Goal: Information Seeking & Learning: Check status

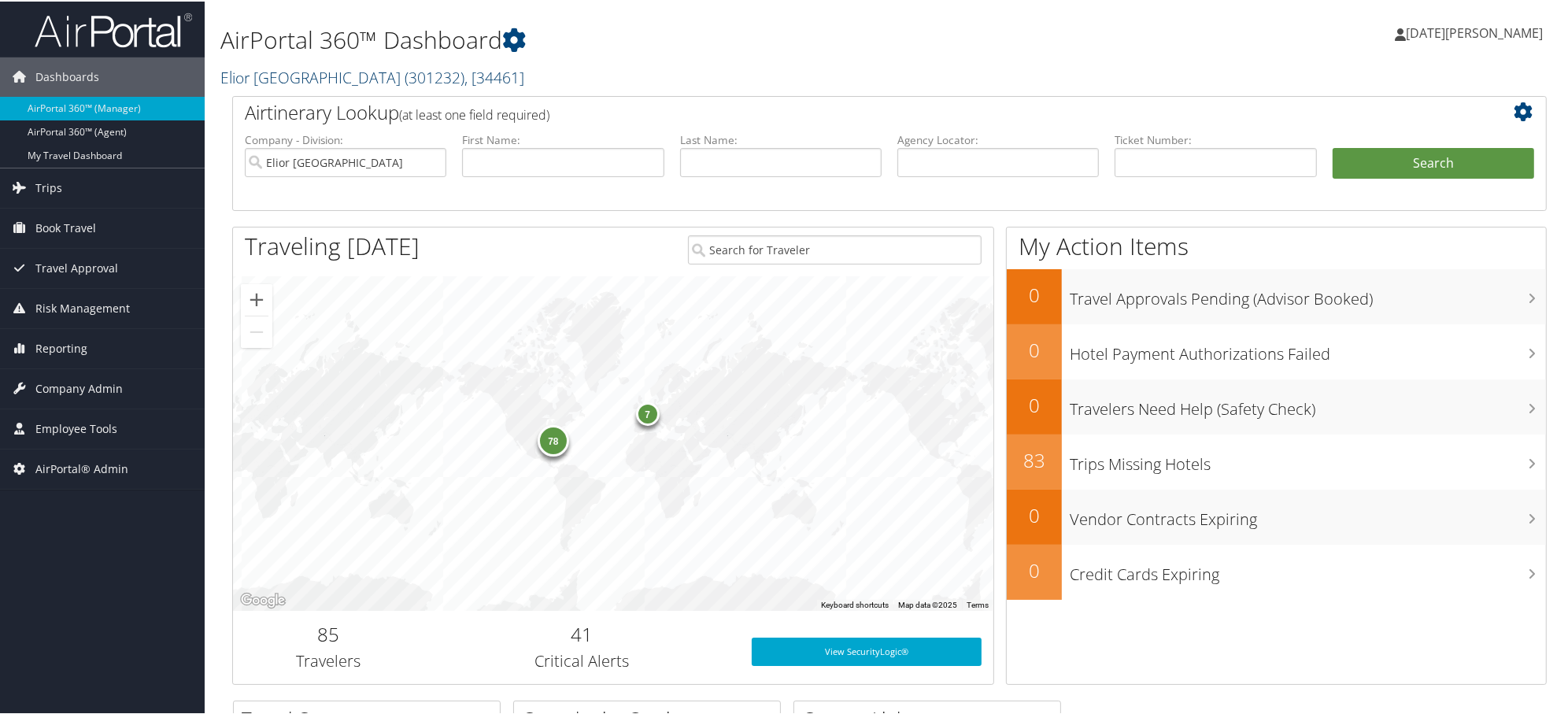
click at [297, 81] on link "Elior North America ( 301232 ) , [ 34461 ]" at bounding box center [372, 75] width 304 height 21
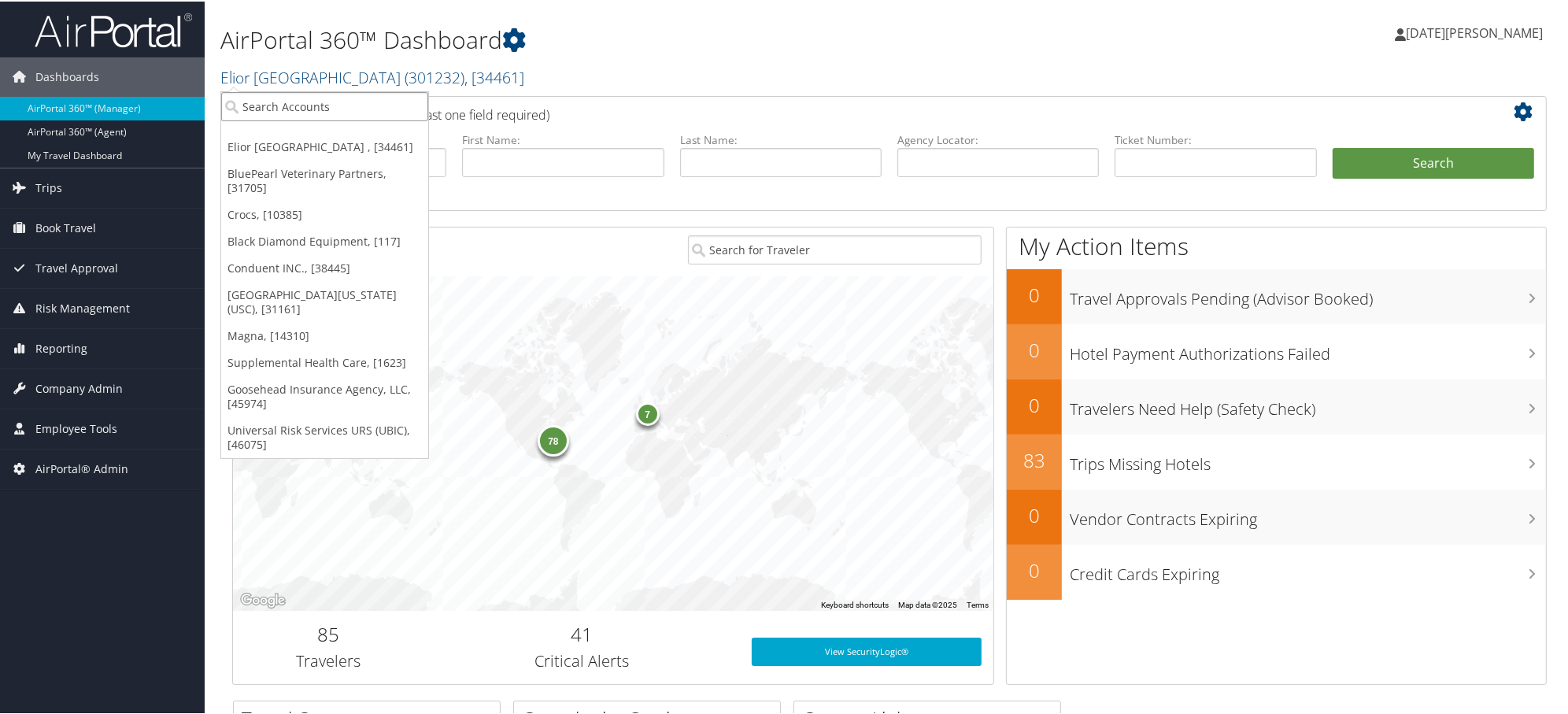
click at [312, 110] on input "search" at bounding box center [325, 105] width 207 height 29
paste input "001035E"
type input "001035E"
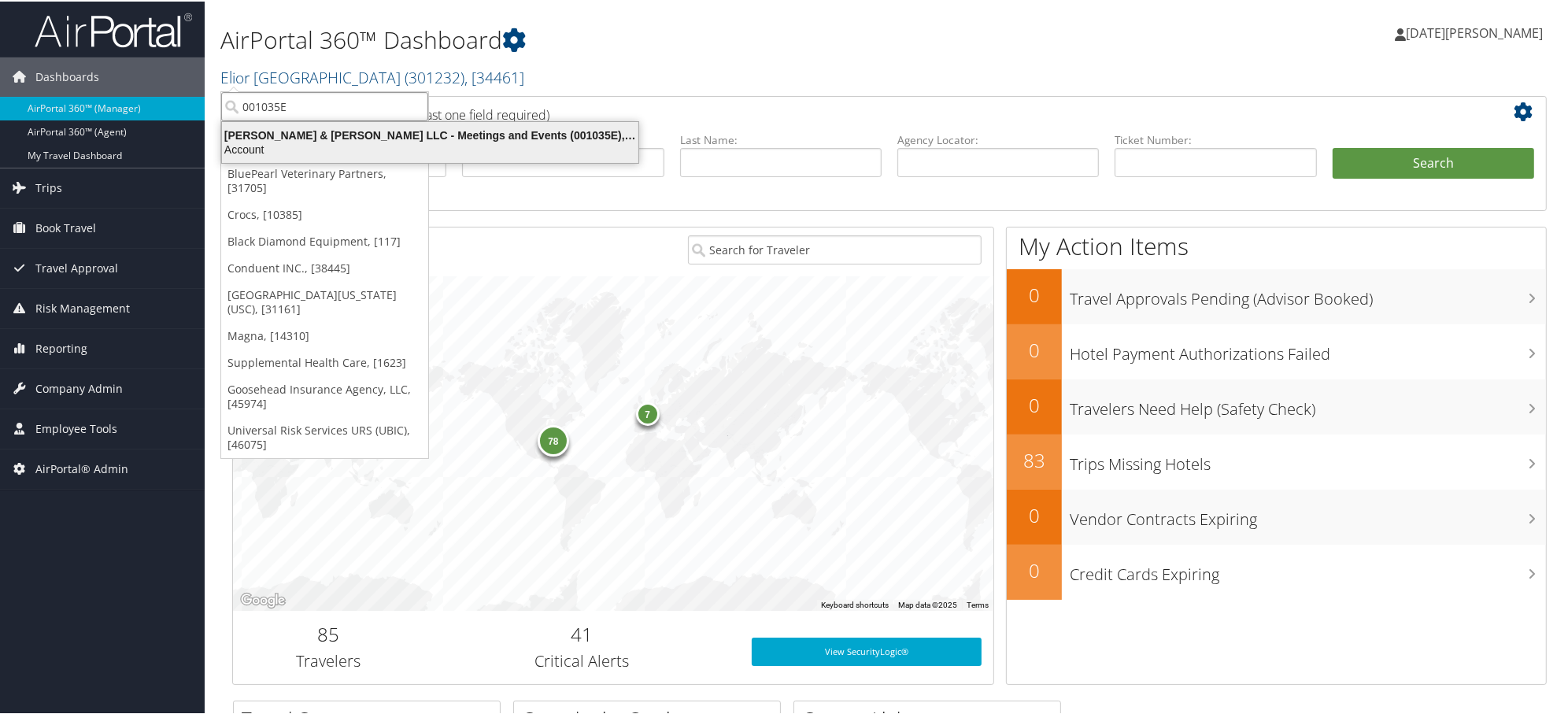
click at [310, 139] on div "Brasfield & Gorrie LLC - Meetings and Events (001035E), [45466]" at bounding box center [430, 134] width 435 height 14
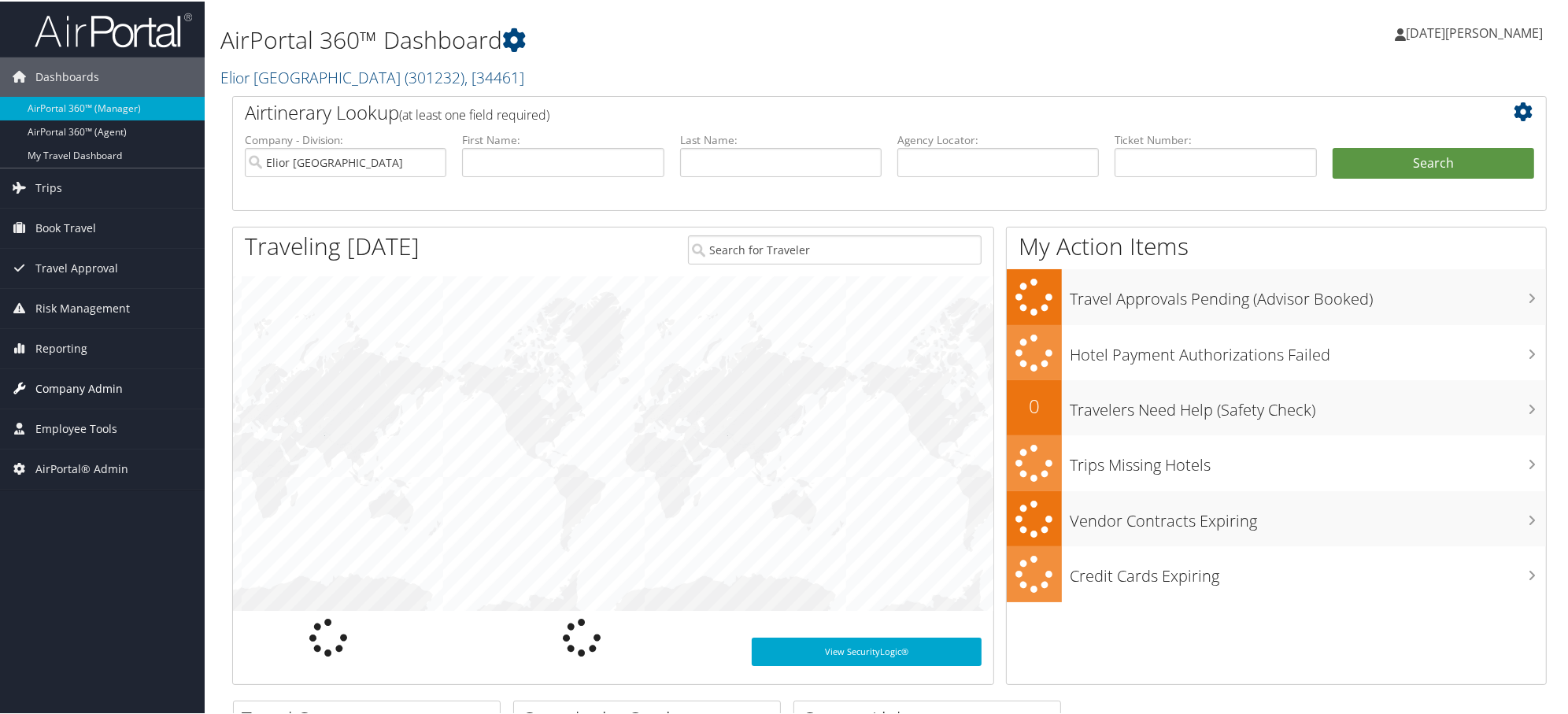
click at [76, 395] on span "Company Admin" at bounding box center [80, 387] width 88 height 39
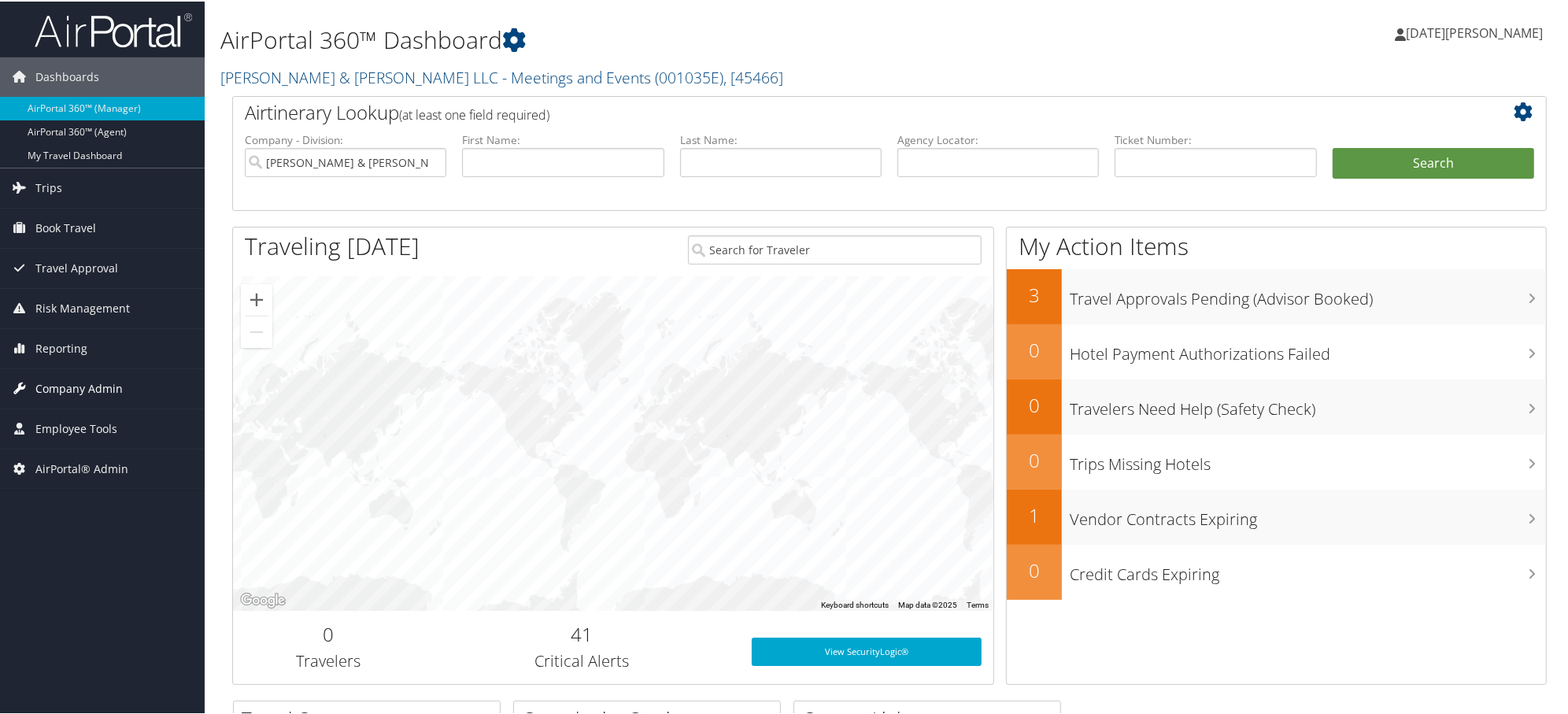
click at [81, 386] on span "Company Admin" at bounding box center [80, 387] width 88 height 39
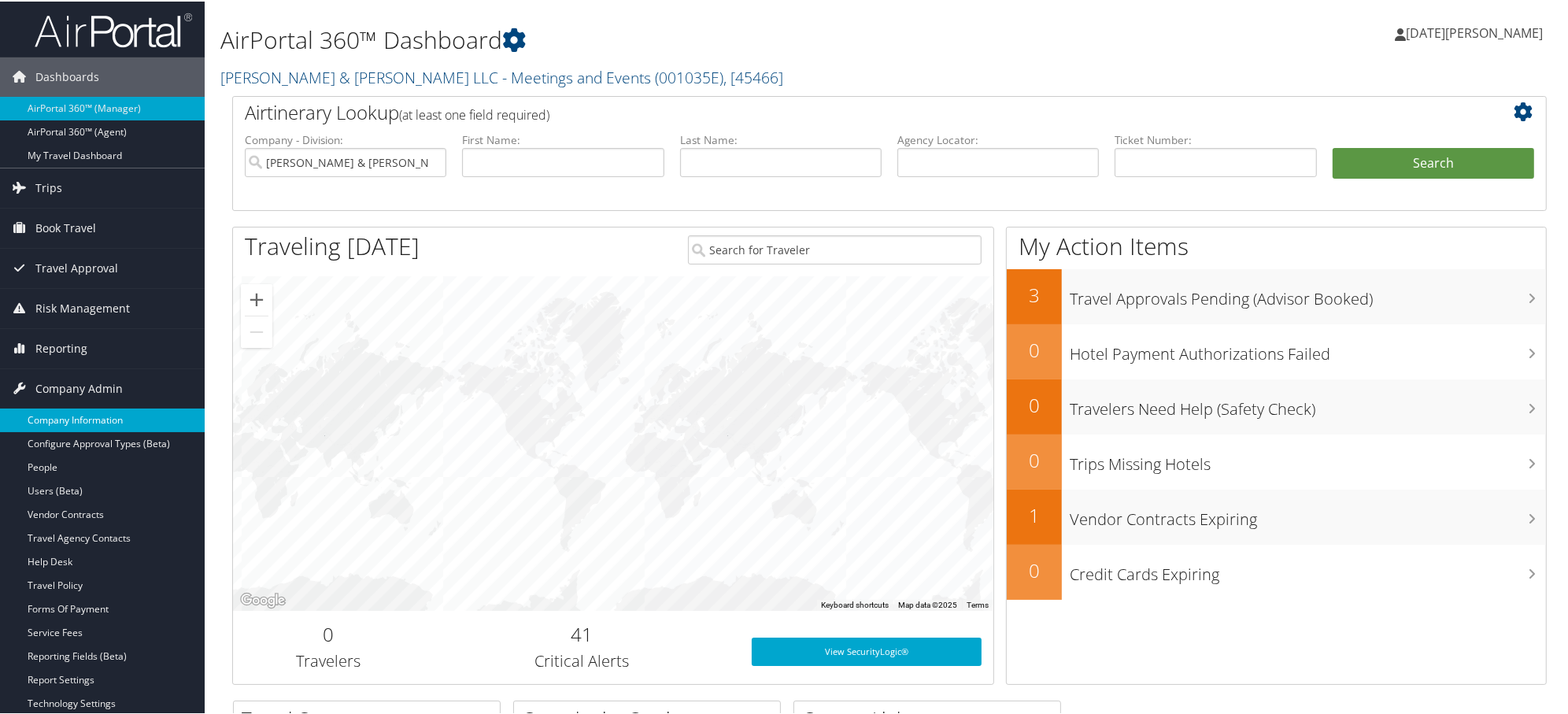
click at [74, 423] on link "Company Information" at bounding box center [102, 419] width 205 height 24
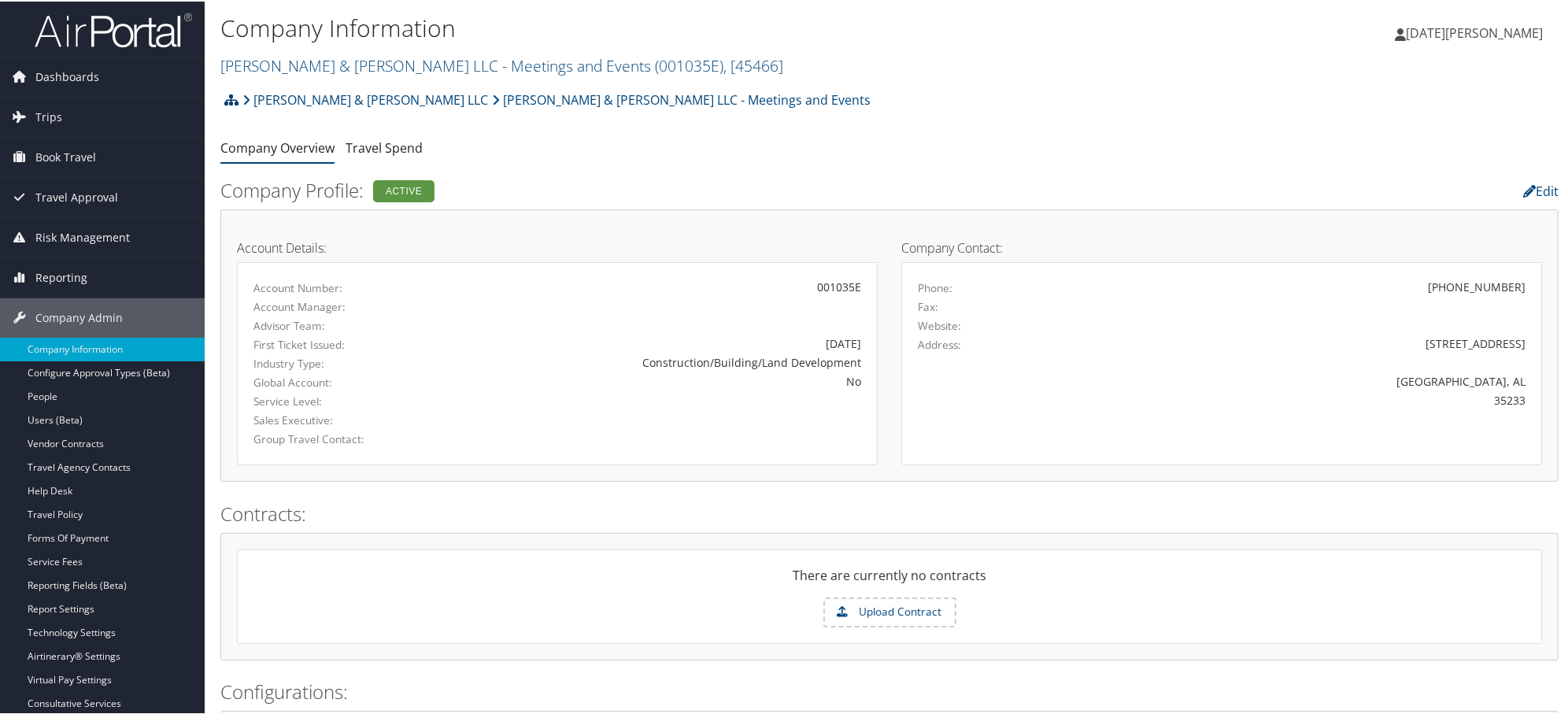
click at [226, 88] on link at bounding box center [231, 98] width 14 height 31
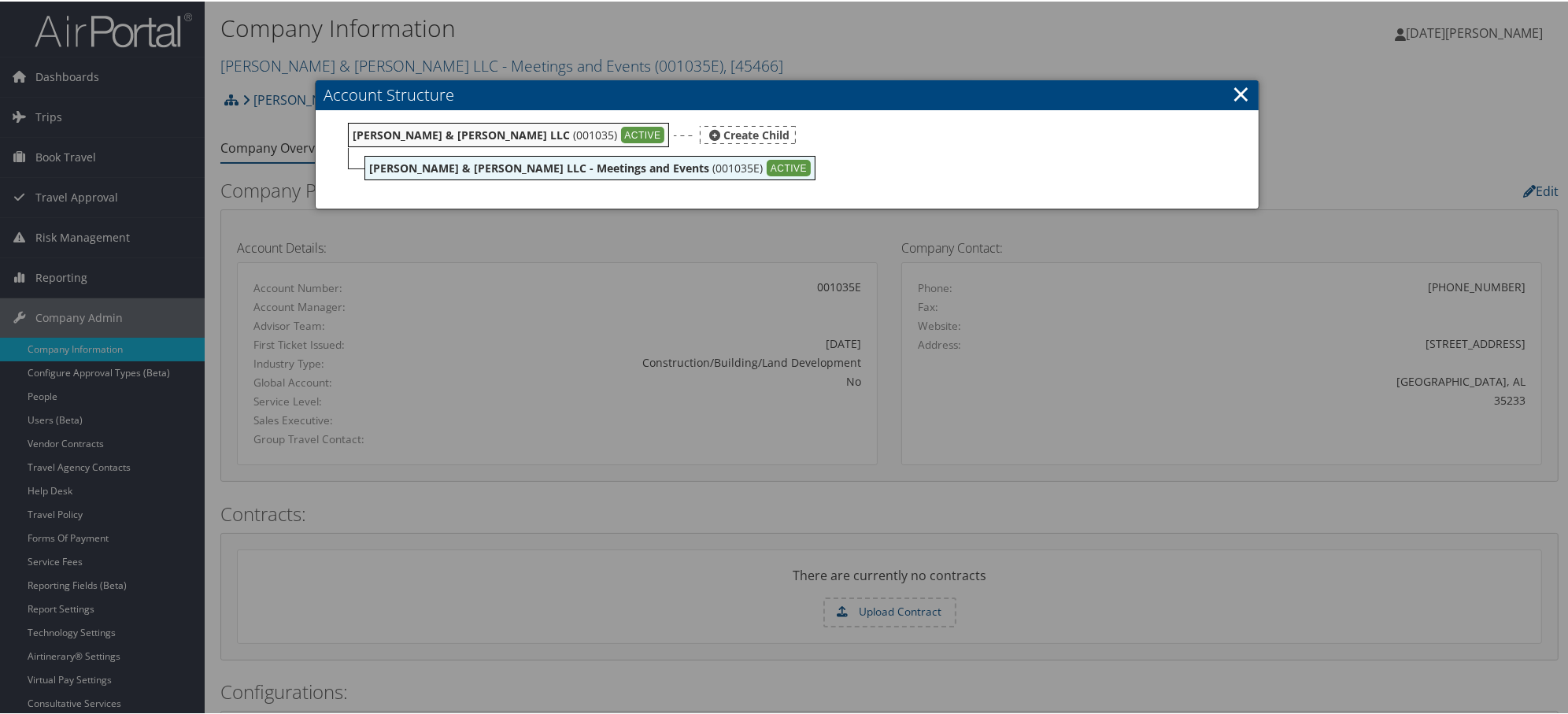
click at [407, 137] on b "[PERSON_NAME] & [PERSON_NAME] LLC" at bounding box center [460, 134] width 217 height 15
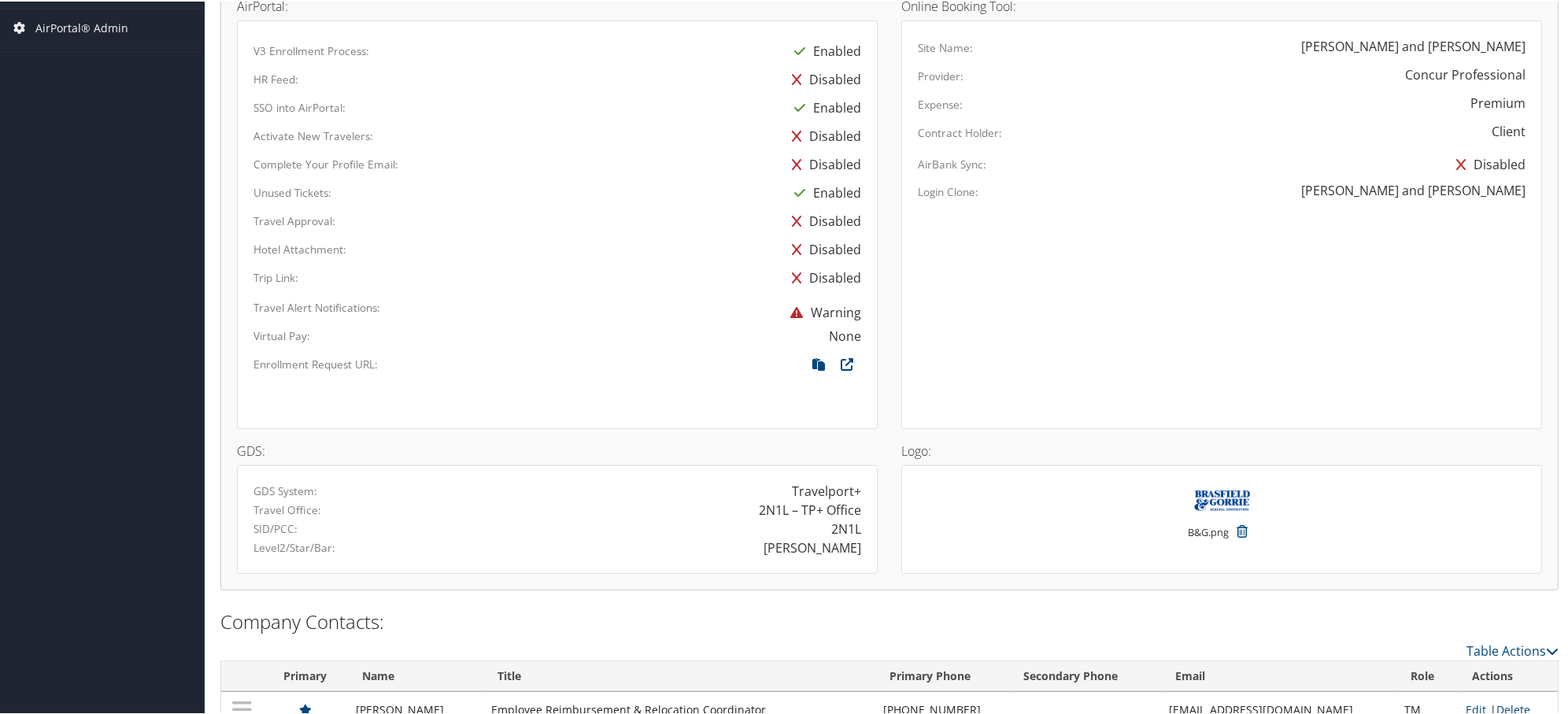
scroll to position [947, 0]
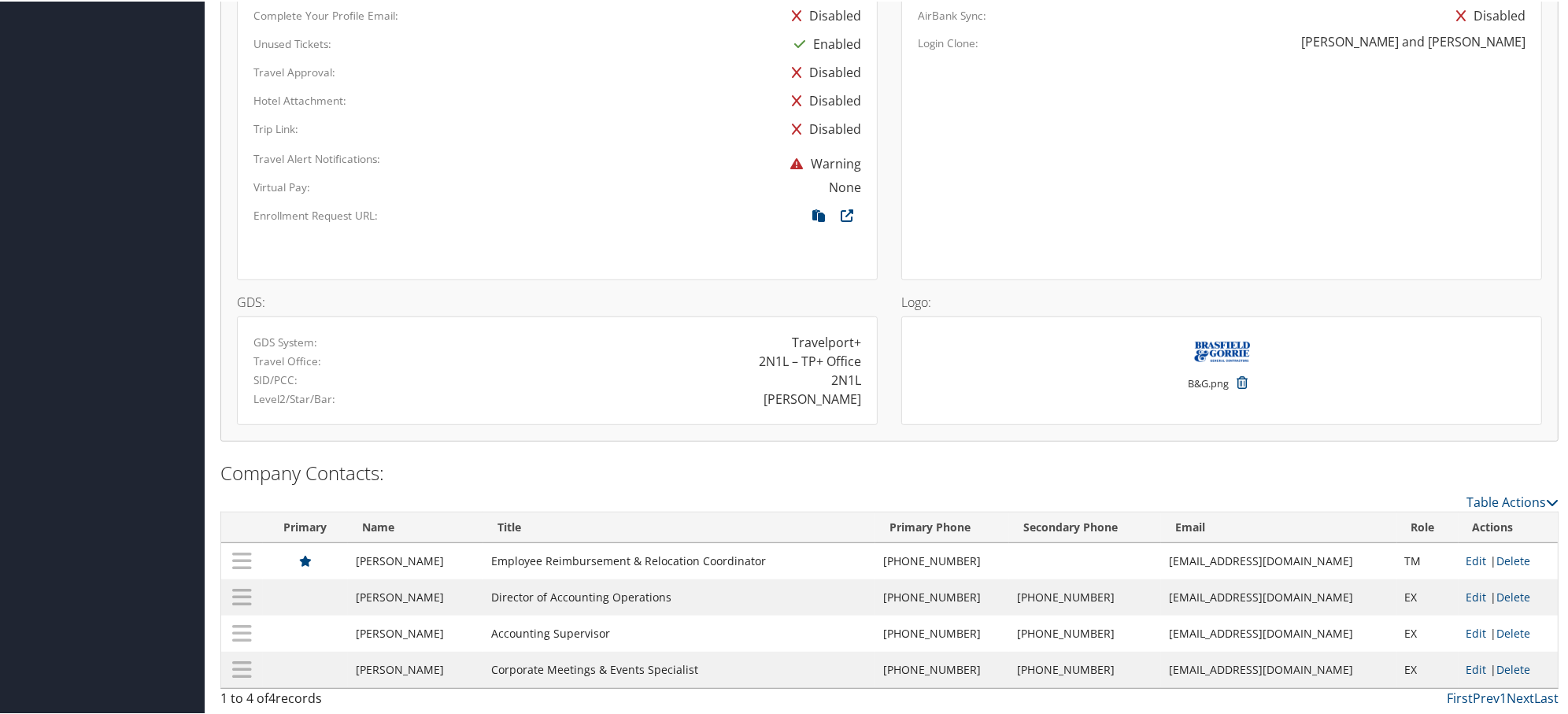
click at [832, 394] on div "BRASFIELD" at bounding box center [812, 397] width 98 height 19
copy div "BRASFIELD"
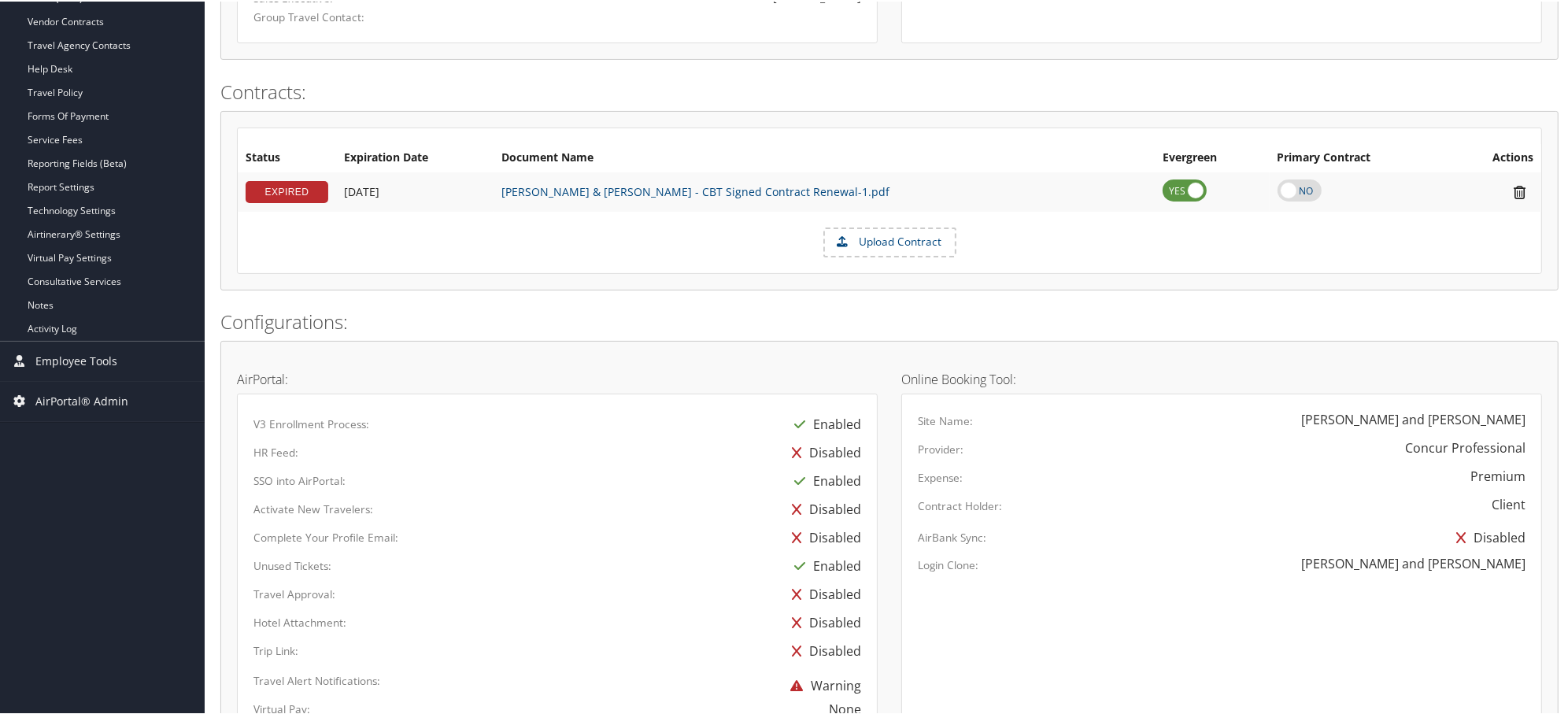
scroll to position [0, 0]
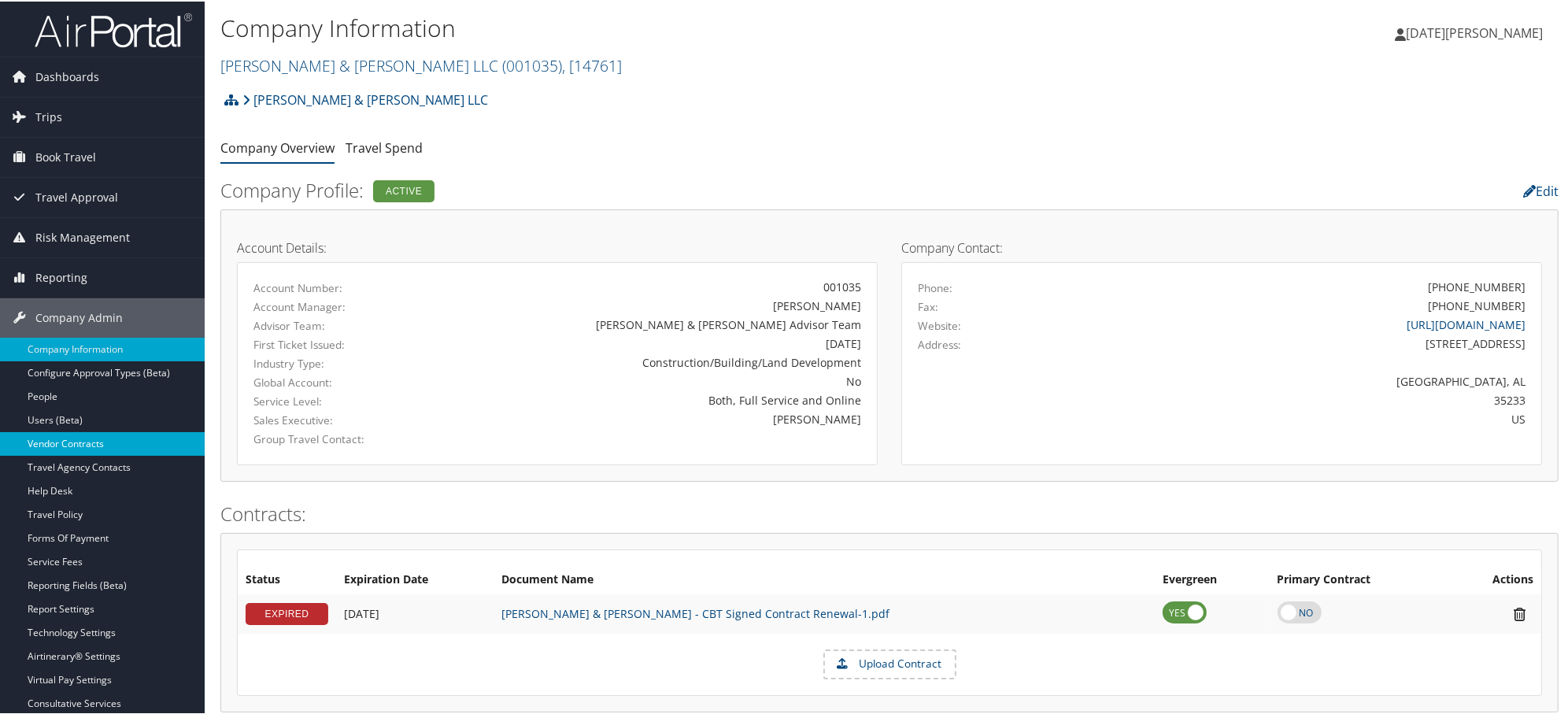
click at [72, 438] on link "Vendor Contracts" at bounding box center [102, 443] width 205 height 24
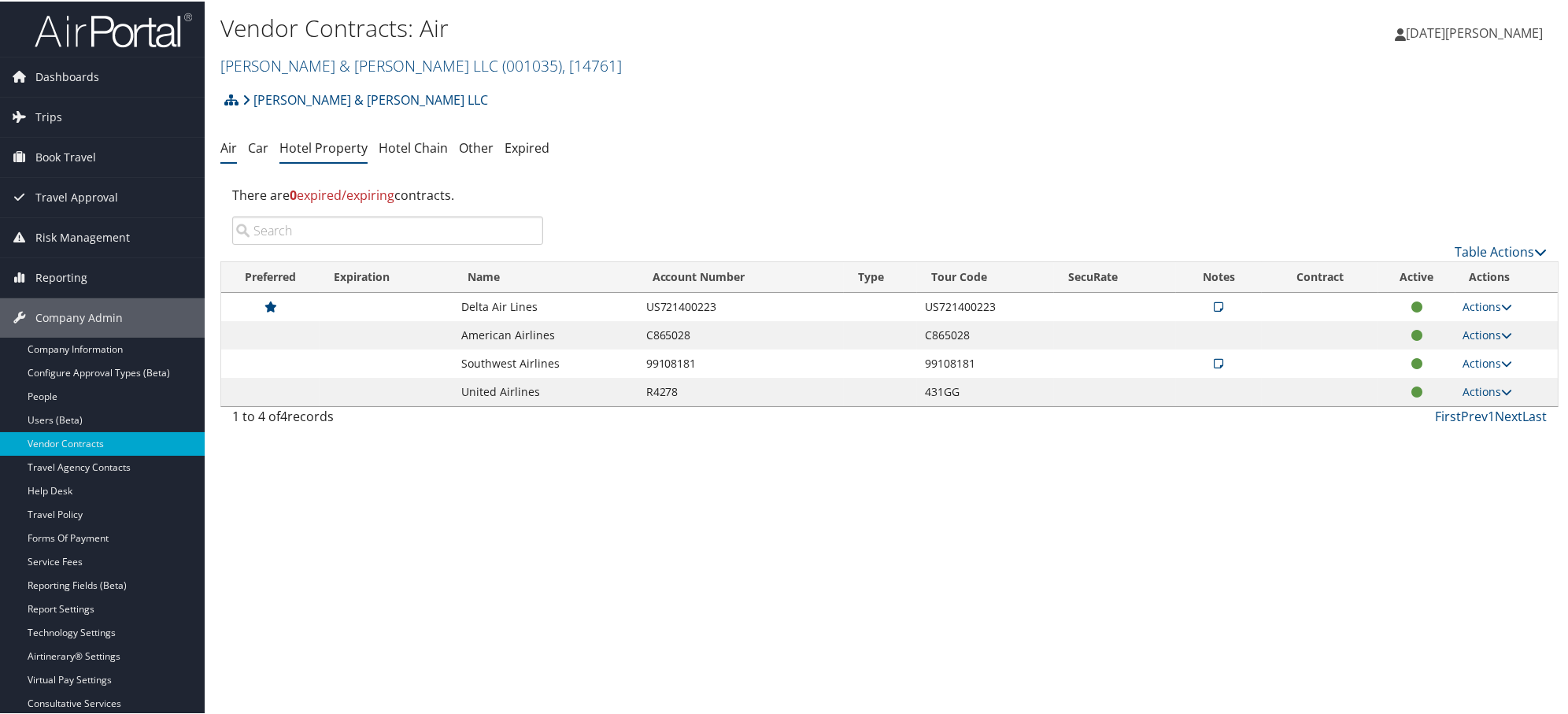
click at [341, 148] on link "Hotel Property" at bounding box center [323, 146] width 88 height 17
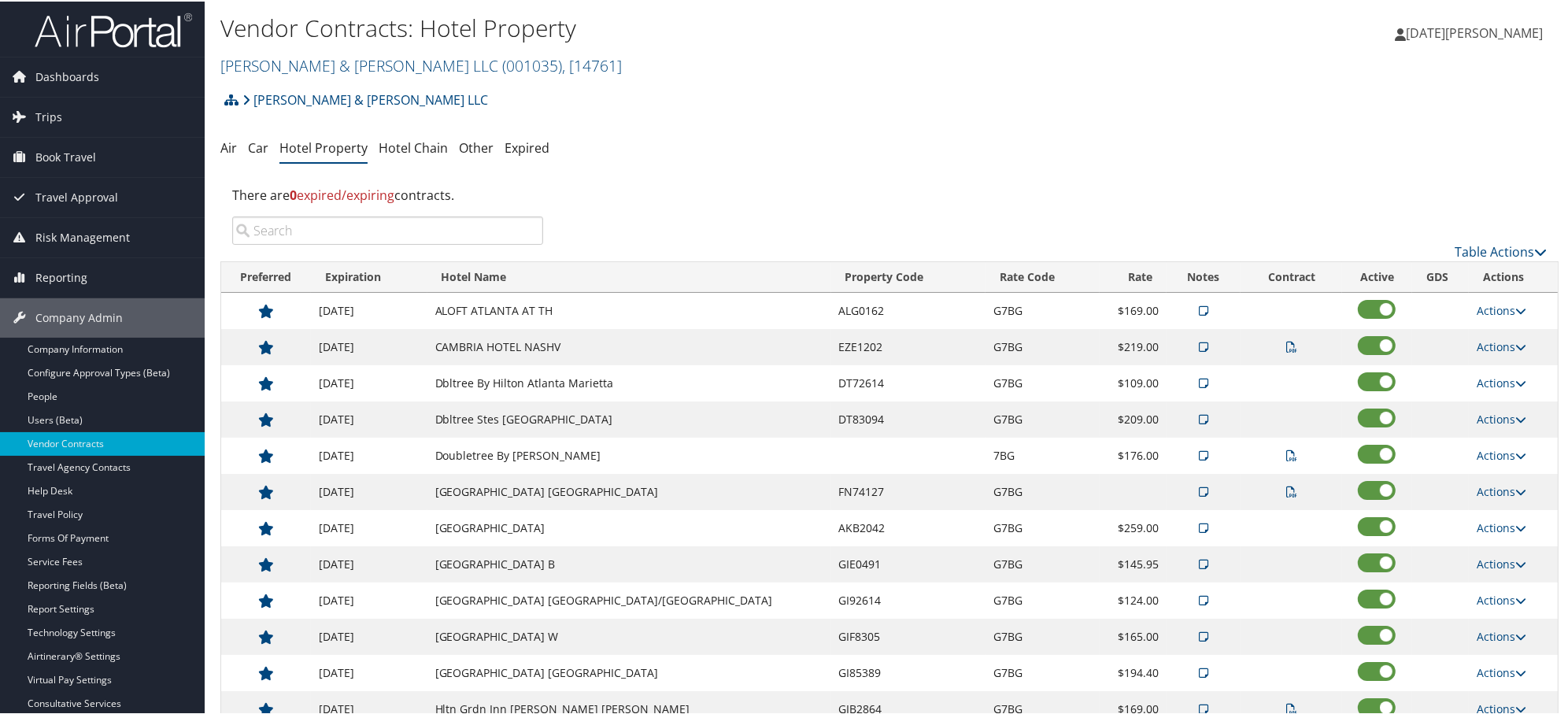
click at [234, 99] on icon at bounding box center [231, 99] width 14 height 13
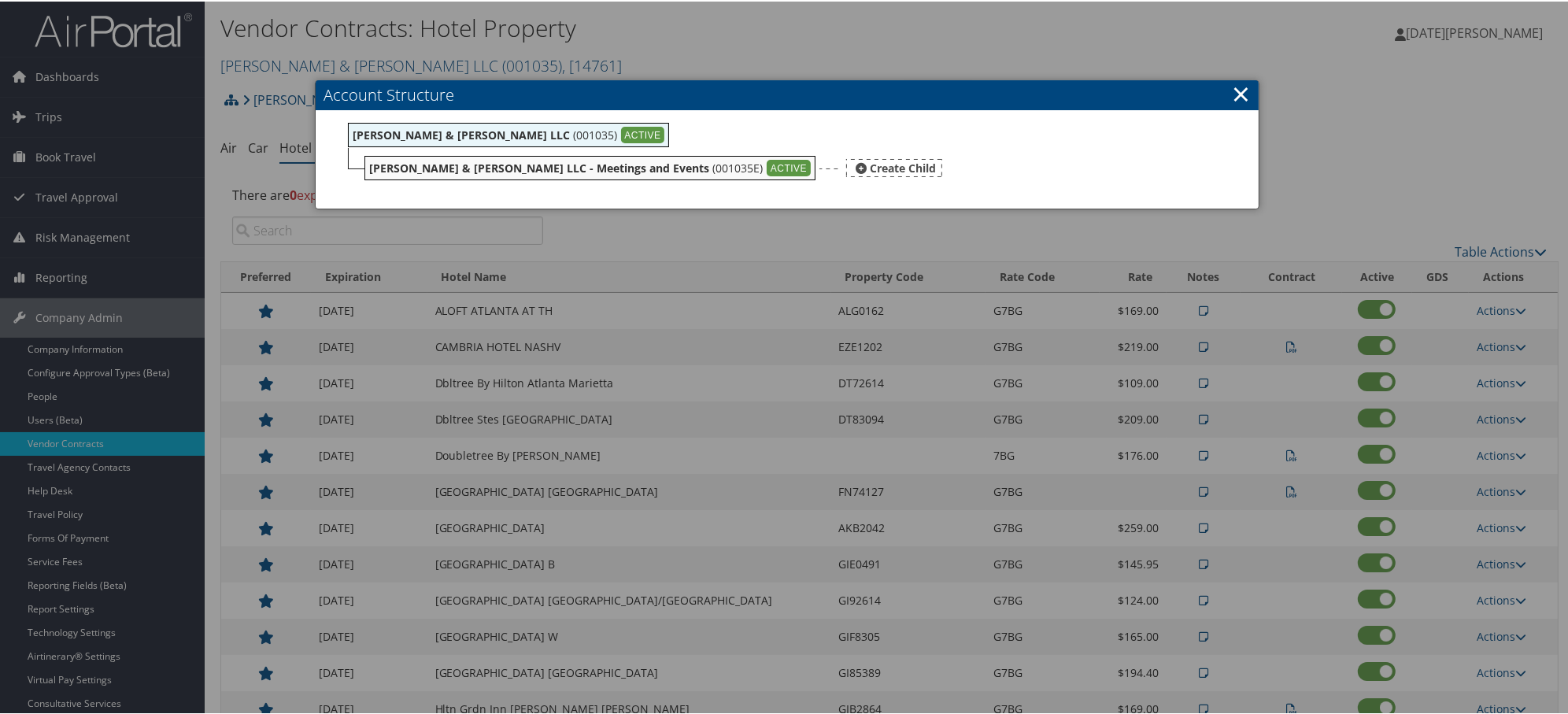
click at [423, 167] on b "[PERSON_NAME] & [PERSON_NAME] LLC - Meetings and Events" at bounding box center [540, 167] width 340 height 15
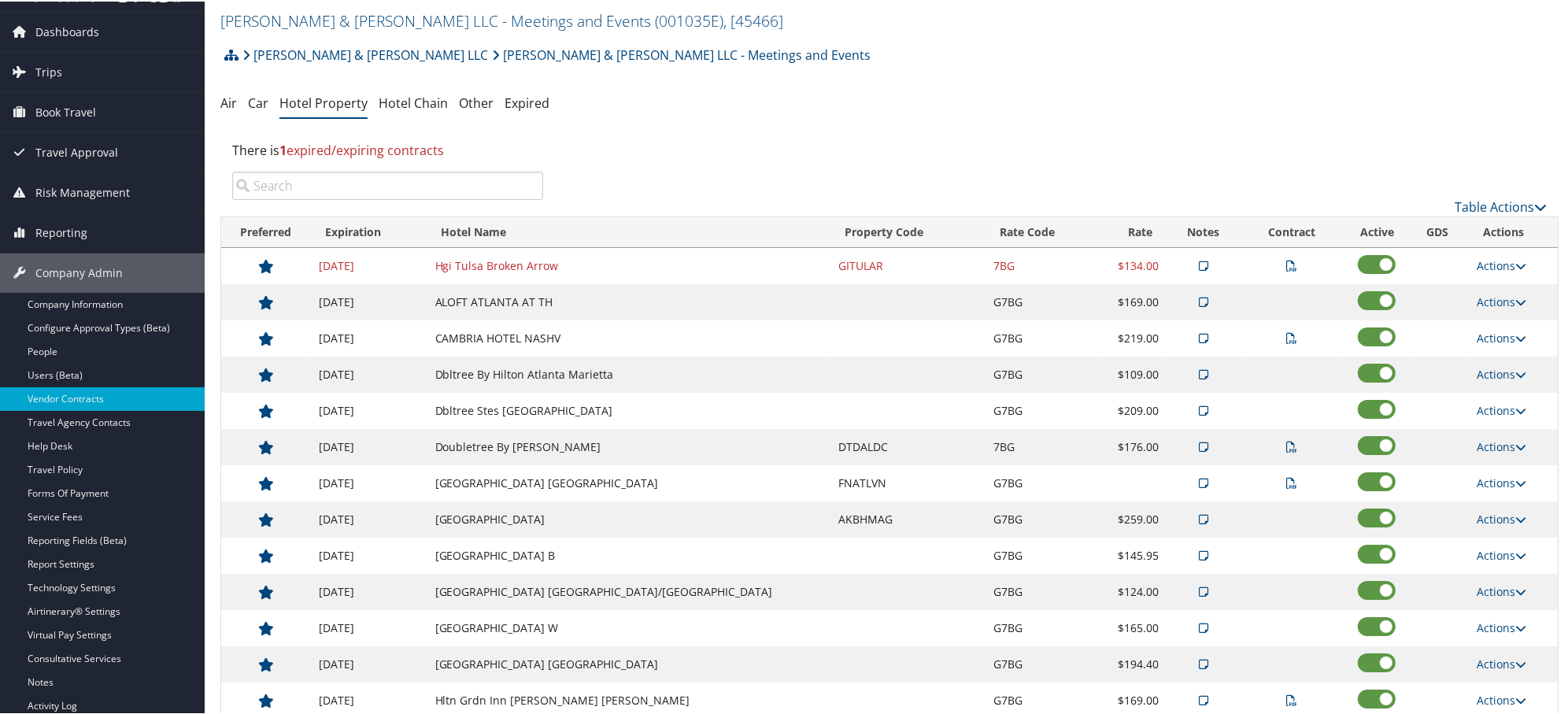
scroll to position [88, 0]
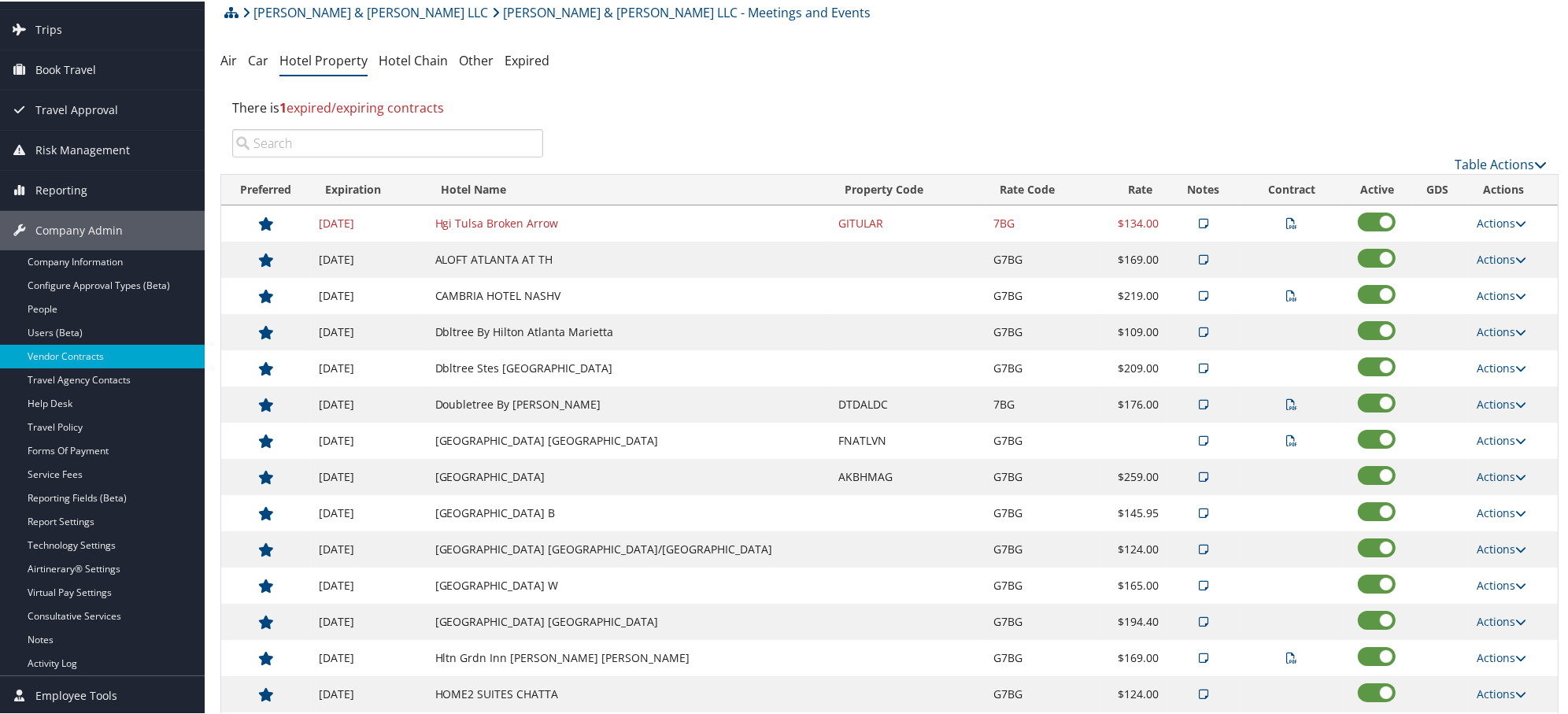
click at [746, 217] on td "Hgi Tulsa Broken Arrow" at bounding box center [628, 222] width 403 height 37
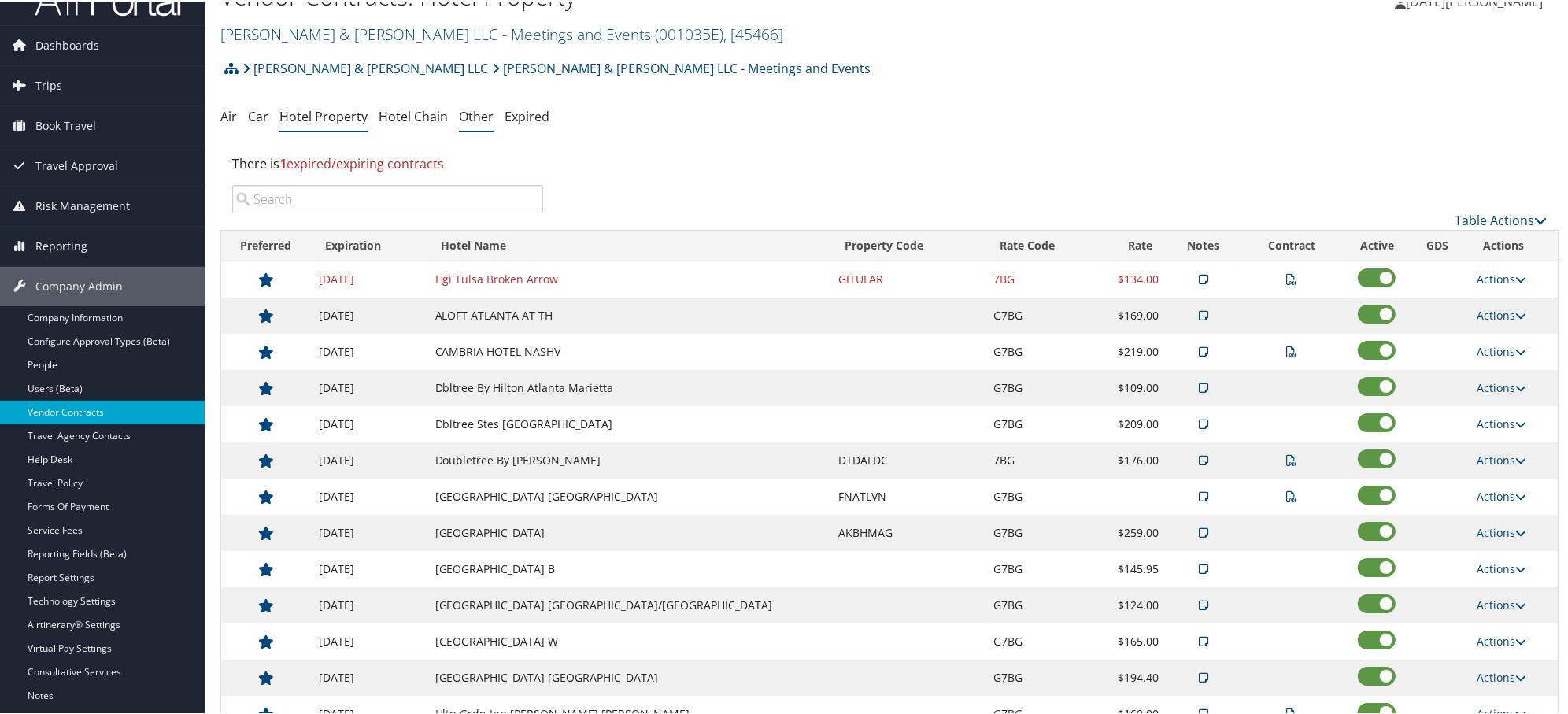
scroll to position [0, 0]
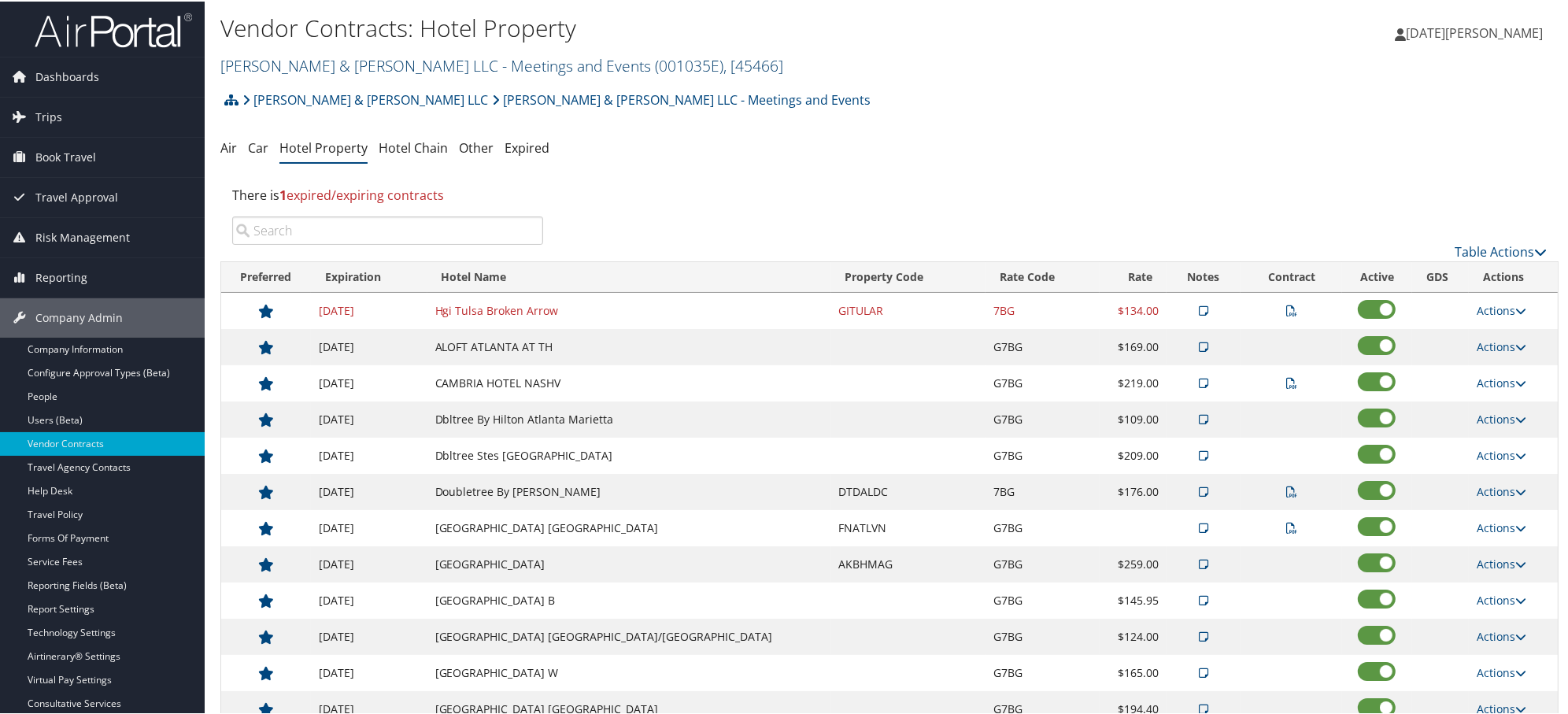
click at [306, 54] on link "Brasfield & Gorrie LLC - Meetings and Events ( 001035E ) , [ 45466 ]" at bounding box center [501, 64] width 563 height 21
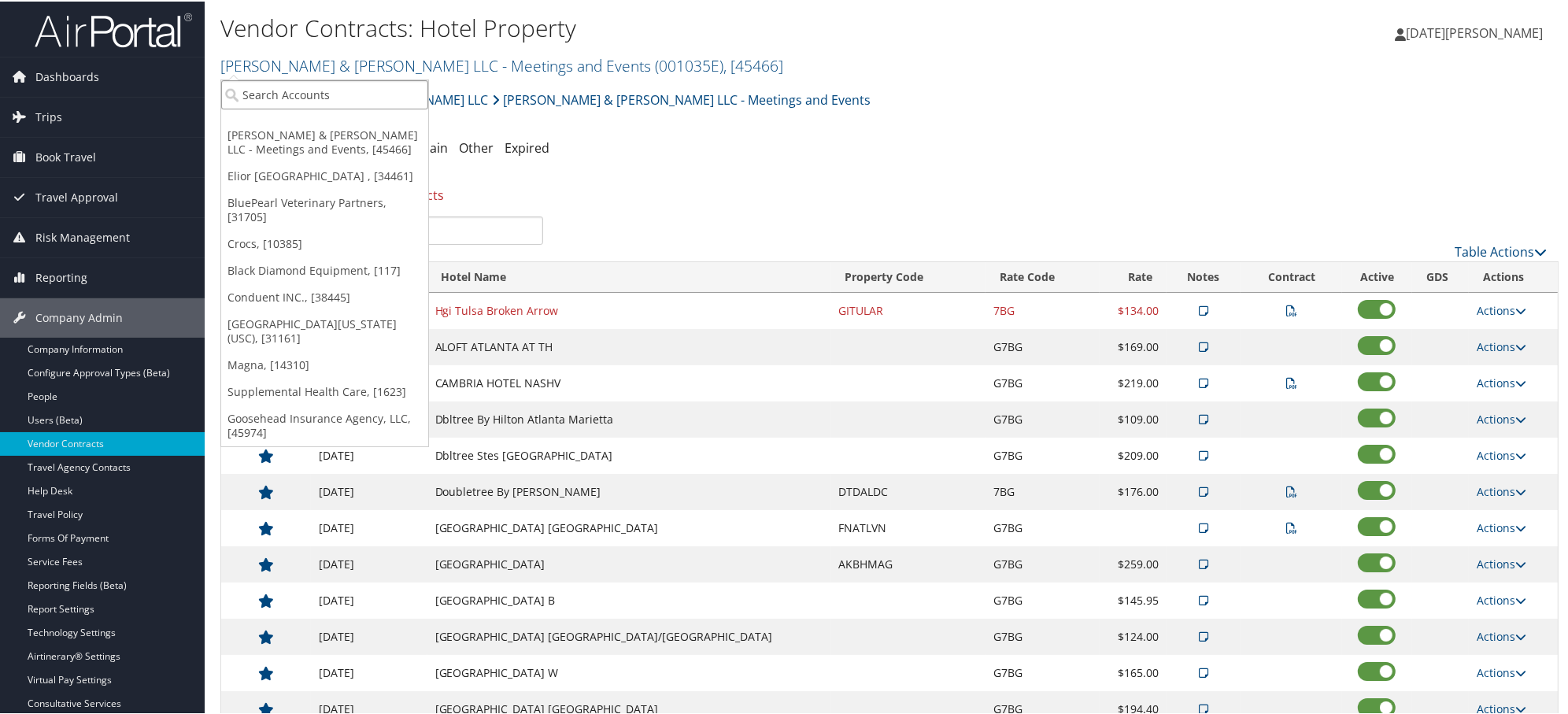
click at [305, 100] on input "search" at bounding box center [325, 93] width 207 height 29
paste input "301979"
type input "301979"
click at [279, 120] on div "Michigan State University (MSU) (301979), [16683]" at bounding box center [388, 122] width 352 height 14
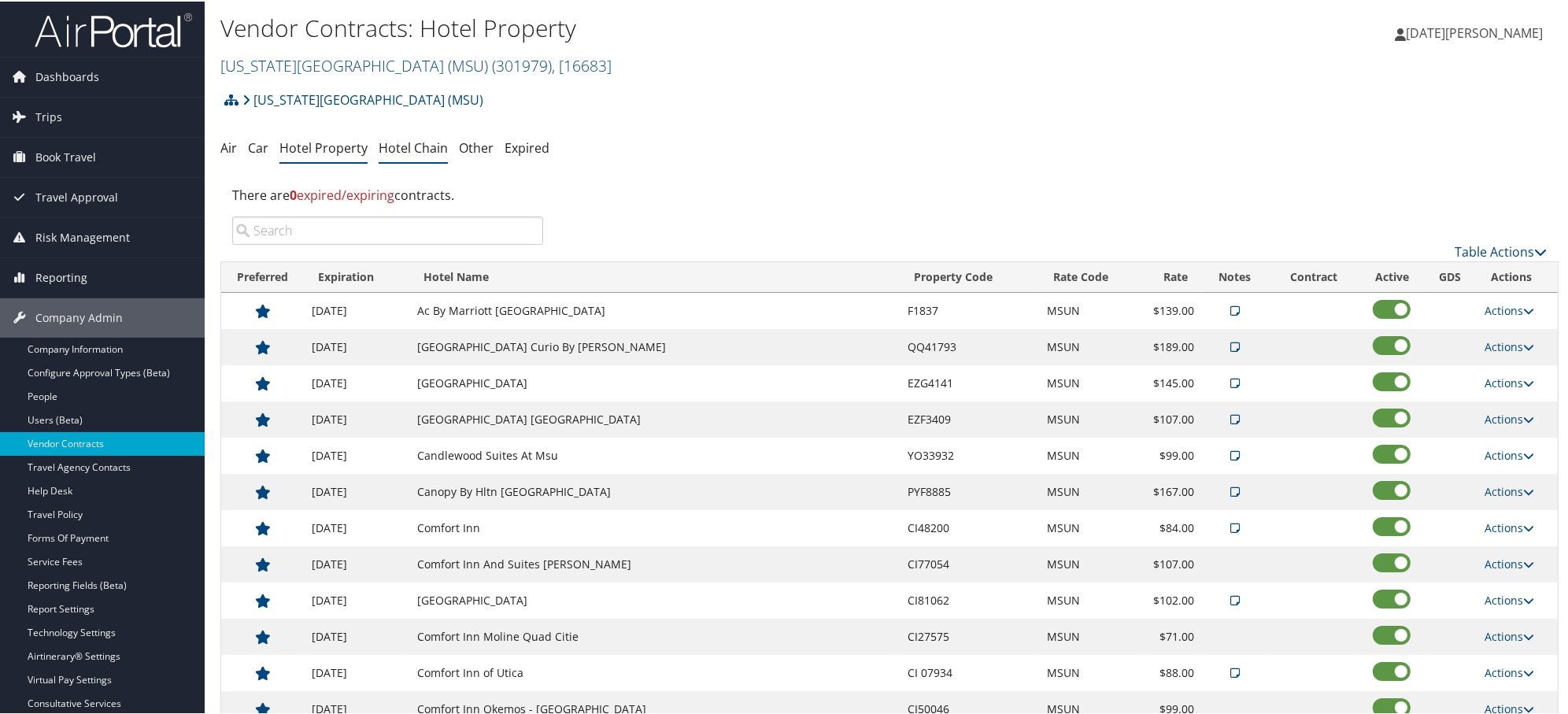
click at [395, 148] on link "Hotel Chain" at bounding box center [413, 146] width 70 height 17
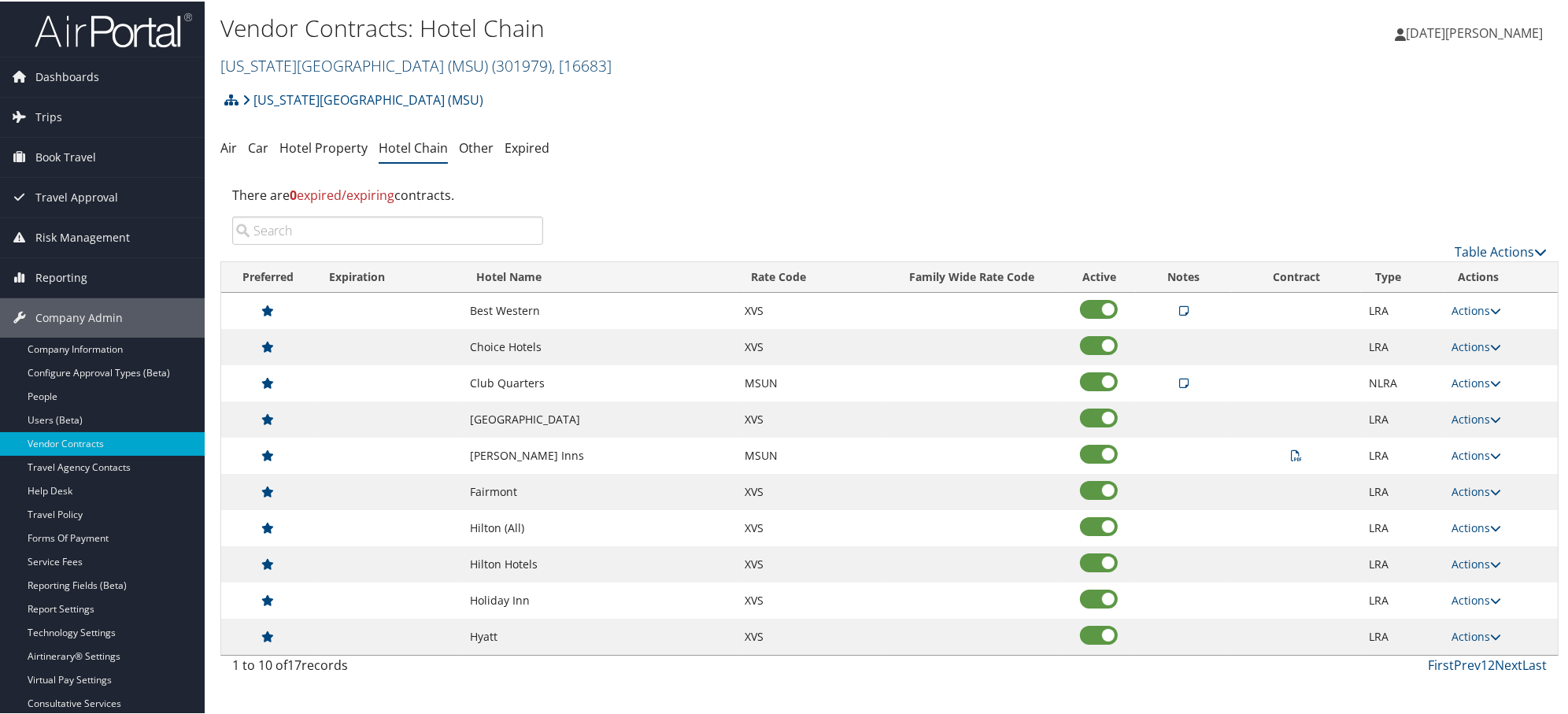
click at [276, 63] on link "[US_STATE][GEOGRAPHIC_DATA] (MSU) ( 301979 ) , [ 16683 ]" at bounding box center [416, 64] width 392 height 21
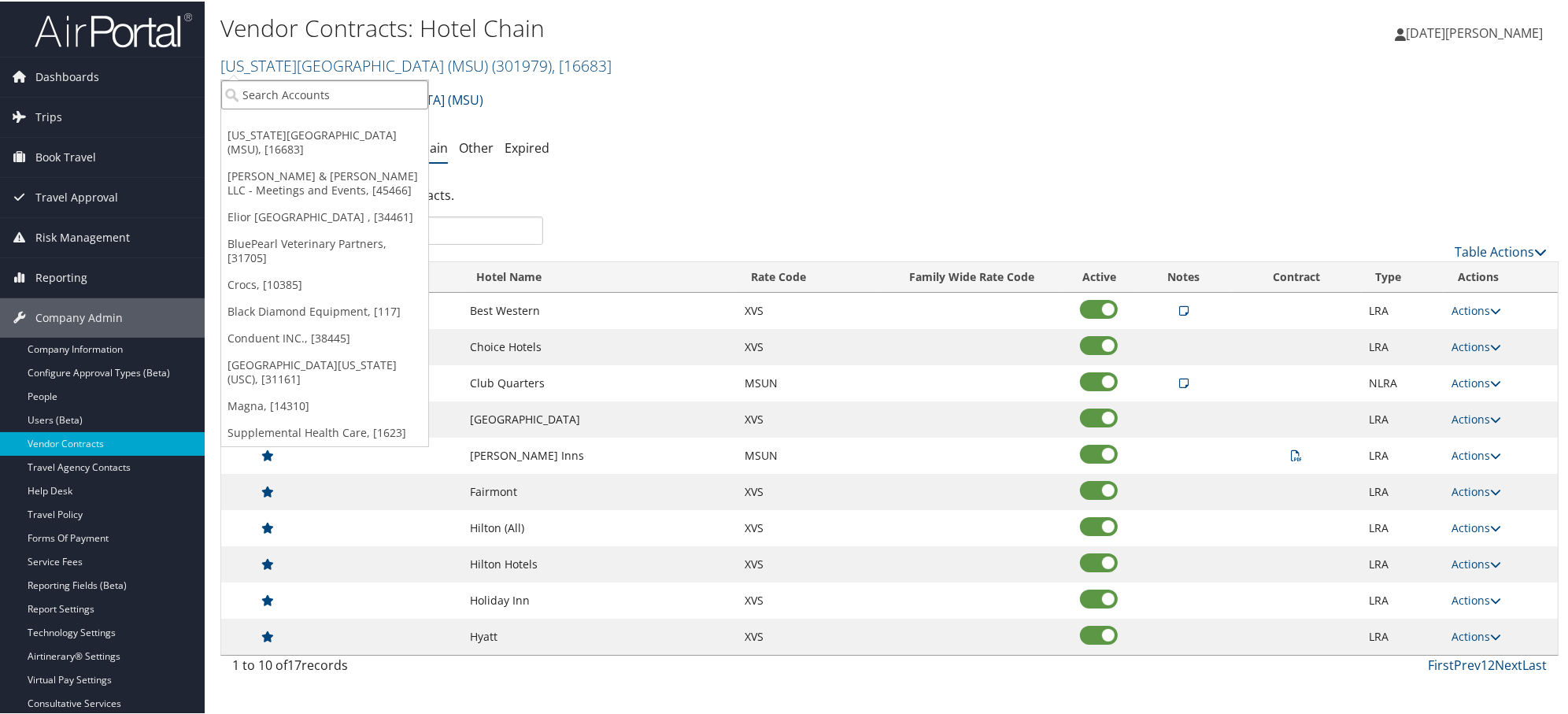
paste input "search"
click at [282, 100] on input "search" at bounding box center [325, 93] width 207 height 29
click at [279, 98] on input "search" at bounding box center [325, 93] width 207 height 29
paste input "STATEOFUT"
type input "STATEOFUT"
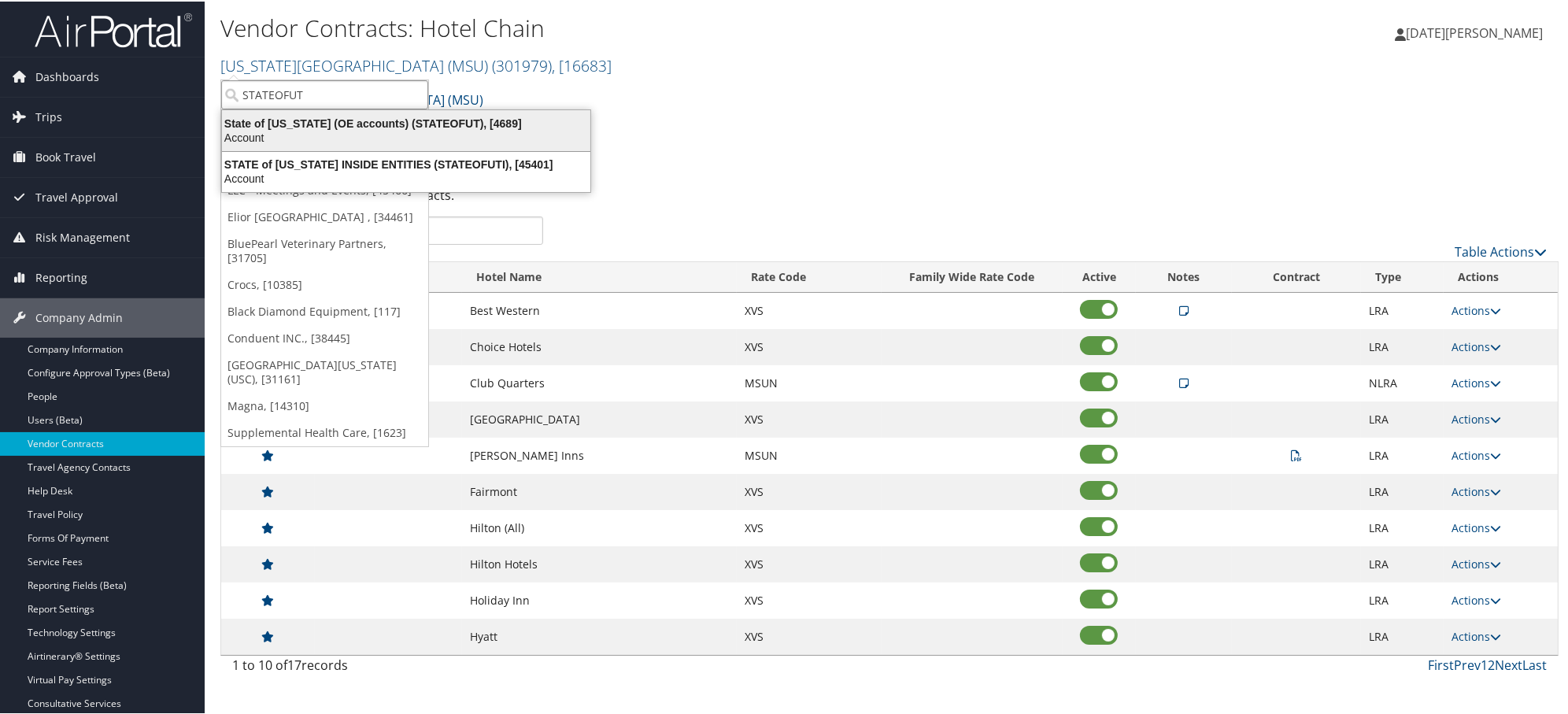
click at [272, 118] on div "State of [US_STATE] (OE accounts) (STATEOFUT), [4689]" at bounding box center [405, 122] width 387 height 14
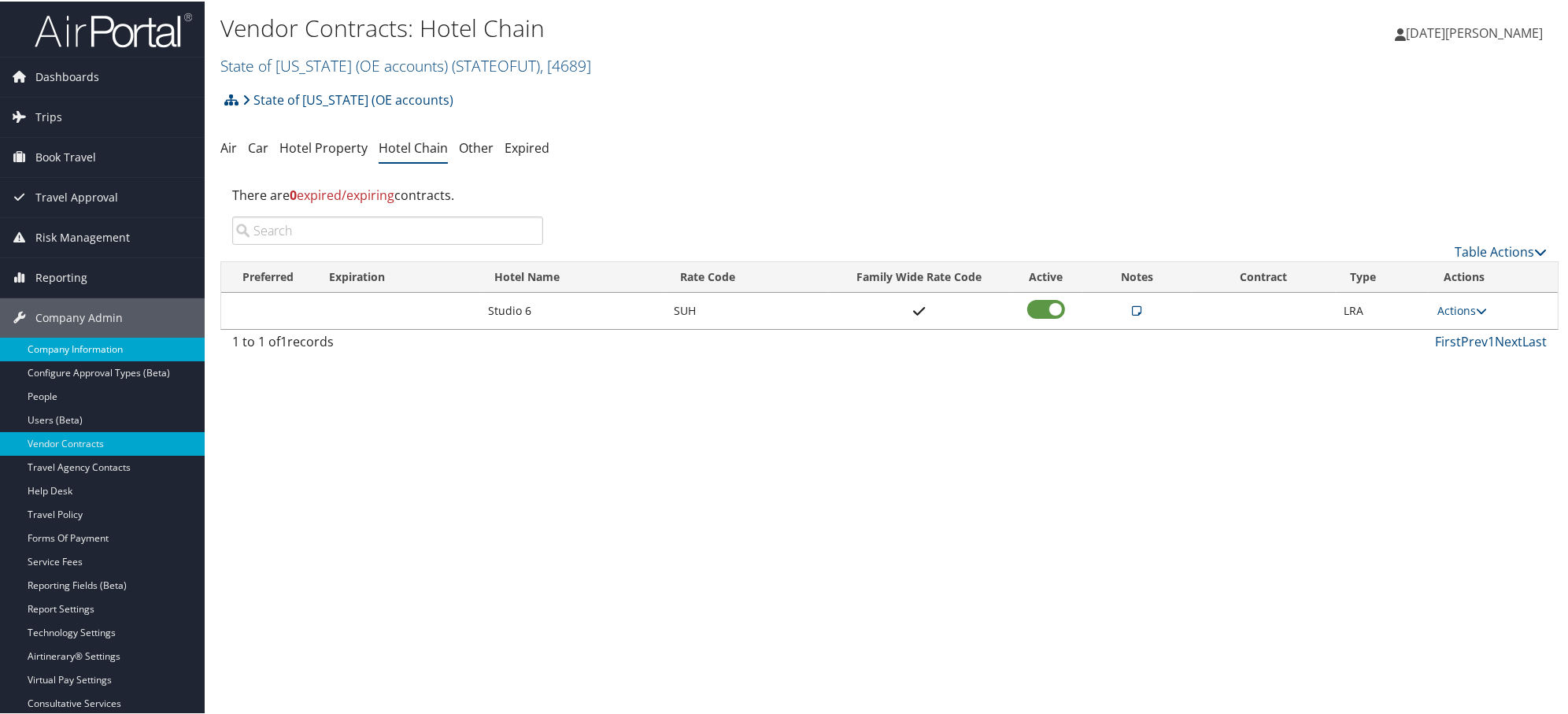
click at [64, 348] on link "Company Information" at bounding box center [102, 348] width 205 height 24
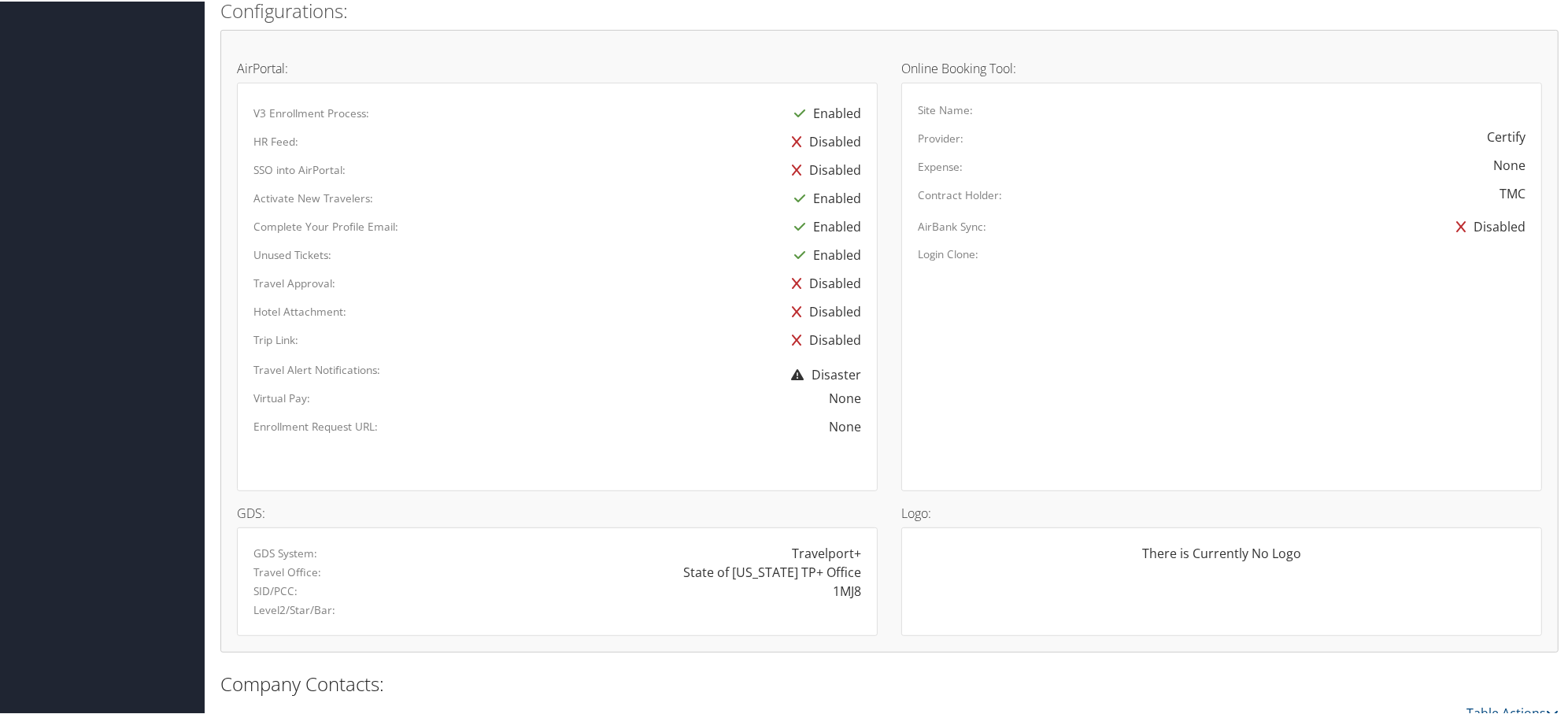
scroll to position [875, 0]
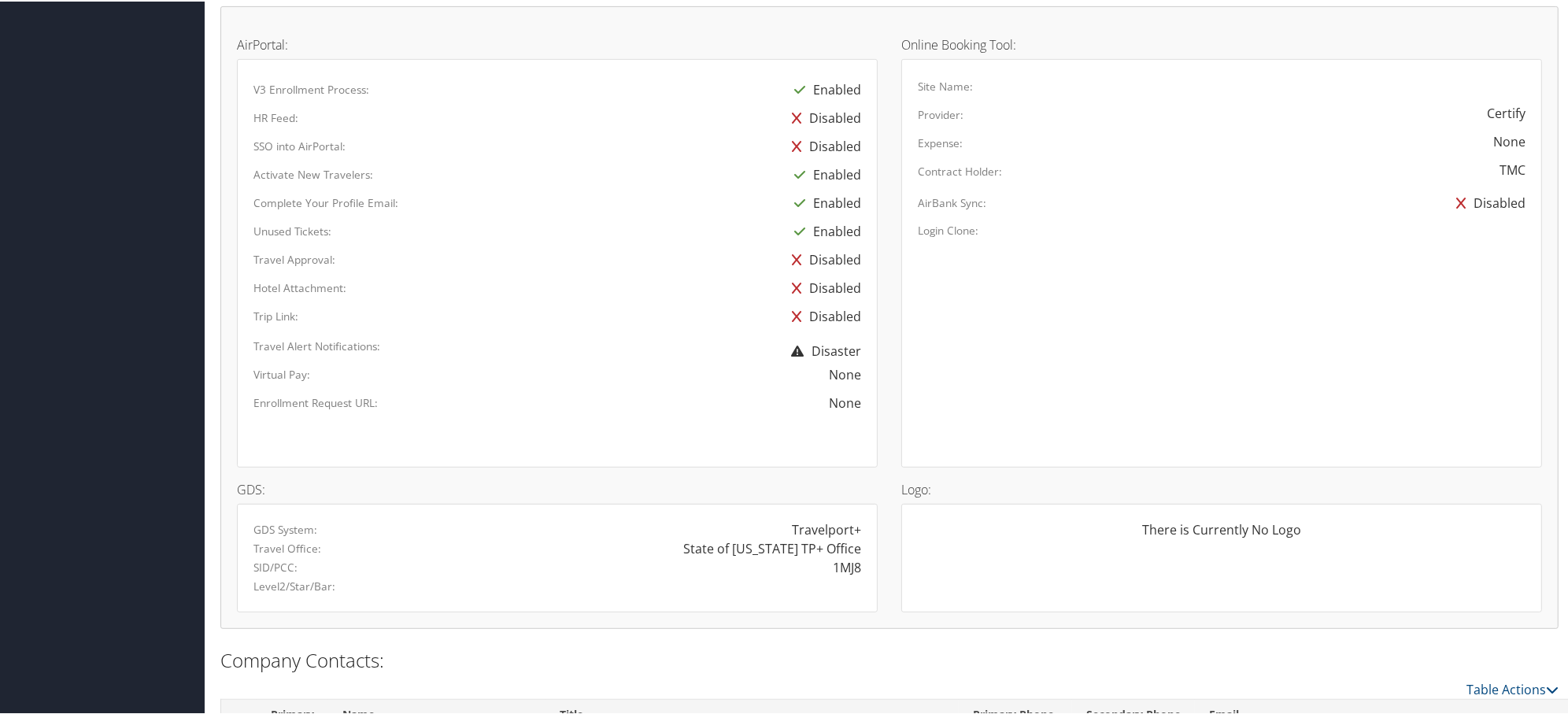
click at [837, 578] on div "Level2/Star/Bar:" at bounding box center [557, 585] width 631 height 19
click at [843, 562] on div "1MJ8" at bounding box center [846, 566] width 28 height 19
copy div "1MJ8"
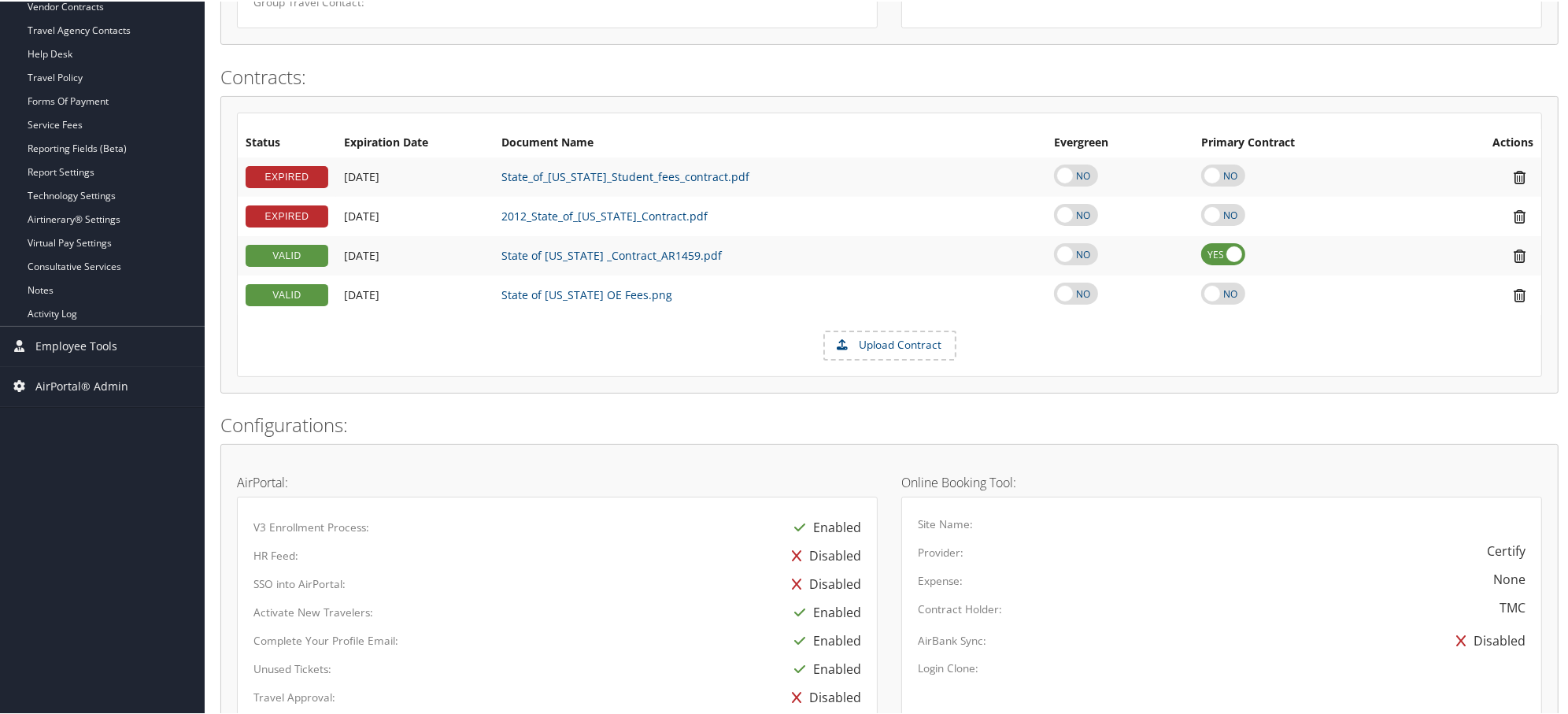
scroll to position [0, 0]
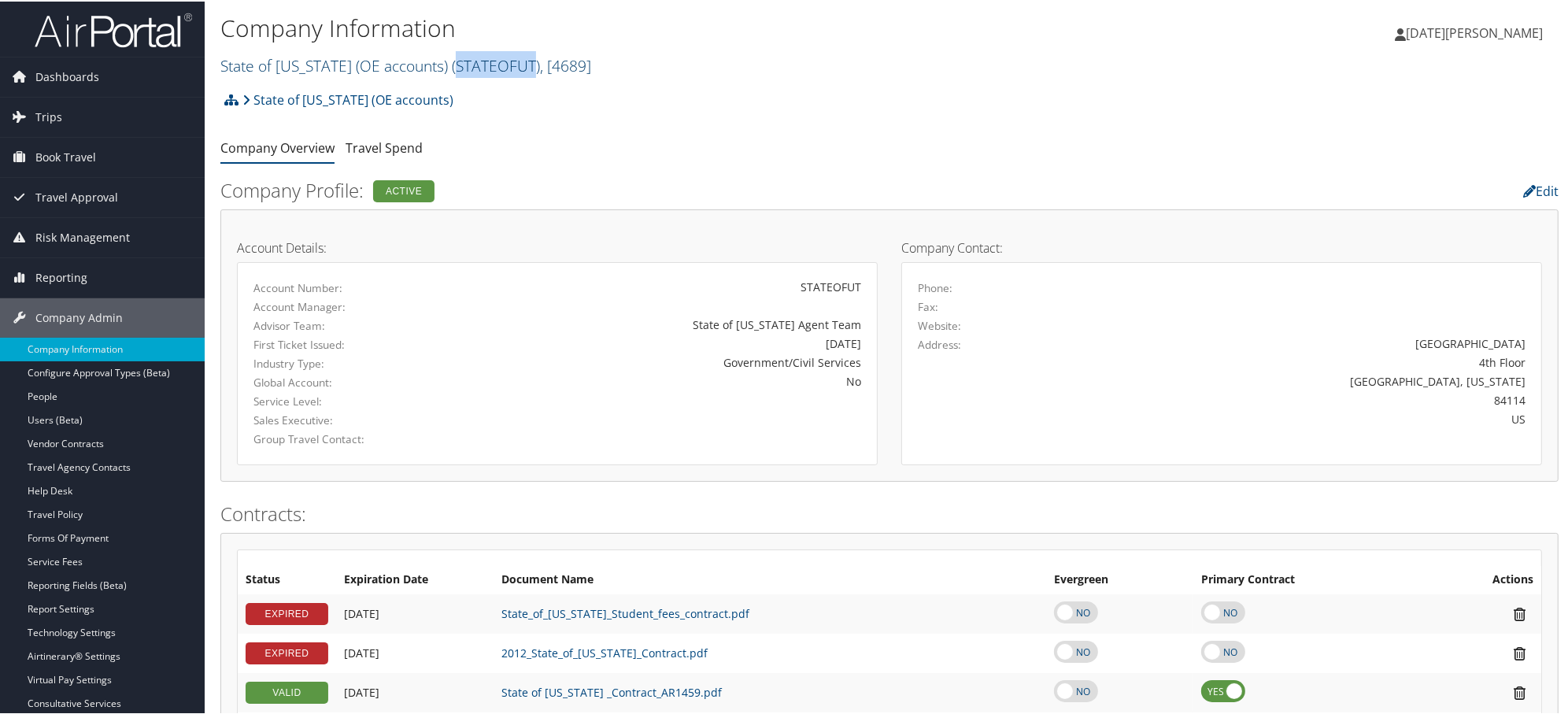
drag, startPoint x: 415, startPoint y: 69, endPoint x: 492, endPoint y: 70, distance: 77.0
click at [492, 70] on span "( STATEOFUT )" at bounding box center [496, 64] width 88 height 21
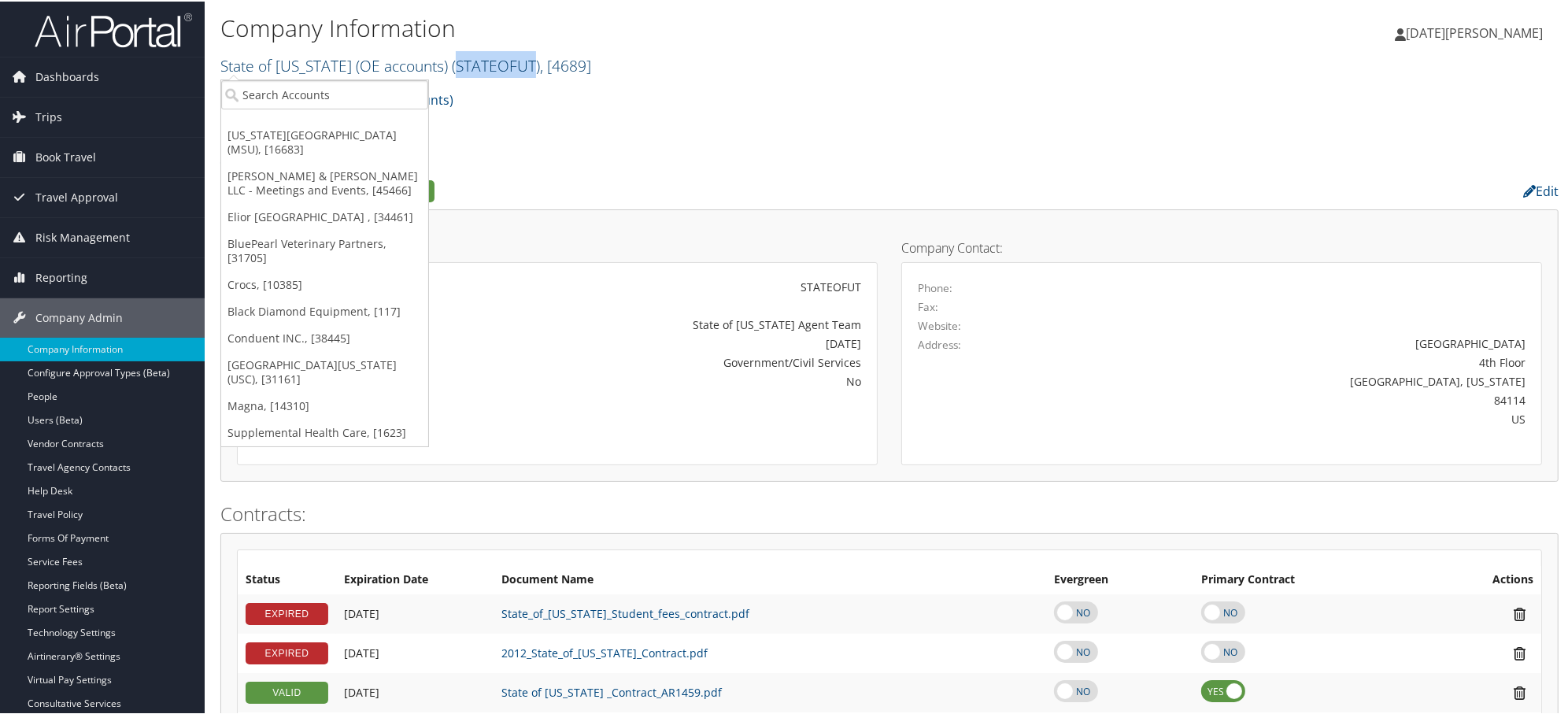
copy span "STATEOFUT"
click at [768, 24] on h1 "Company Information" at bounding box center [666, 27] width 892 height 33
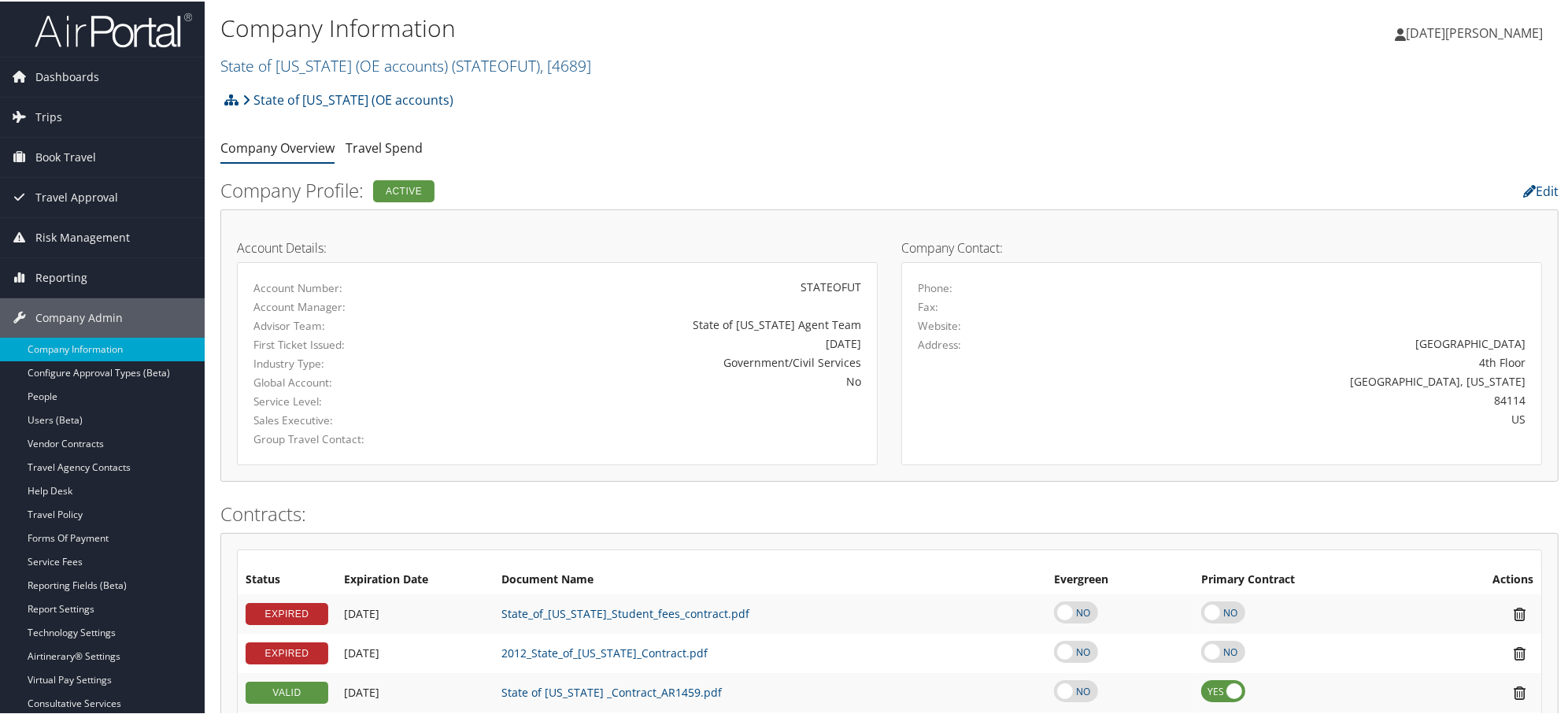
click at [240, 99] on li "State of Utah (OE accounts)" at bounding box center [346, 98] width 215 height 31
click at [231, 99] on icon at bounding box center [231, 99] width 14 height 13
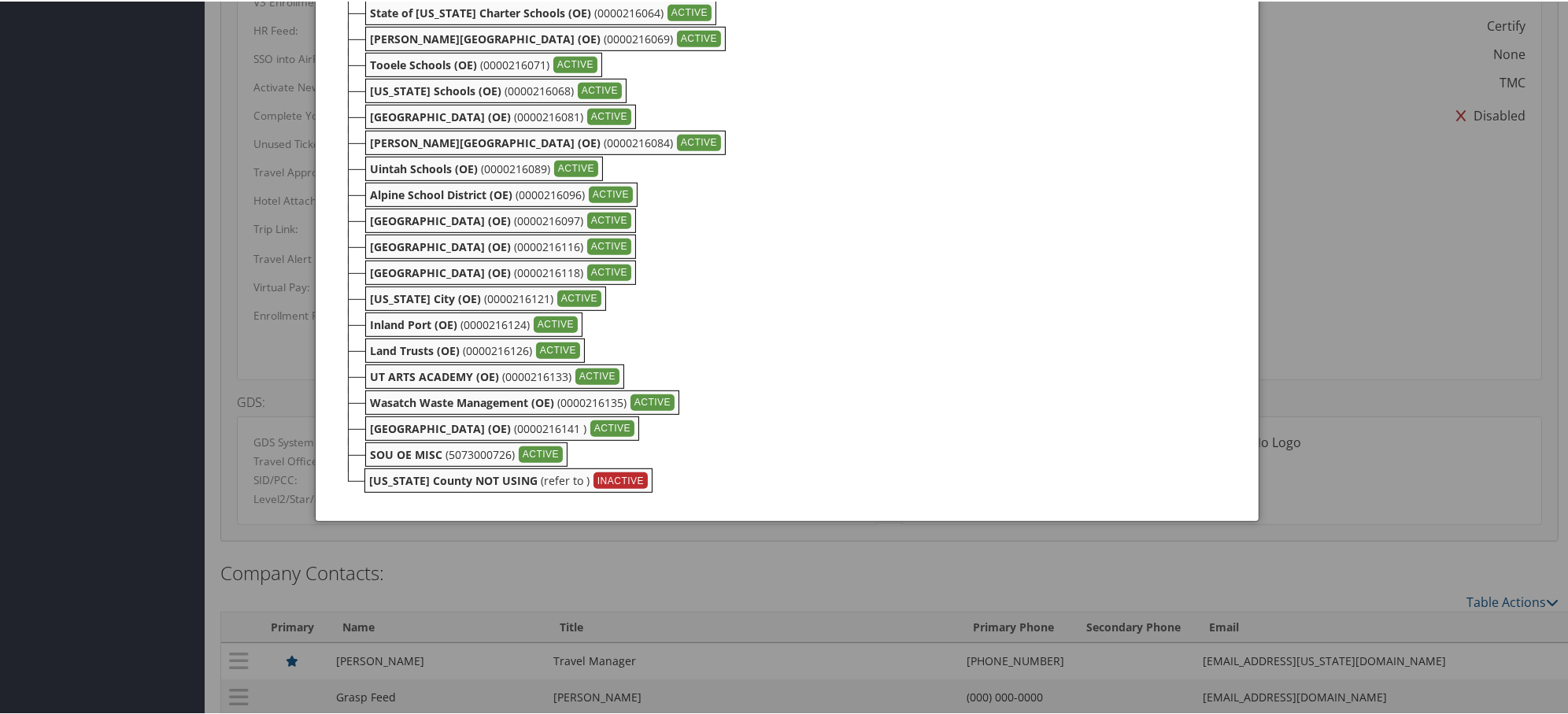
scroll to position [1177, 0]
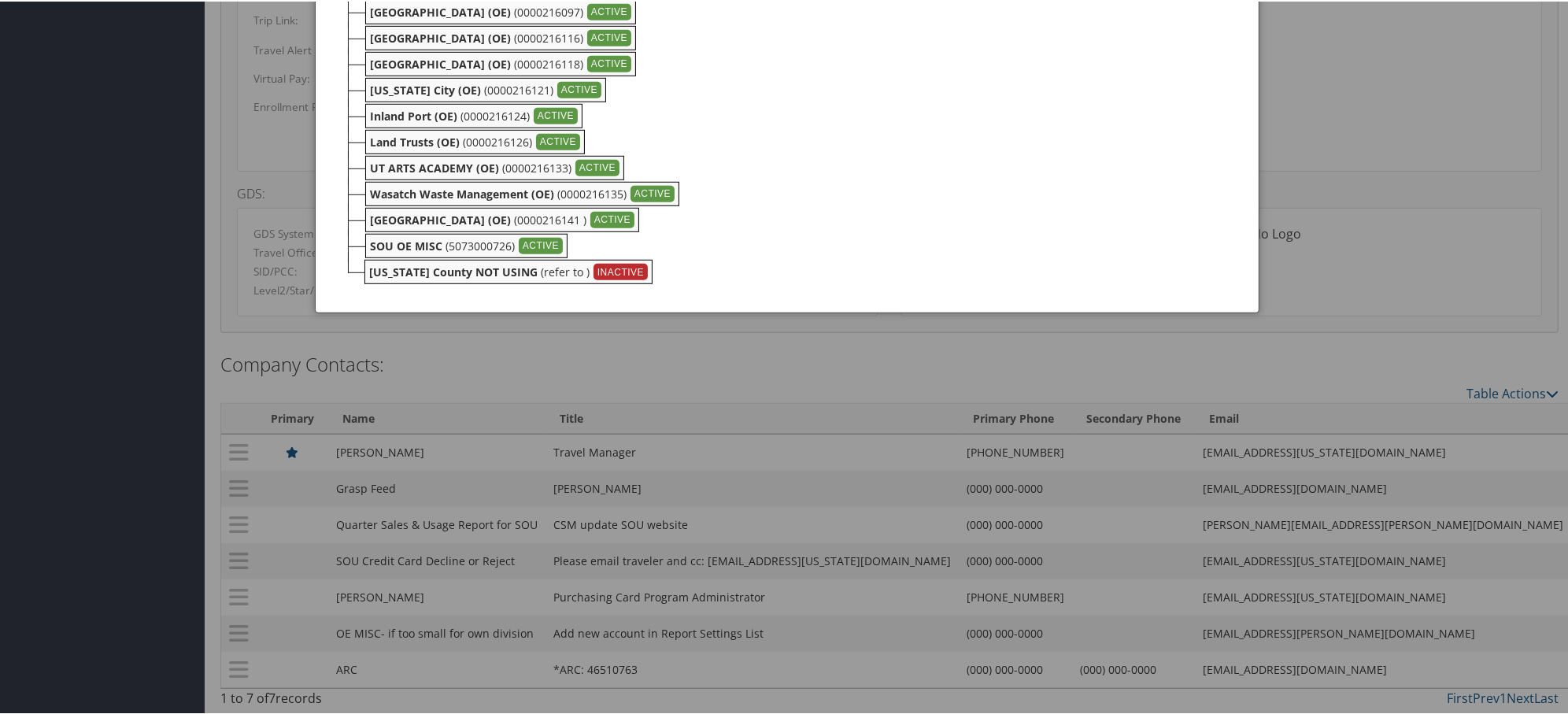
click at [734, 404] on div at bounding box center [787, 357] width 1574 height 714
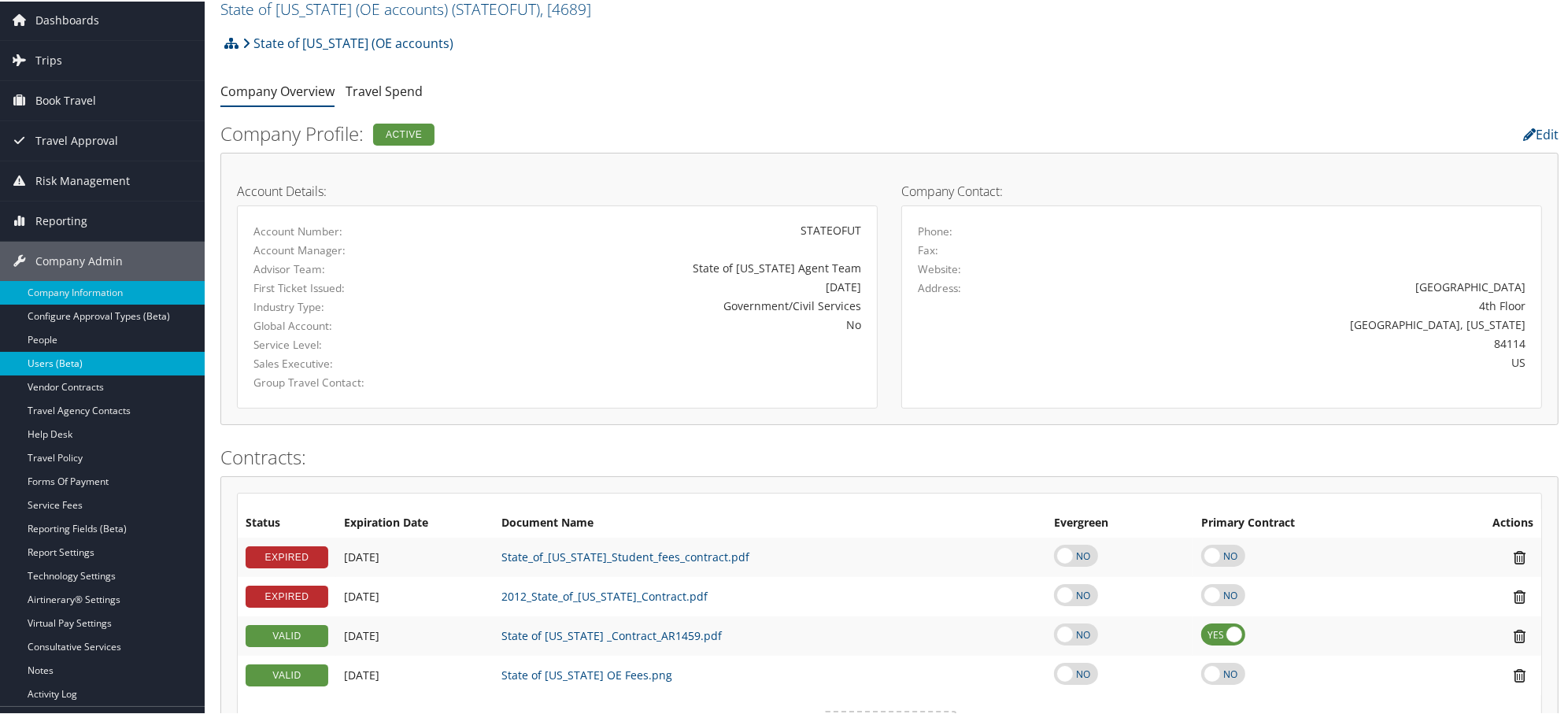
scroll to position [88, 0]
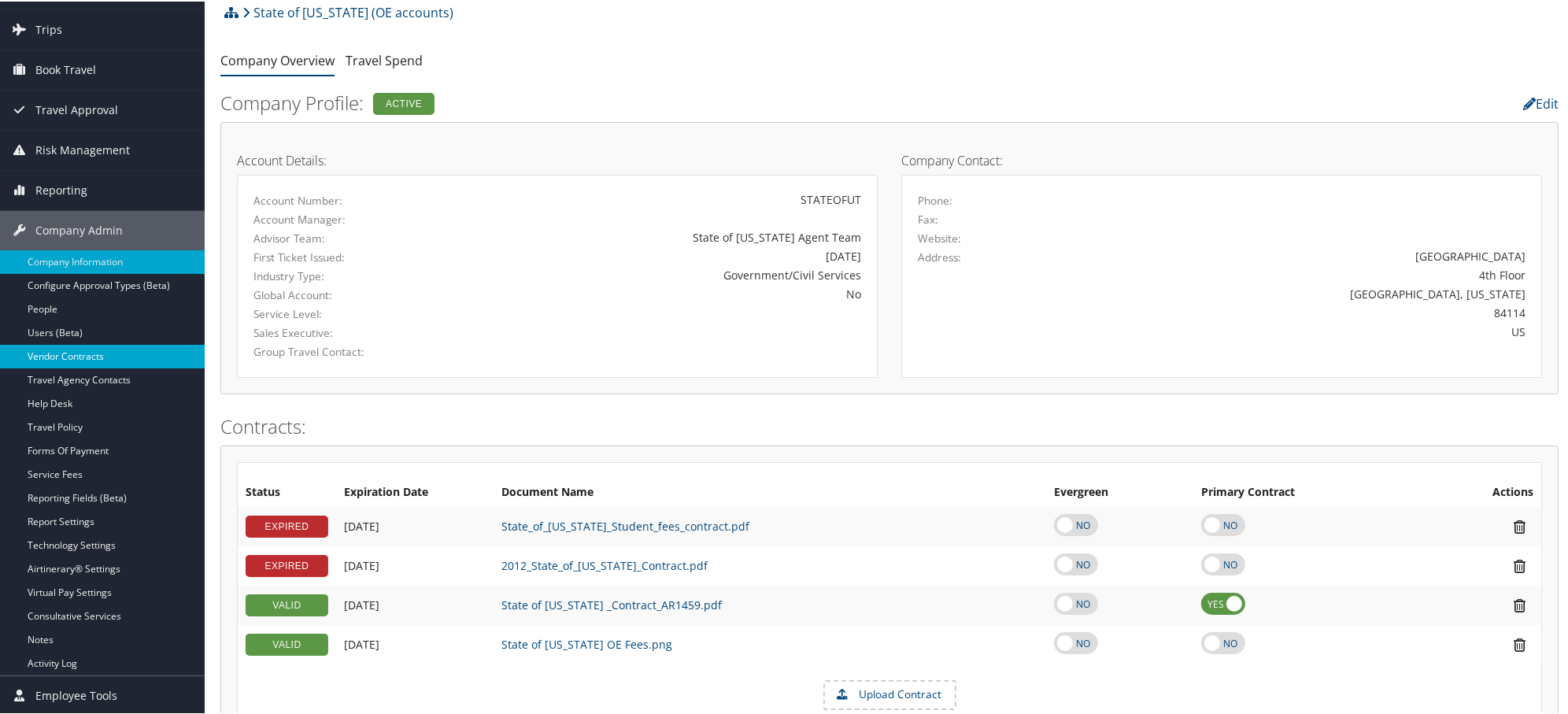
click at [105, 355] on link "Vendor Contracts" at bounding box center [102, 355] width 205 height 24
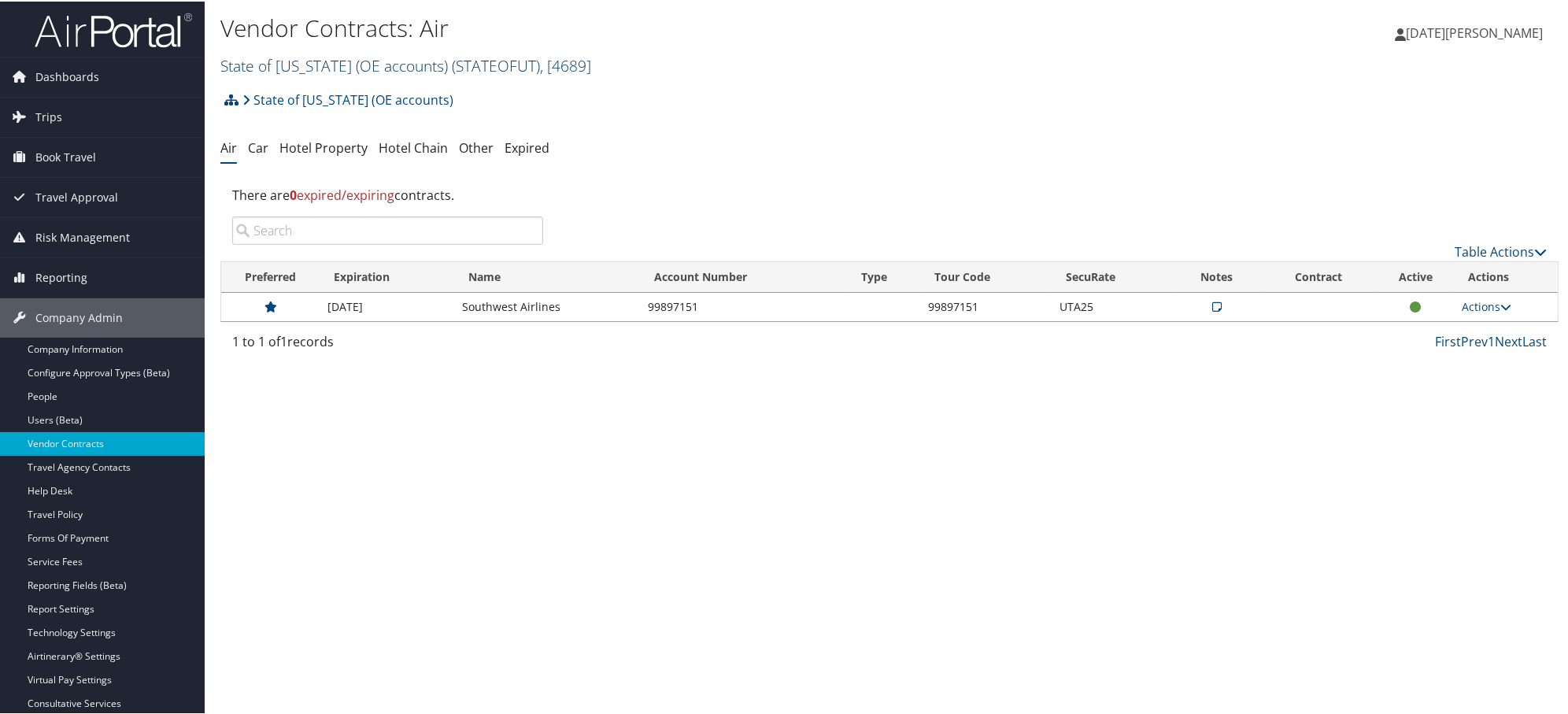
click at [368, 64] on link "State of [US_STATE] (OE accounts) ( STATEOFUT ) , [ 4689 ]" at bounding box center [405, 64] width 371 height 21
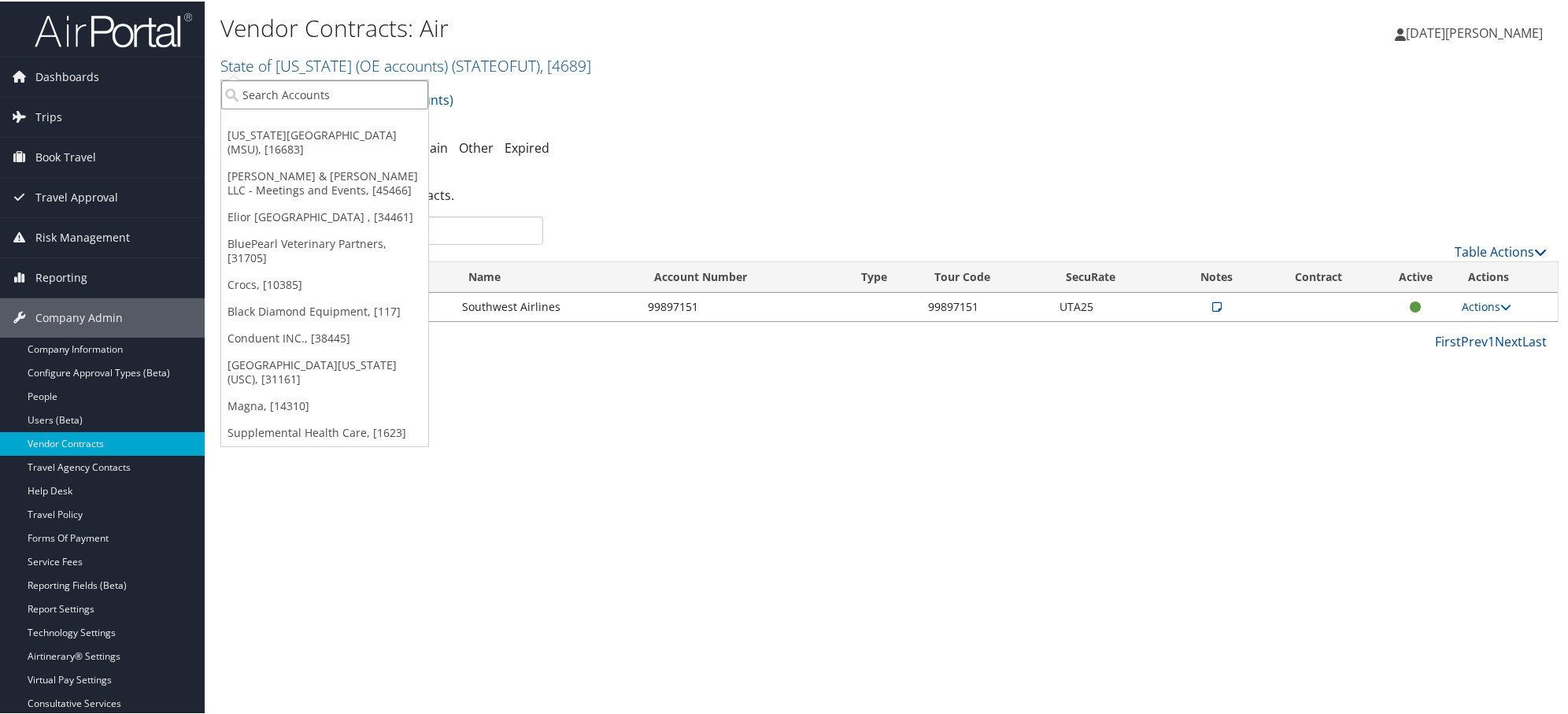
click at [301, 92] on input "search" at bounding box center [325, 93] width 207 height 29
paste input "SOU-OE"
type input "SOU-OE"
click at [296, 126] on div "[PERSON_NAME][GEOGRAPHIC_DATA] (SOU-OE) (7456), [6197]" at bounding box center [380, 122] width 335 height 14
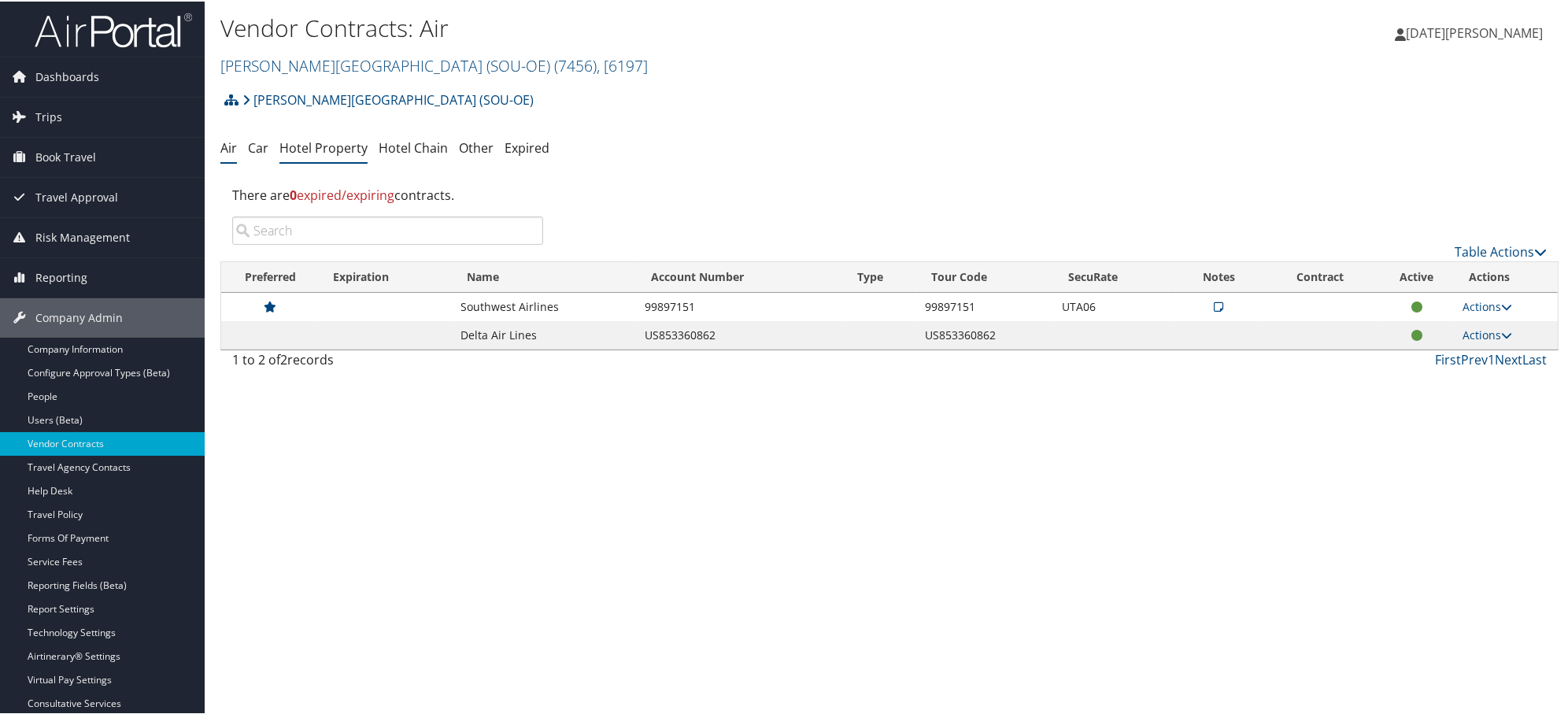
click at [350, 148] on link "Hotel Property" at bounding box center [323, 146] width 88 height 17
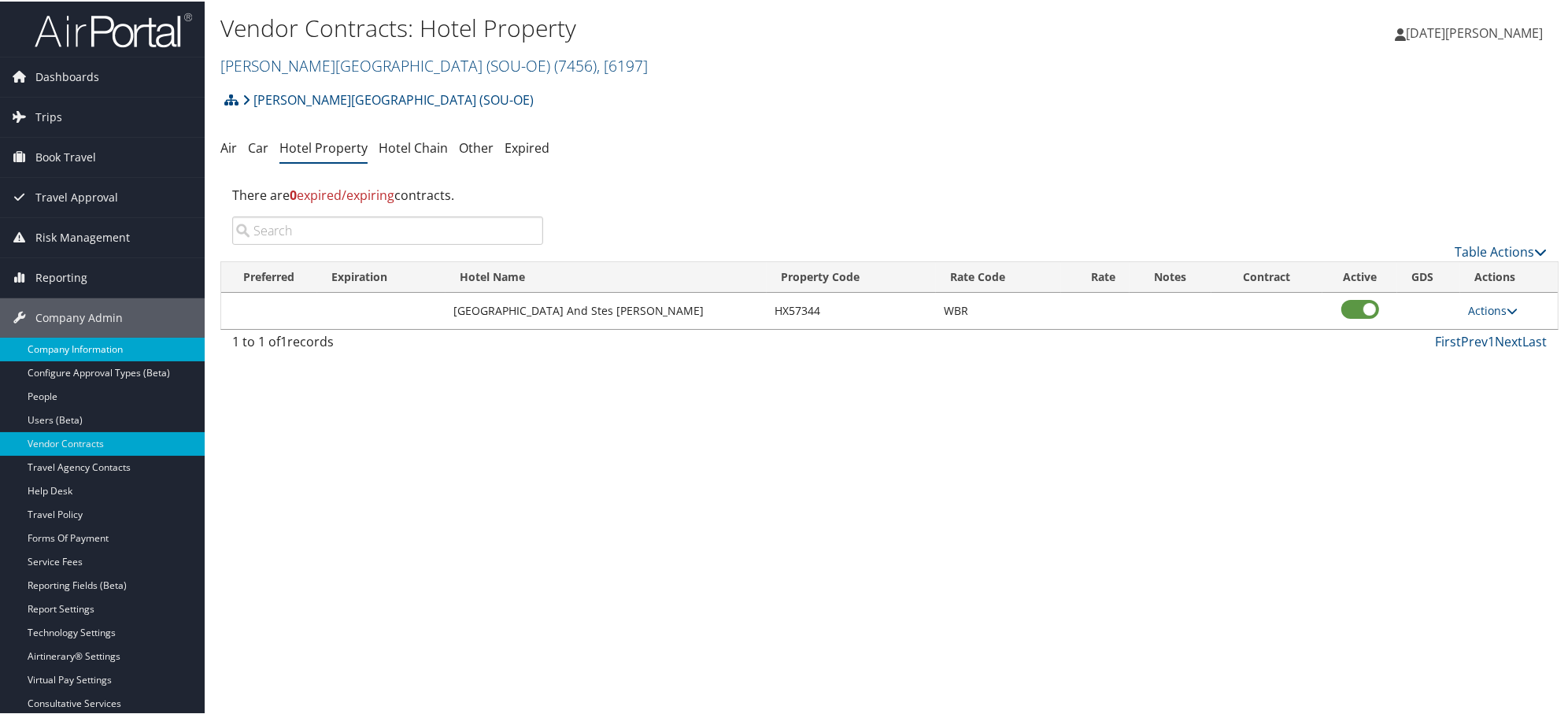
click at [69, 344] on link "Company Information" at bounding box center [102, 348] width 205 height 24
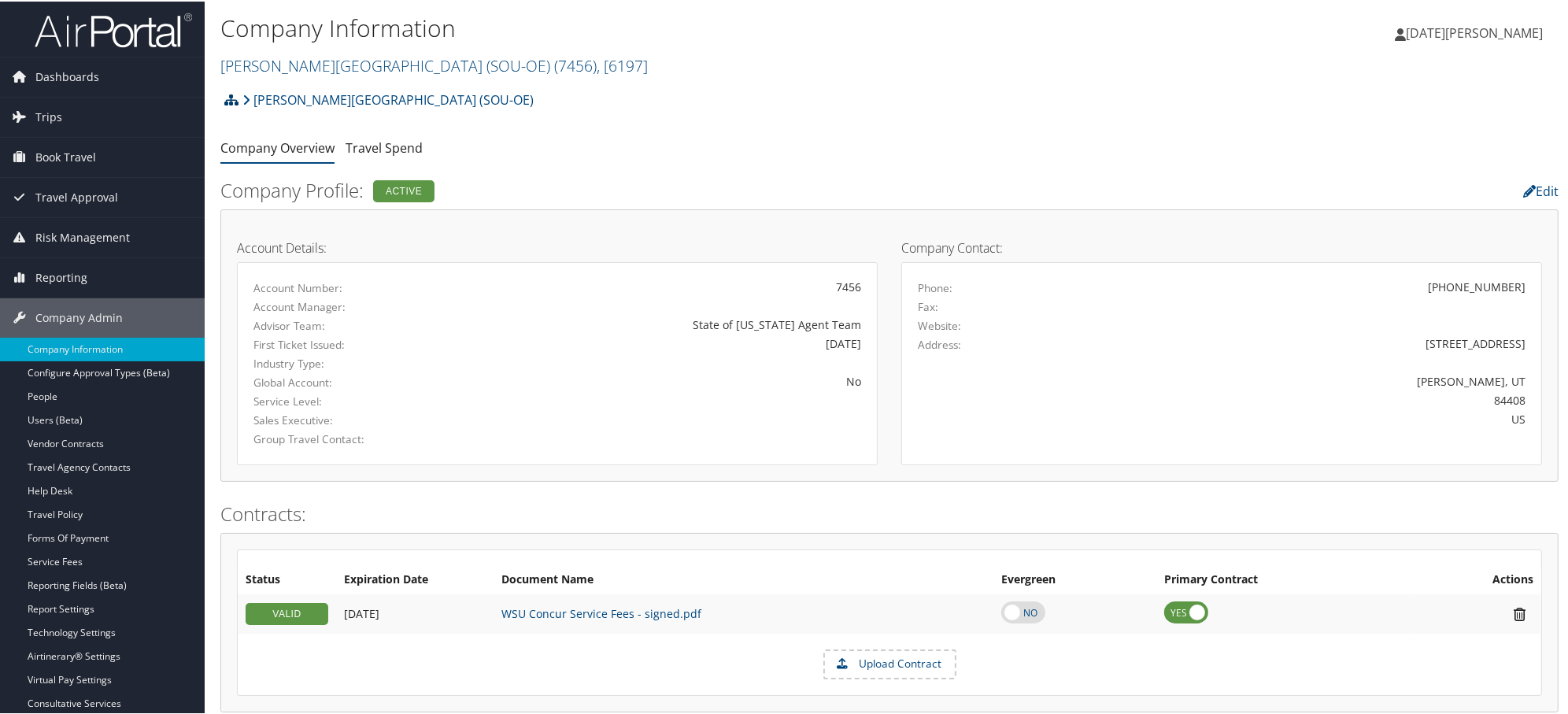
click at [231, 100] on icon at bounding box center [231, 99] width 14 height 13
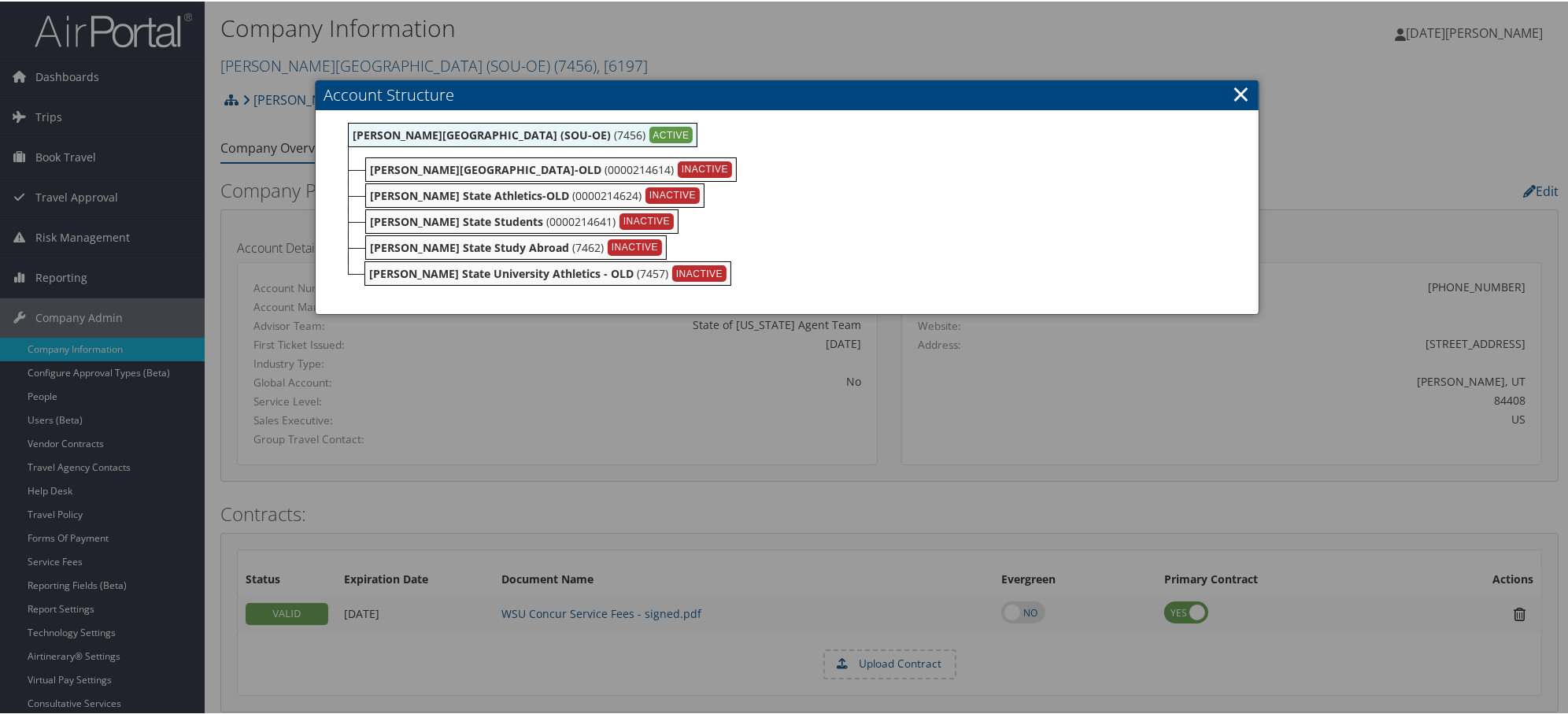
click at [831, 444] on div at bounding box center [787, 357] width 1574 height 714
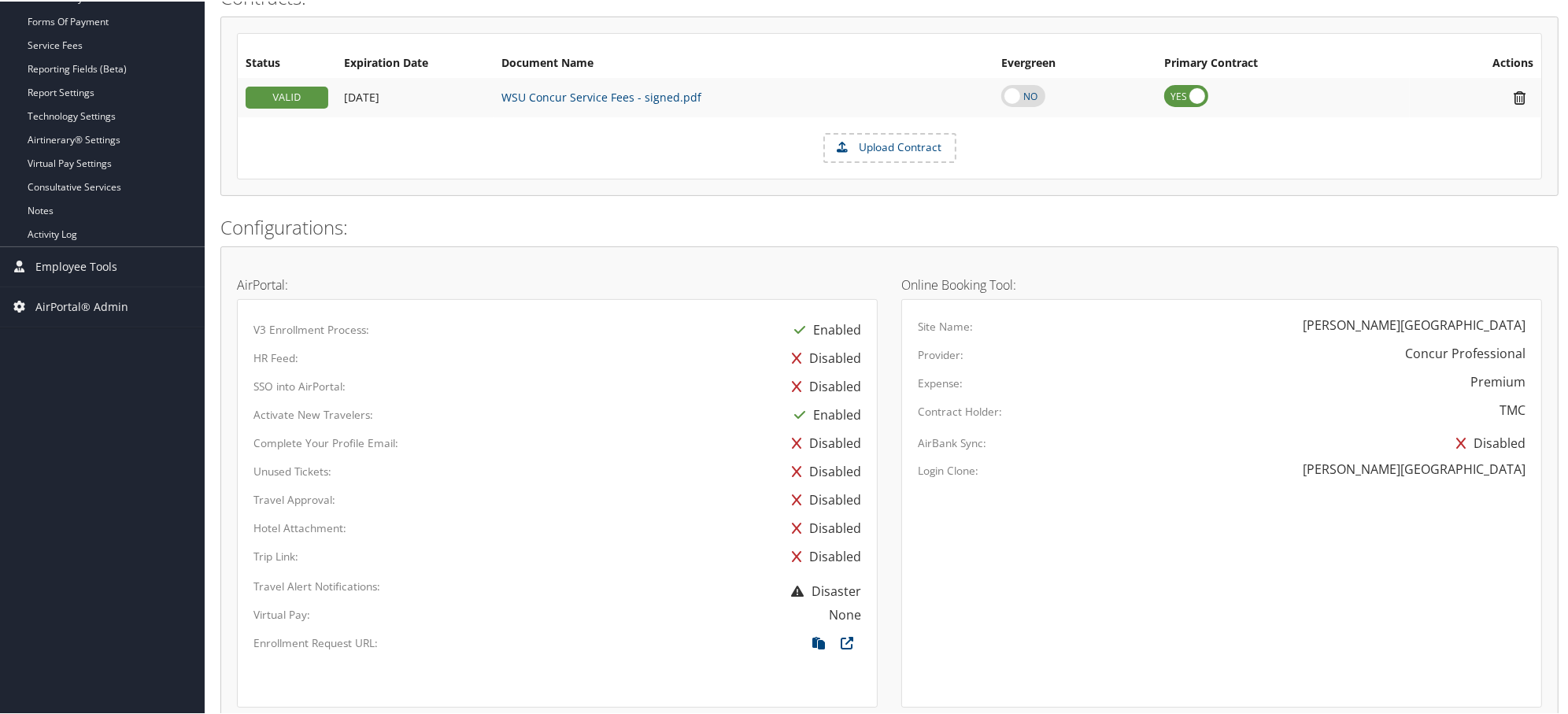
scroll to position [787, 0]
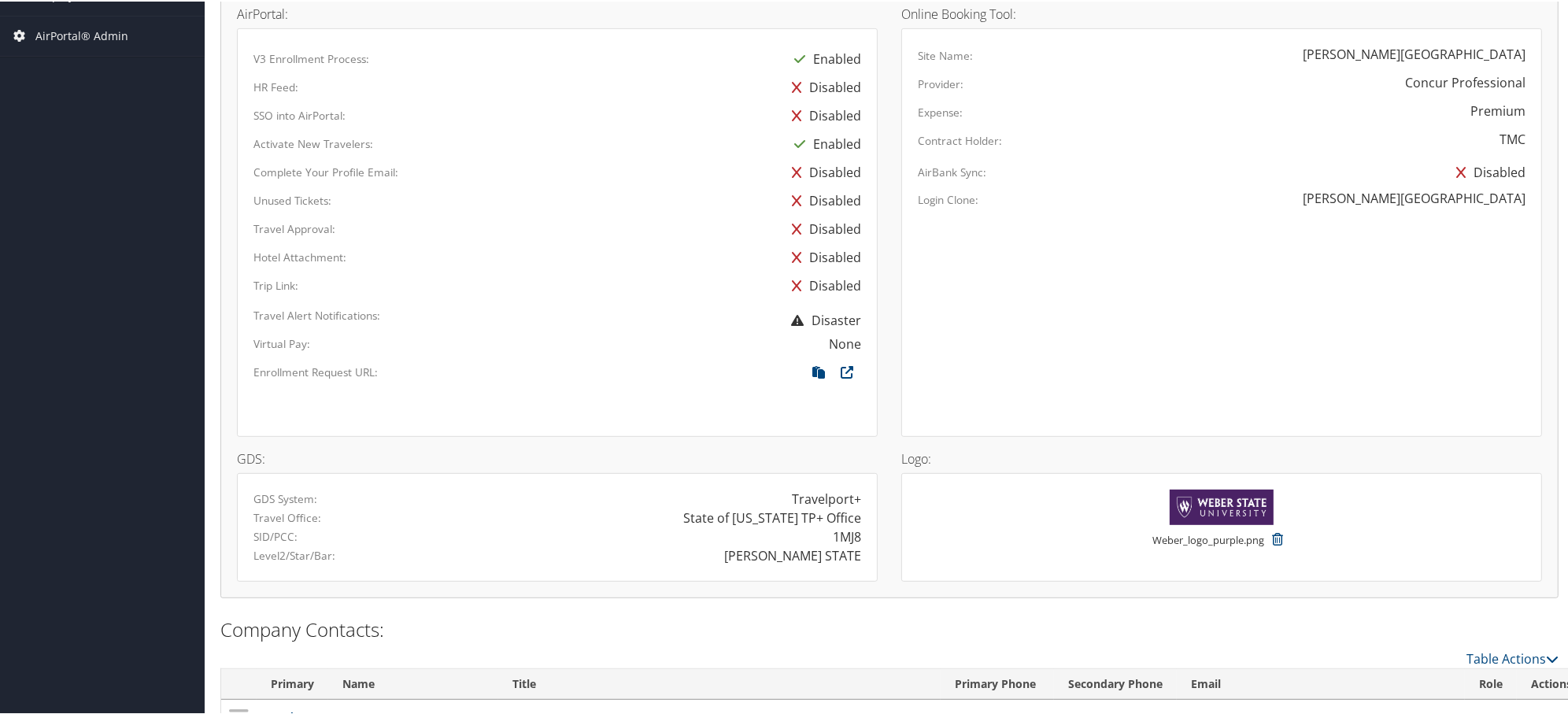
drag, startPoint x: 777, startPoint y: 554, endPoint x: 860, endPoint y: 553, distance: 83.0
click at [860, 553] on div "[PERSON_NAME] STATE" at bounding box center [714, 554] width 316 height 19
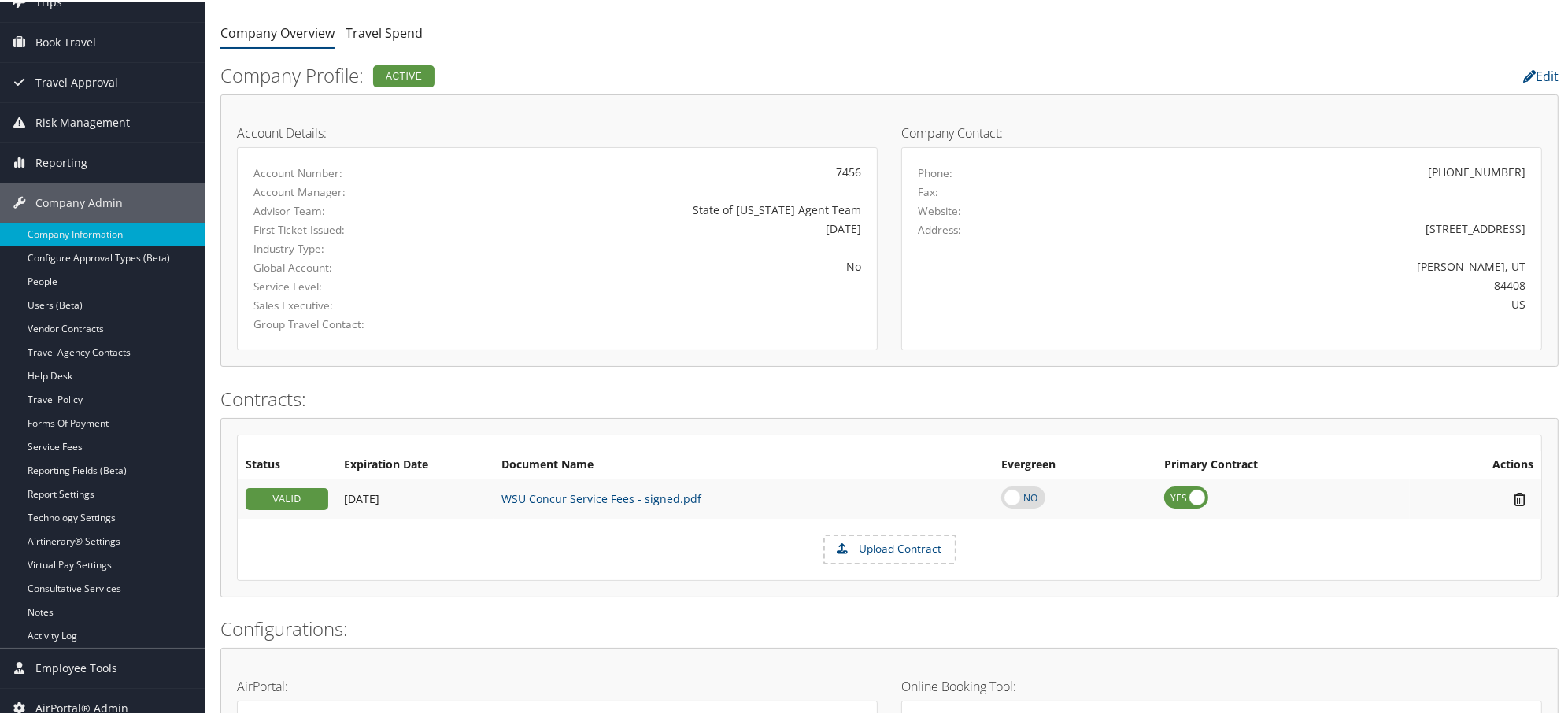
scroll to position [175, 0]
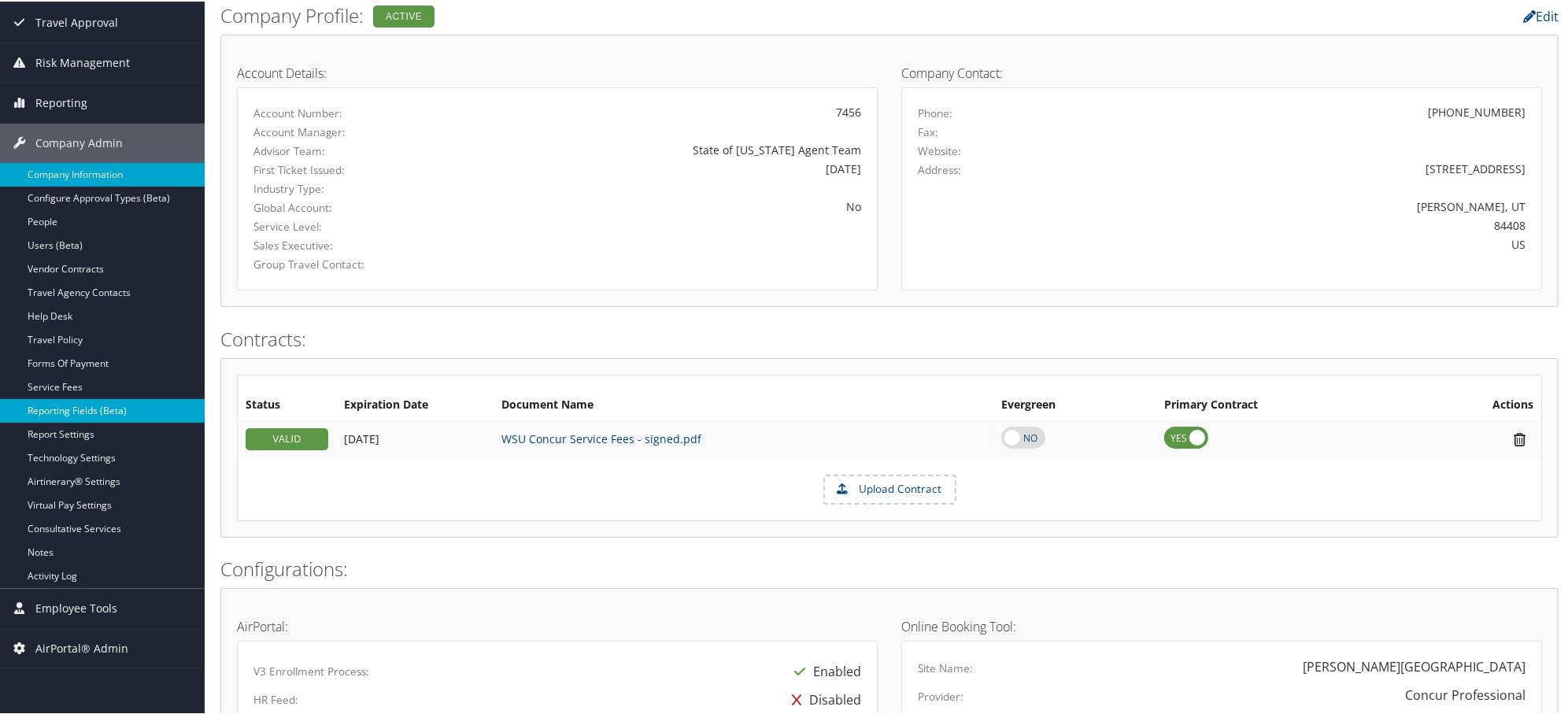
click at [57, 407] on link "Reporting Fields (Beta)" at bounding box center [102, 409] width 205 height 24
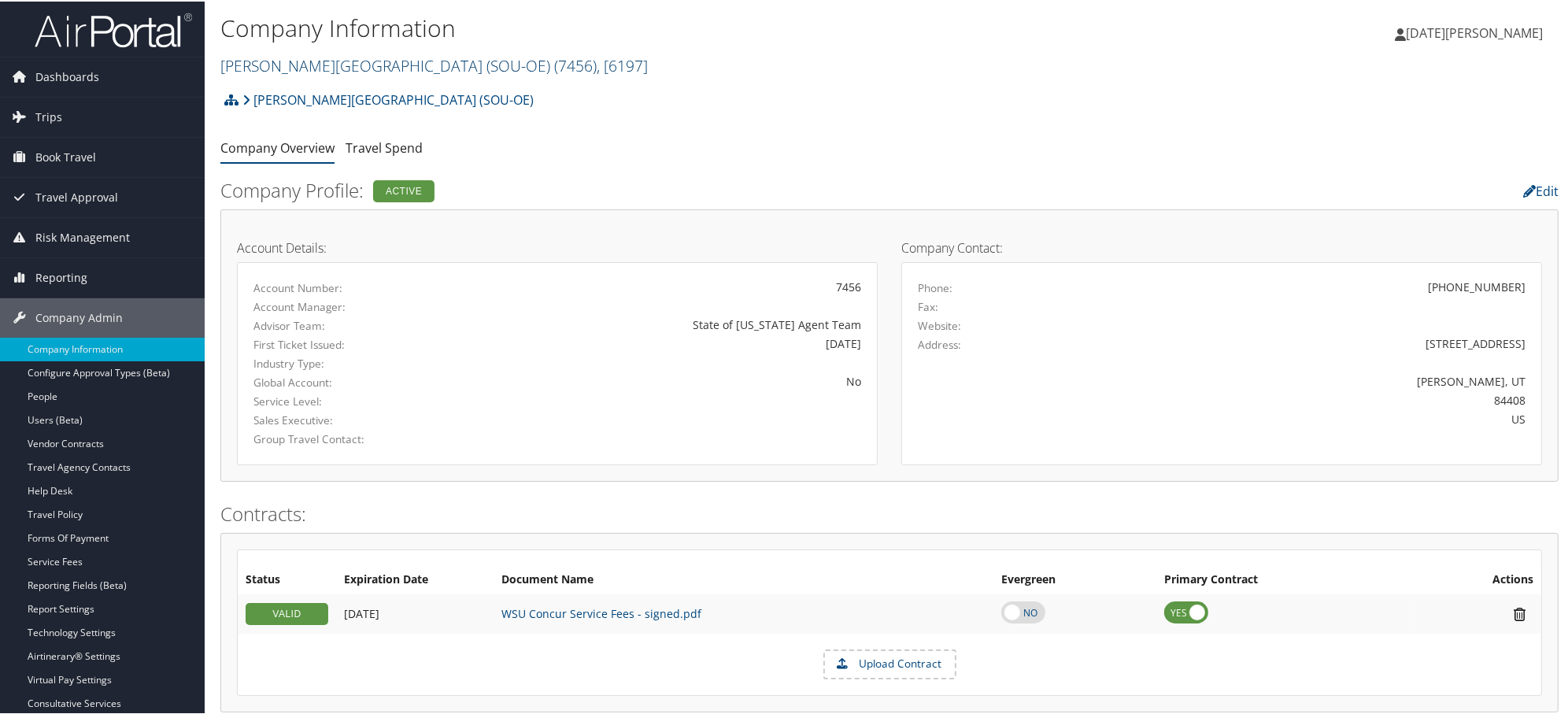
click at [348, 64] on link "[PERSON_NAME][GEOGRAPHIC_DATA] (SOU-OE) ( 7456 ) , [ 6197 ]" at bounding box center [434, 64] width 427 height 21
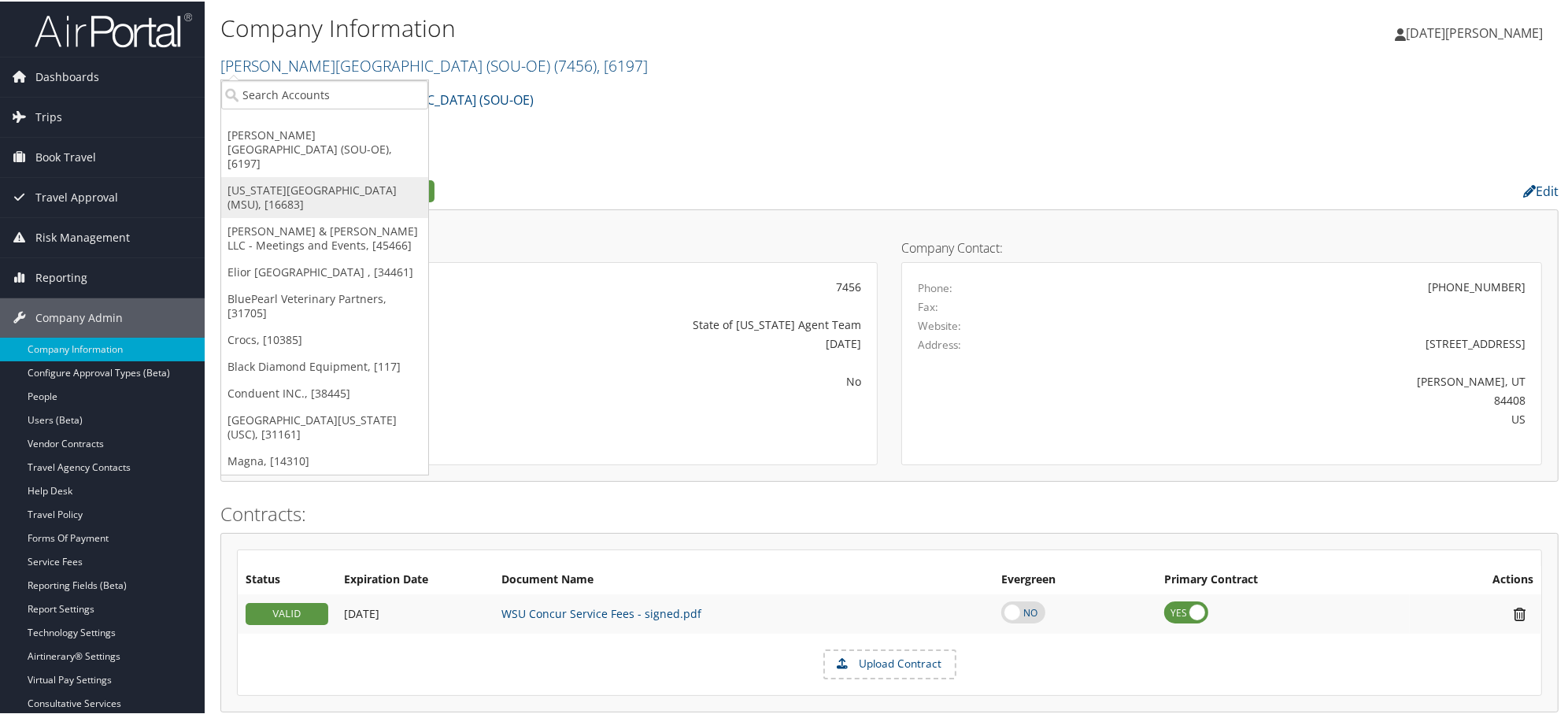
click at [302, 176] on link "[US_STATE][GEOGRAPHIC_DATA] (MSU), [16683]" at bounding box center [325, 196] width 207 height 41
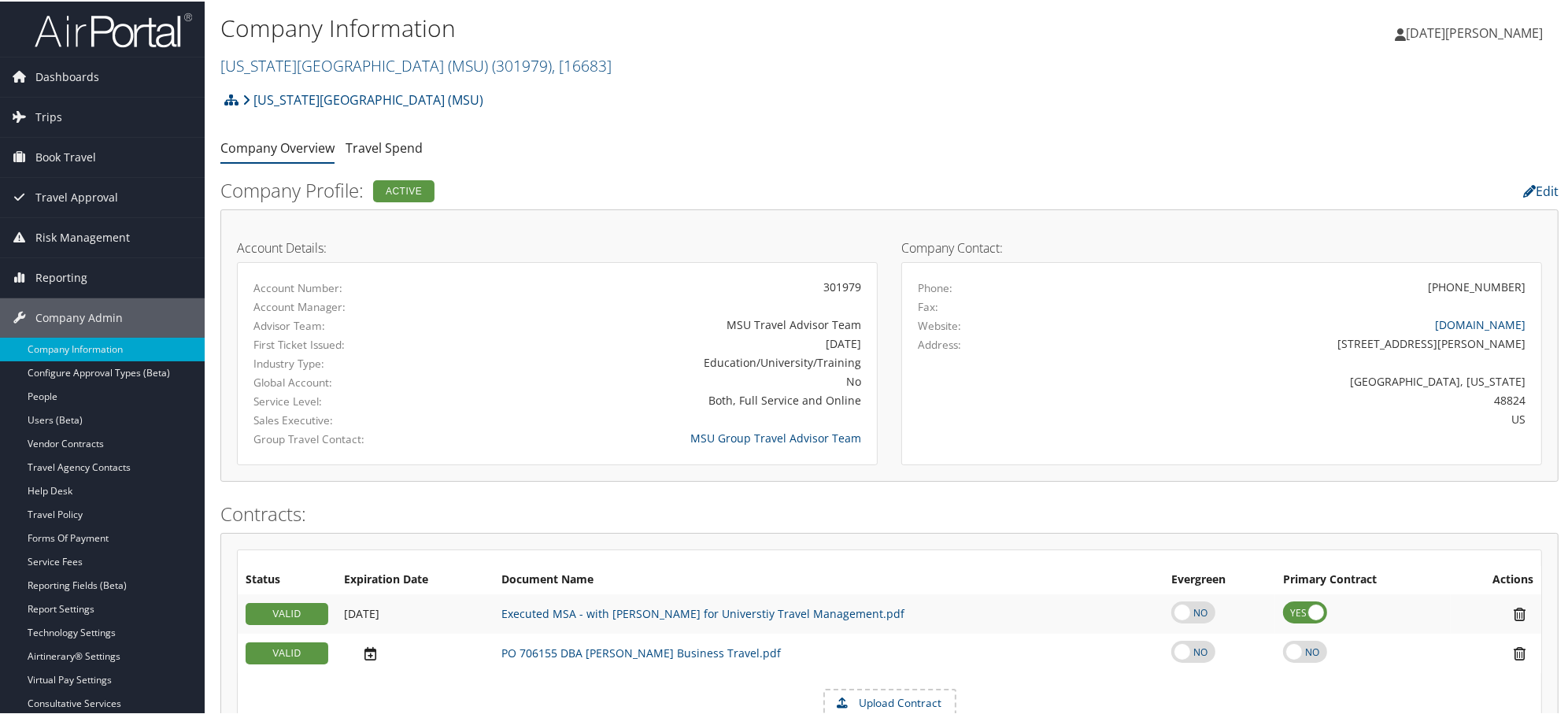
scroll to position [350, 0]
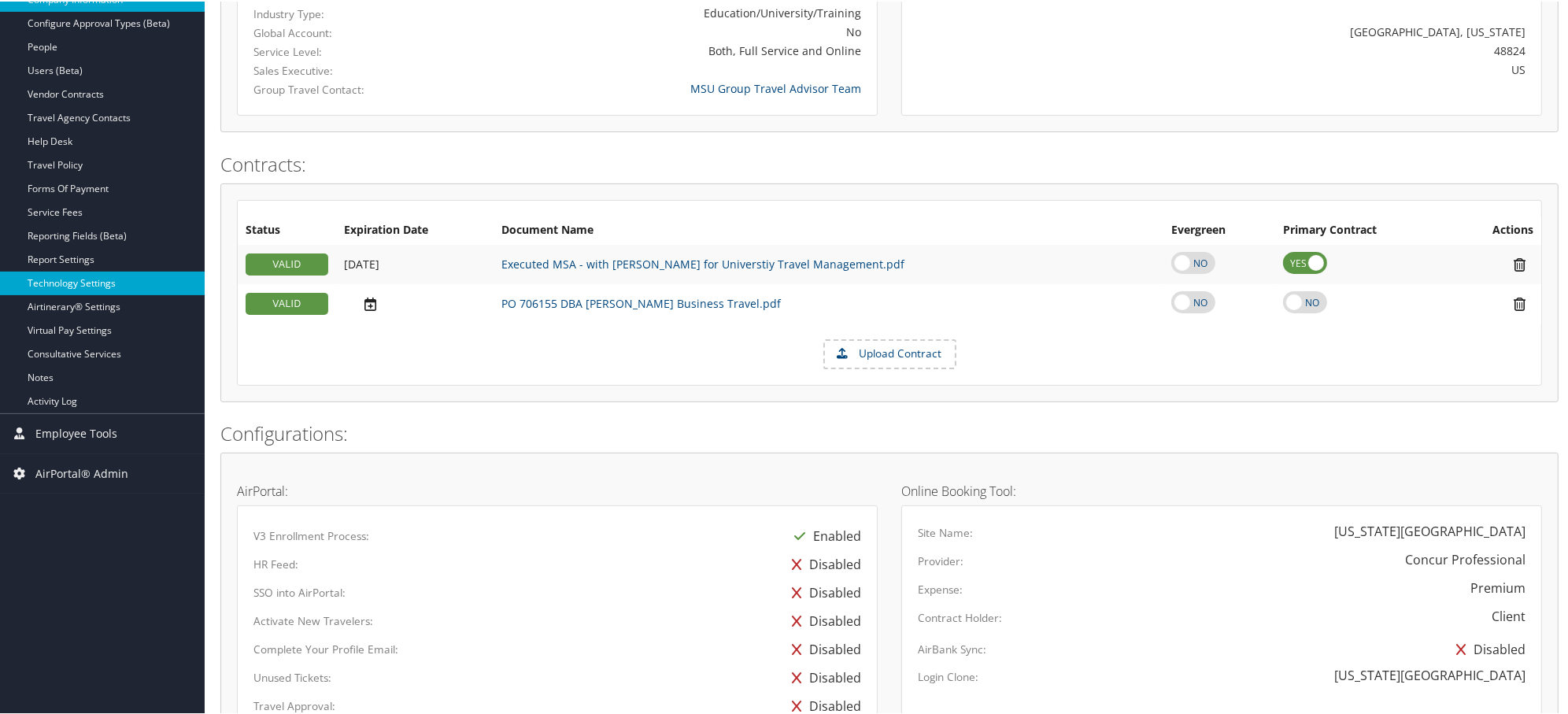
click at [81, 285] on link "Technology Settings" at bounding box center [102, 282] width 205 height 24
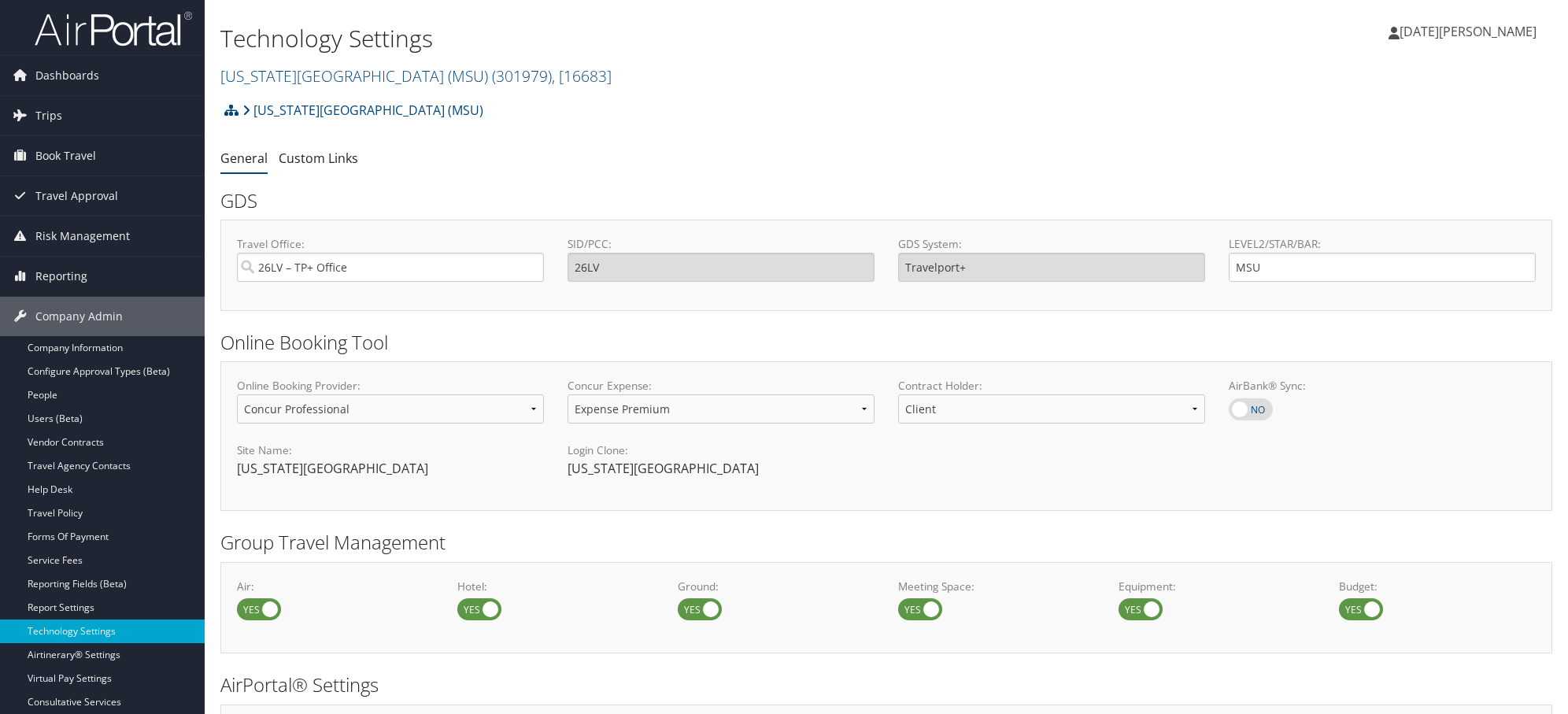
select select "4"
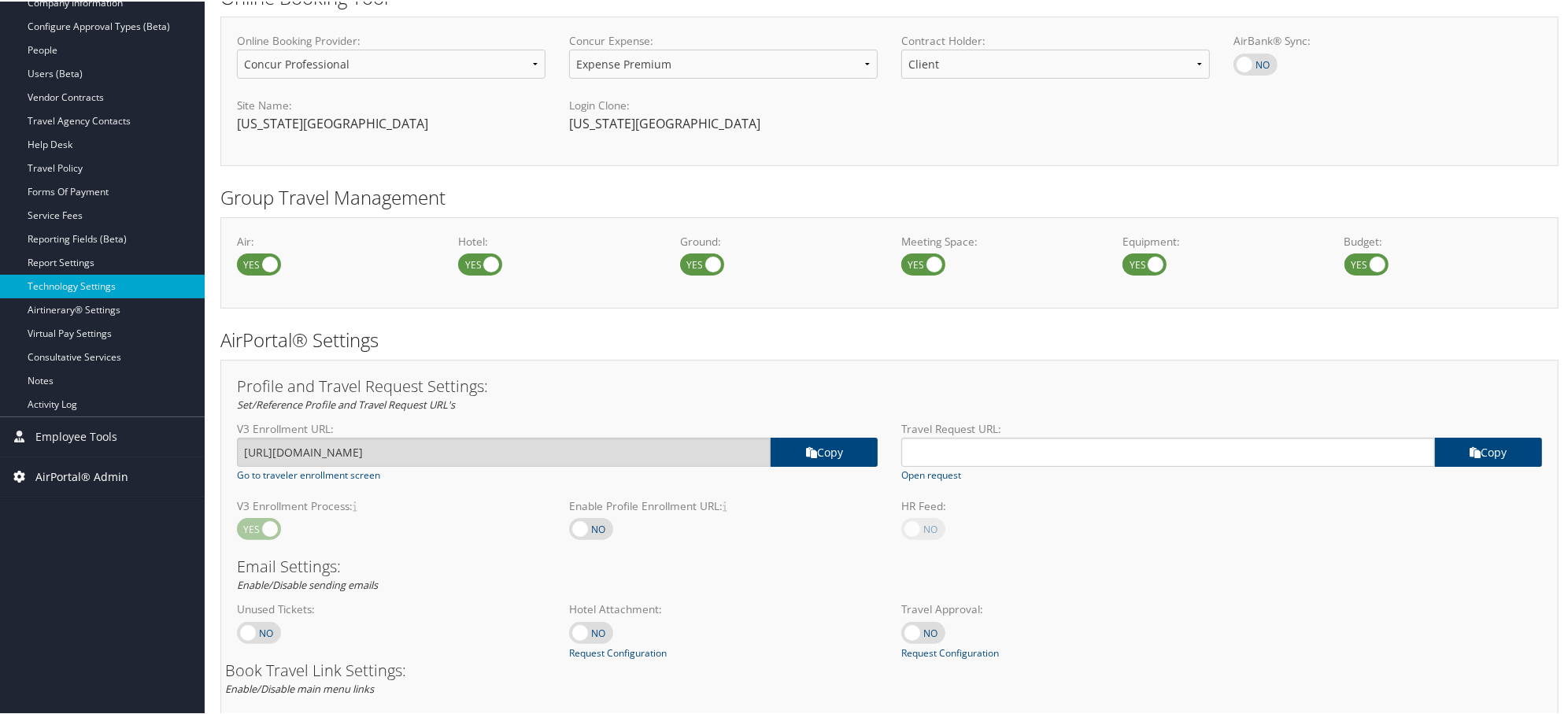
scroll to position [175, 0]
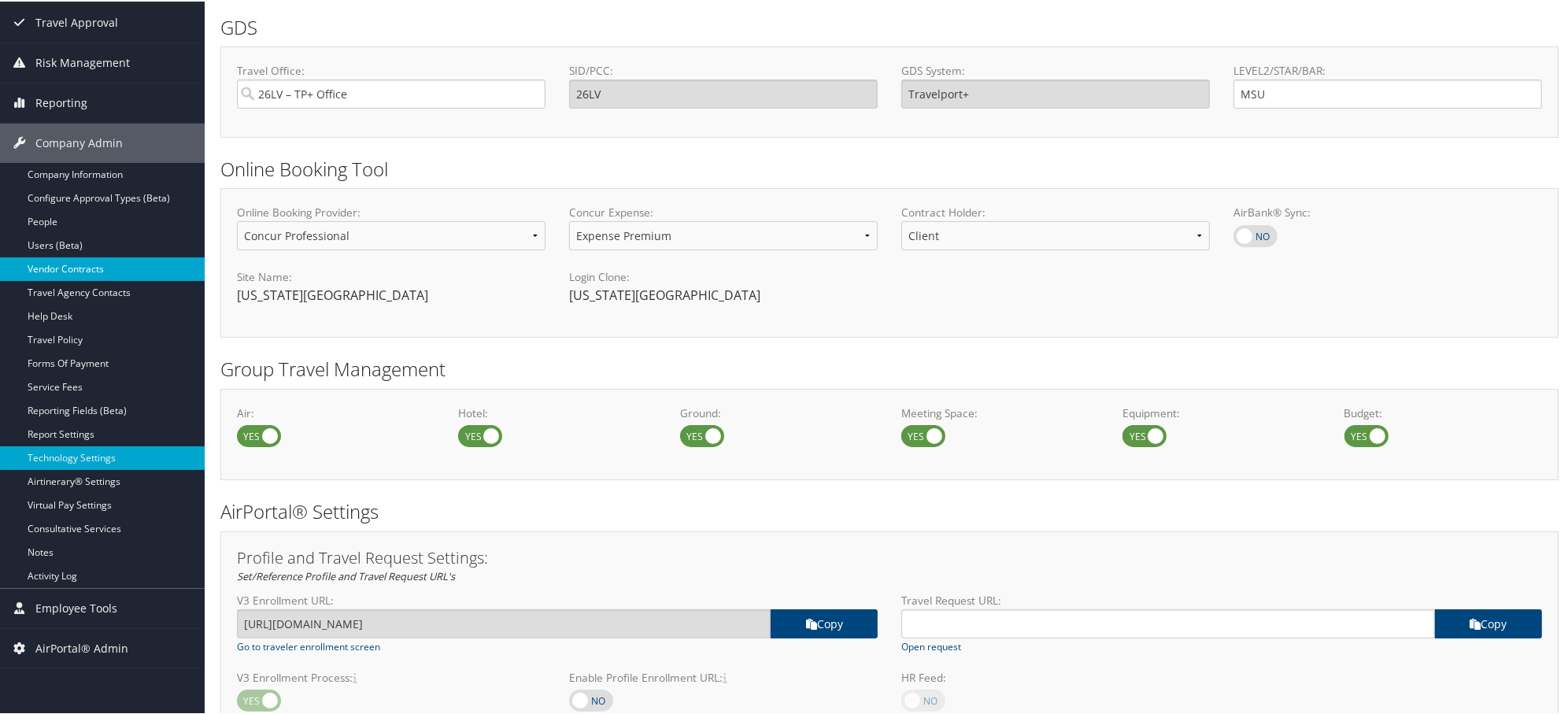
click at [60, 264] on link "Vendor Contracts" at bounding box center [102, 268] width 205 height 24
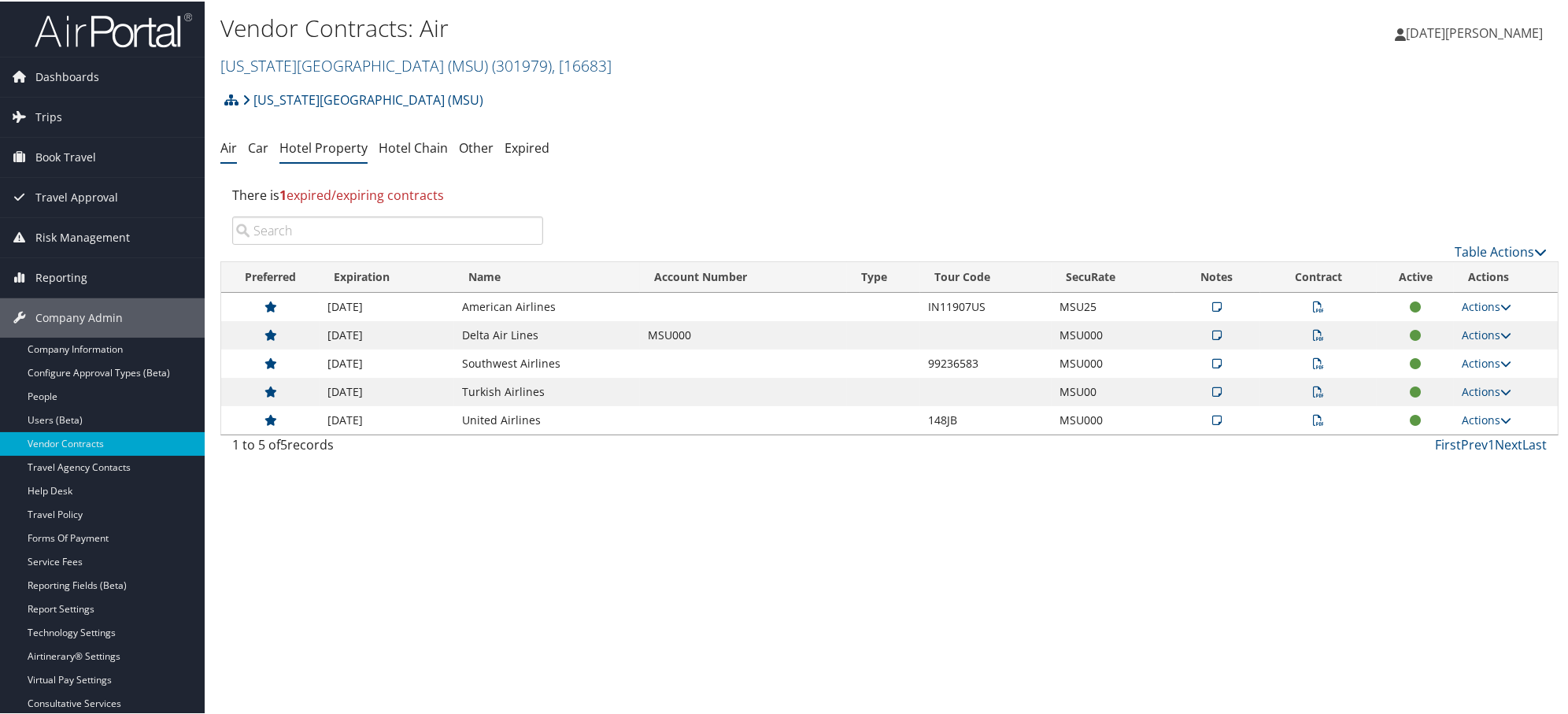
click at [334, 149] on link "Hotel Property" at bounding box center [323, 146] width 88 height 17
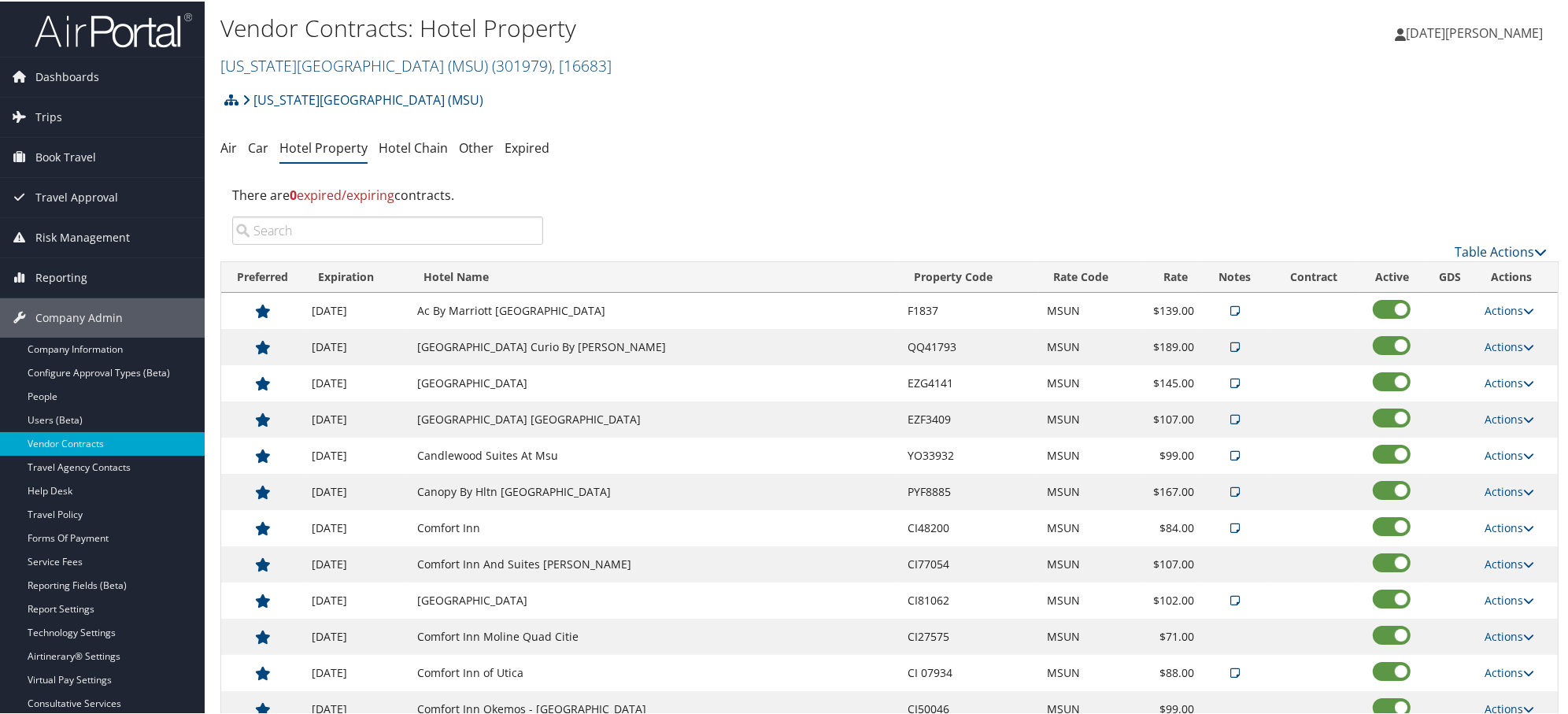
click at [381, 225] on input "search" at bounding box center [388, 229] width 311 height 28
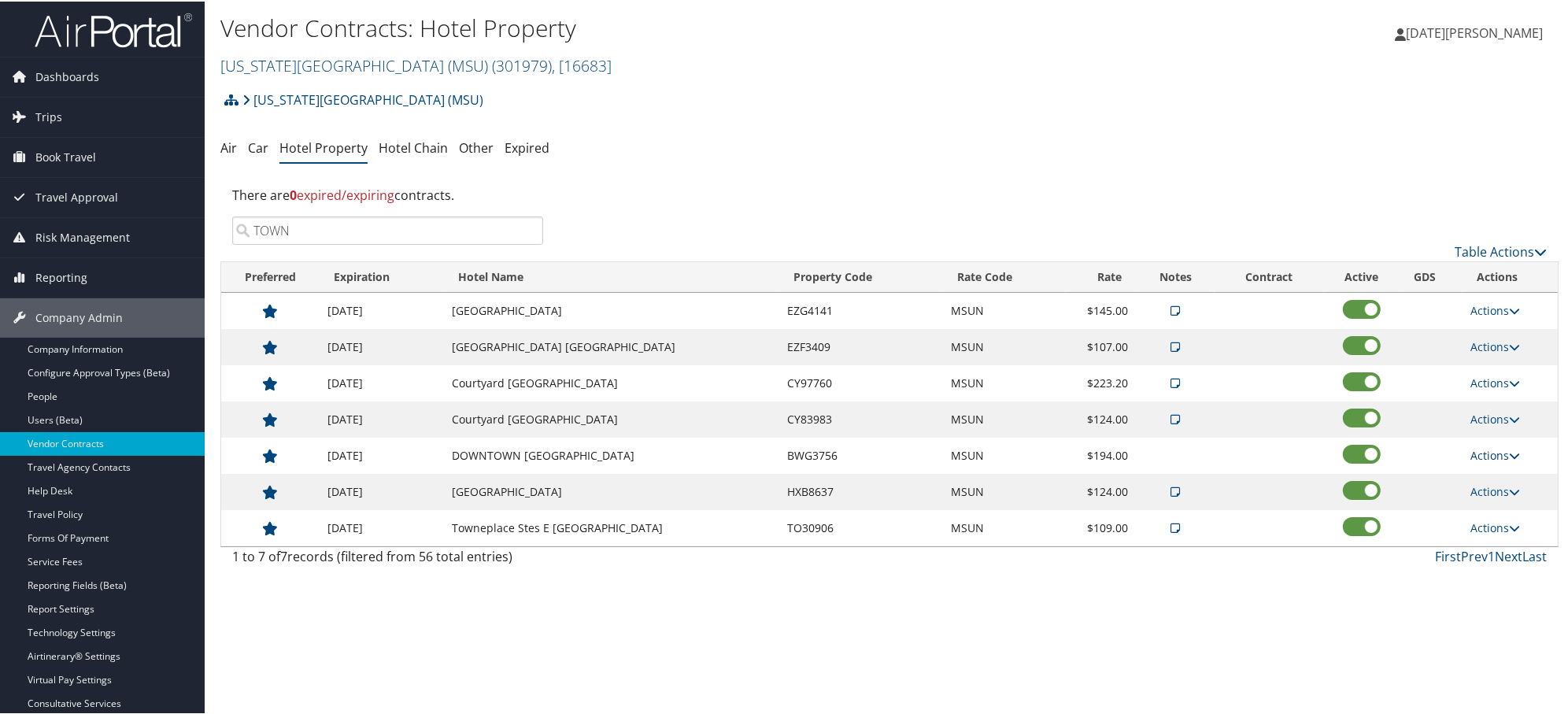
type input "TOWN"
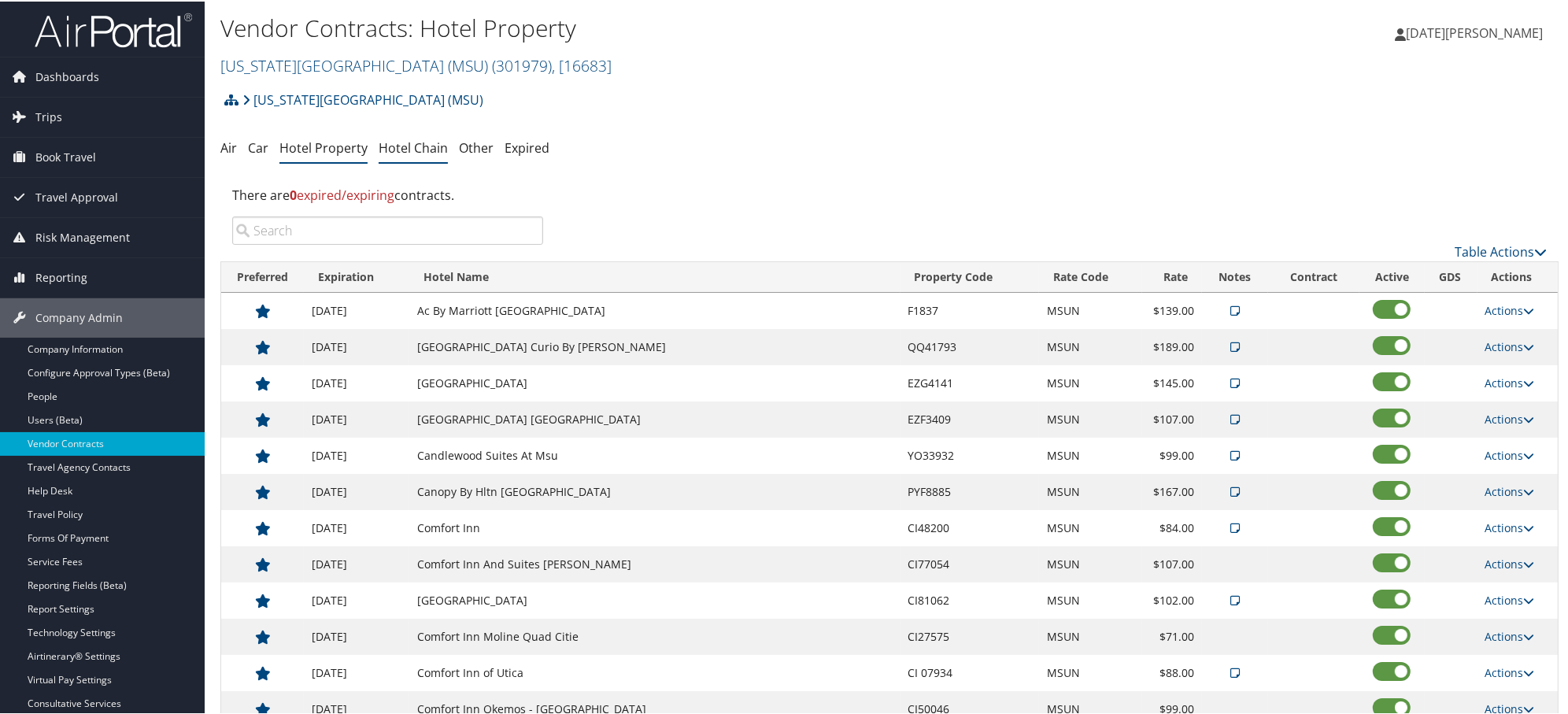
click at [408, 149] on link "Hotel Chain" at bounding box center [413, 146] width 70 height 17
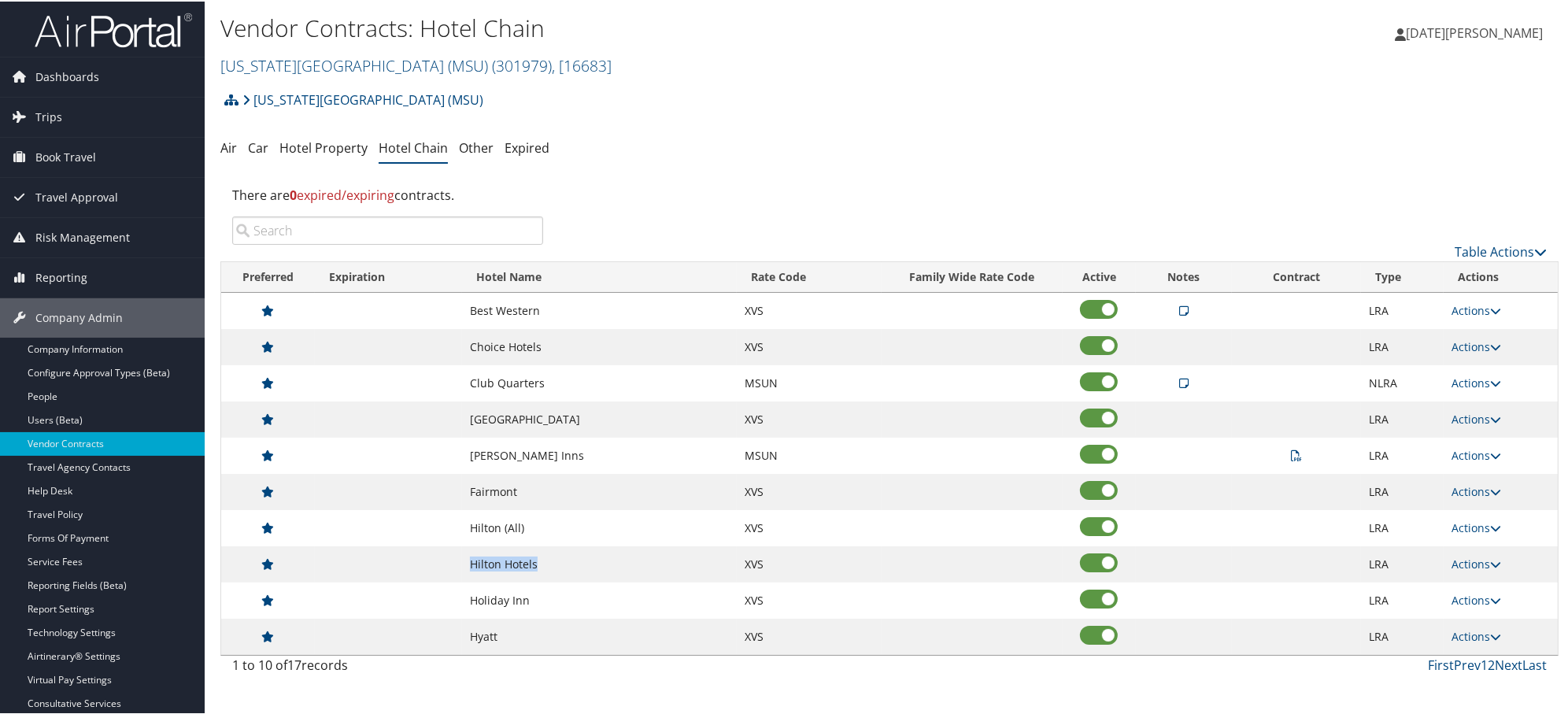
drag, startPoint x: 550, startPoint y: 569, endPoint x: 463, endPoint y: 564, distance: 87.1
click at [463, 564] on td "Hilton Hotels" at bounding box center [599, 563] width 274 height 37
click at [39, 109] on span "Trips" at bounding box center [48, 115] width 27 height 39
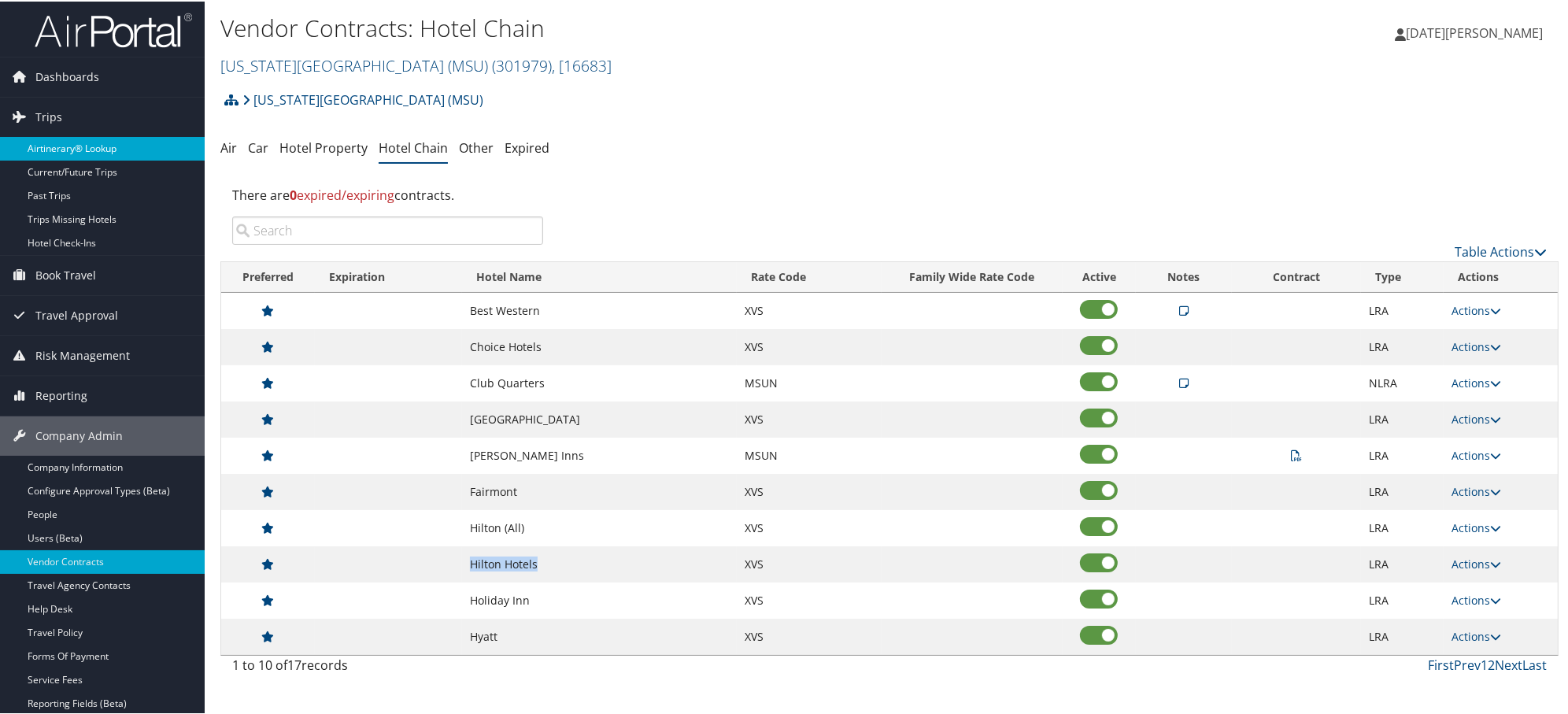
click at [63, 146] on link "Airtinerary® Lookup" at bounding box center [102, 147] width 205 height 24
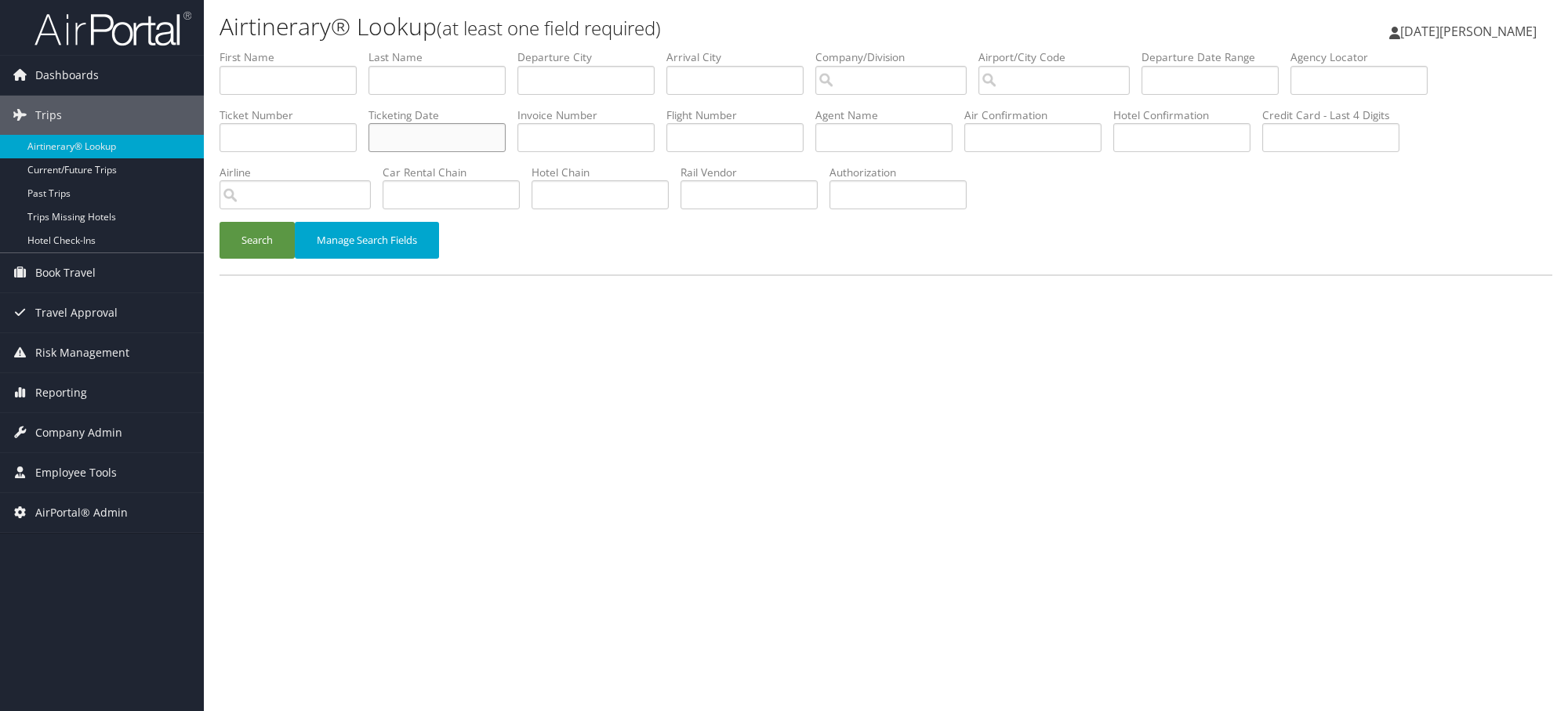
click at [491, 139] on input "text" at bounding box center [436, 138] width 138 height 29
click at [307, 134] on input "text" at bounding box center [288, 138] width 138 height 29
paste input "0067229754389"
click at [220, 222] on button "Search" at bounding box center [257, 240] width 76 height 36
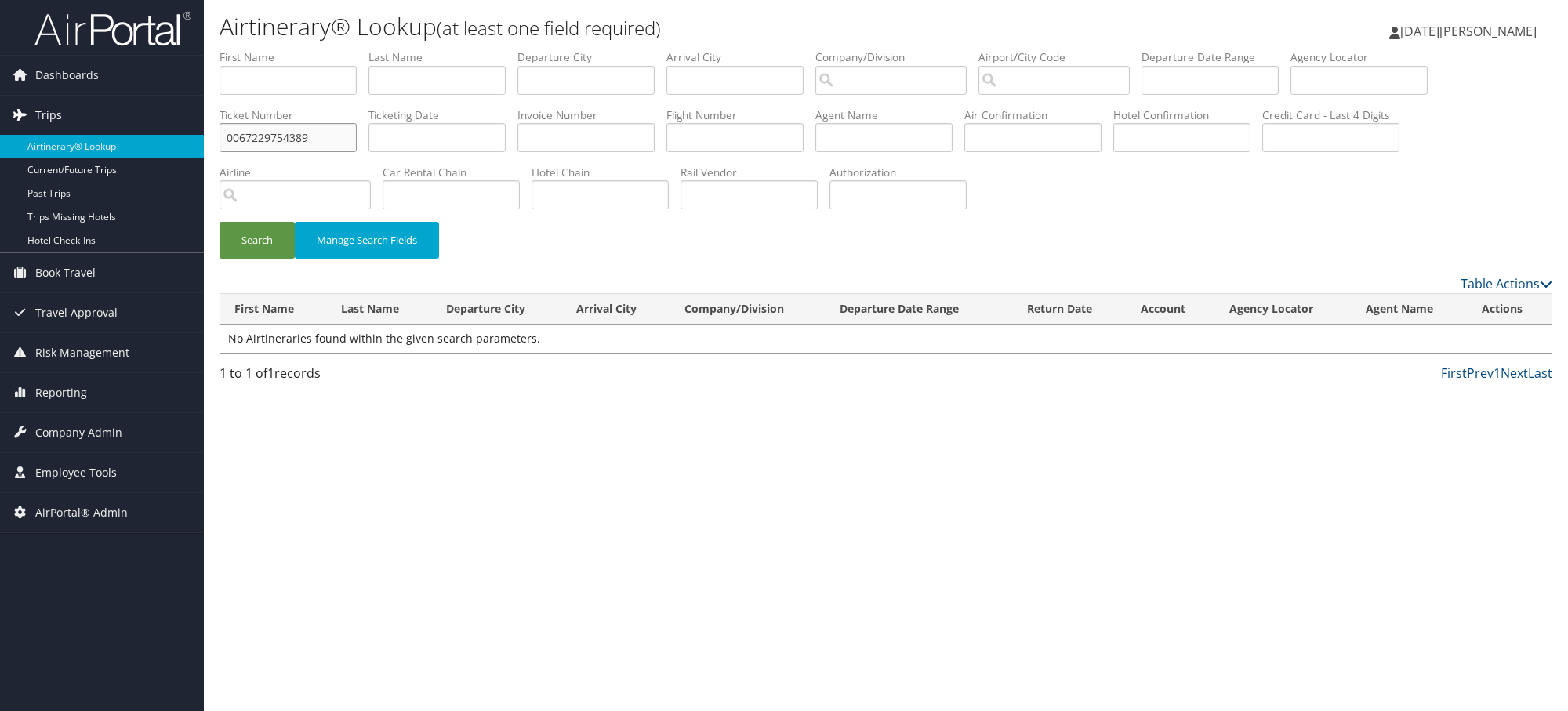
drag, startPoint x: 244, startPoint y: 137, endPoint x: 144, endPoint y: 127, distance: 100.5
click at [144, 127] on div "Dashboards AirPortal 360™ (Manager) AirPortal 360™ (Agent) My Travel Dashboard …" at bounding box center [784, 356] width 1568 height 711
click at [220, 222] on button "Search" at bounding box center [257, 240] width 76 height 36
drag, startPoint x: 311, startPoint y: 142, endPoint x: 138, endPoint y: 145, distance: 173.0
click at [138, 145] on div "Dashboards AirPortal 360™ (Manager) AirPortal 360™ (Agent) My Travel Dashboard …" at bounding box center [784, 356] width 1568 height 711
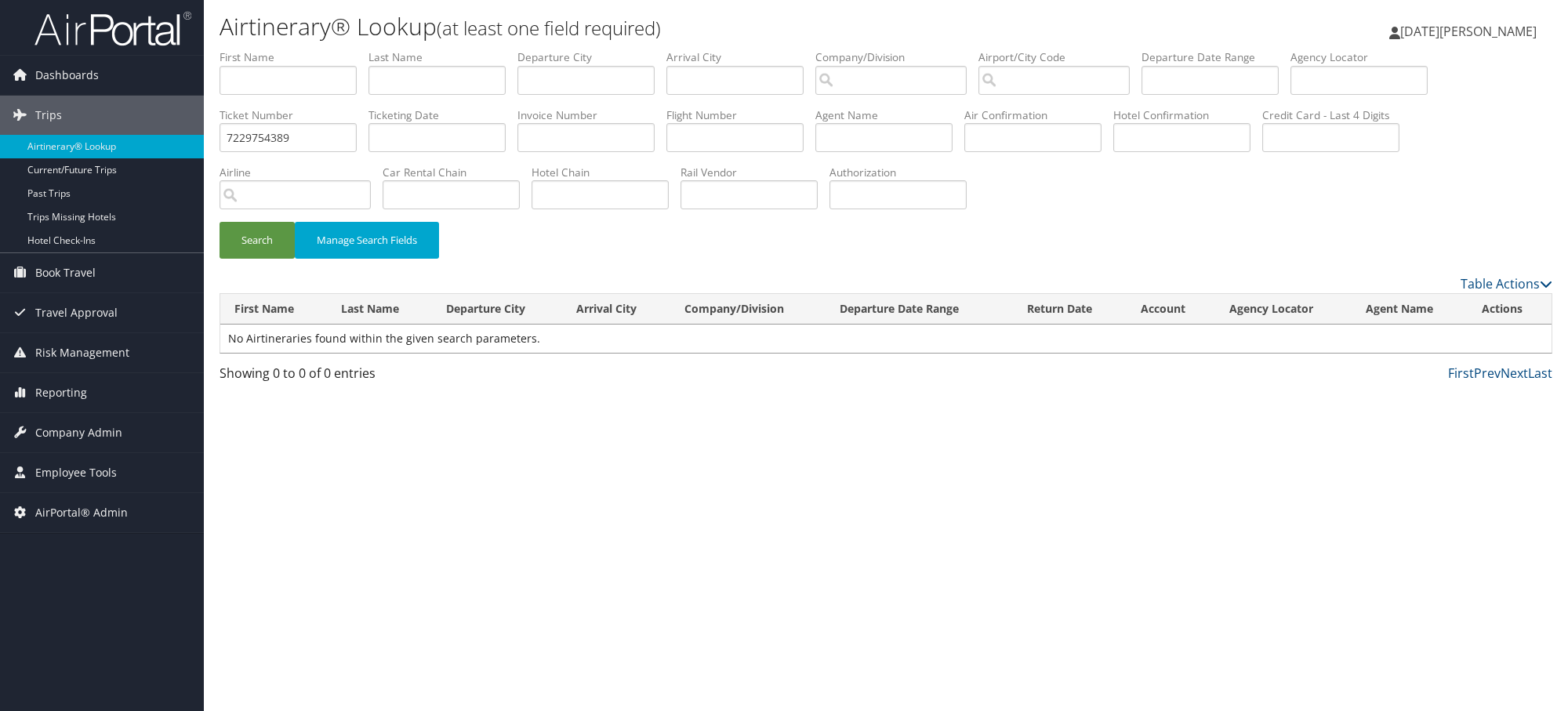
click at [942, 452] on div "Airtinerary® Lookup (at least one field required) Noel Windels Noel Windels My …" at bounding box center [886, 356] width 1364 height 711
click at [292, 139] on input "7229754389" at bounding box center [288, 138] width 138 height 29
type input "0067229754389"
click at [220, 222] on button "Search" at bounding box center [257, 240] width 76 height 36
click at [260, 139] on input "0067229754389" at bounding box center [288, 138] width 138 height 29
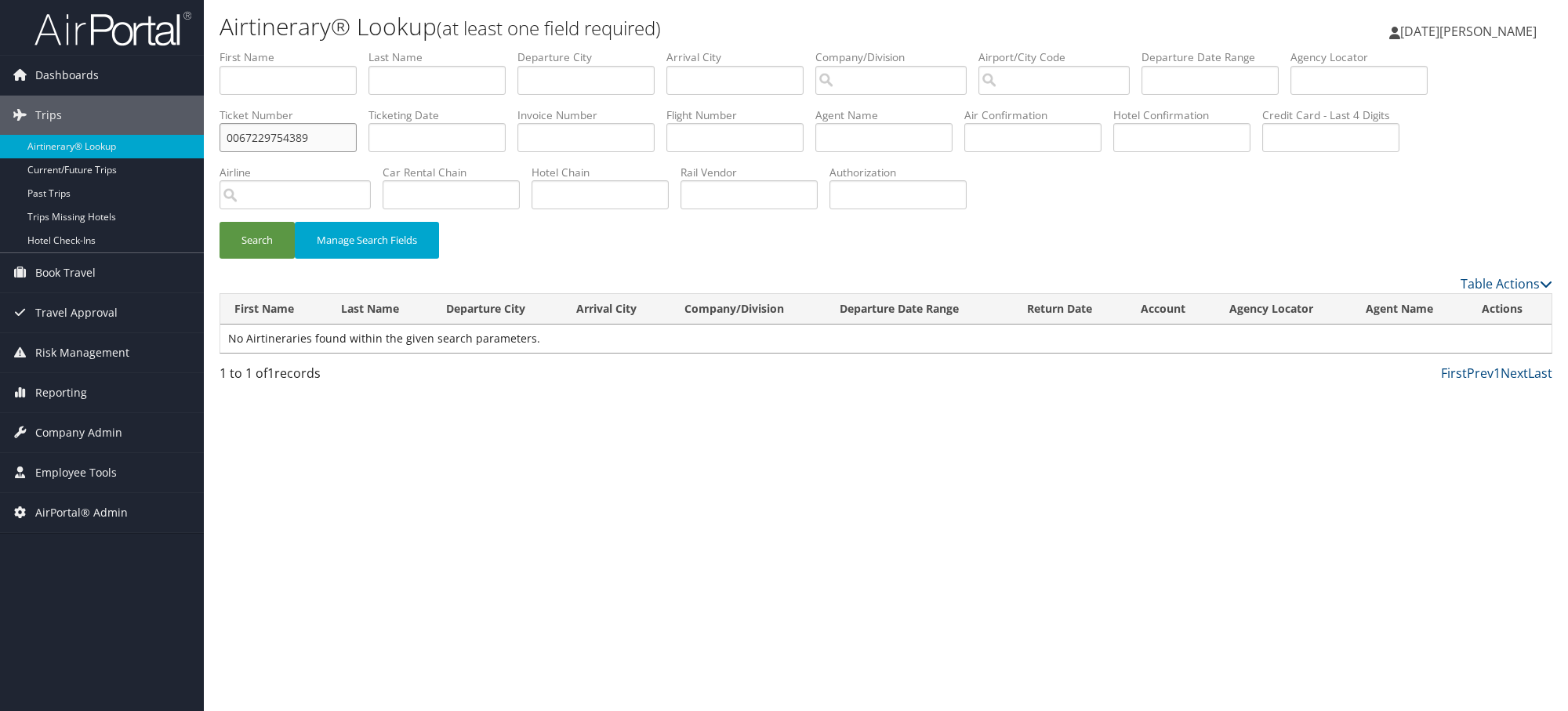
click at [260, 139] on input "0067229754389" at bounding box center [288, 138] width 138 height 29
click at [278, 76] on input "text" at bounding box center [288, 80] width 138 height 29
type input "jacop"
type input "jung"
click at [220, 222] on button "Search" at bounding box center [257, 240] width 76 height 36
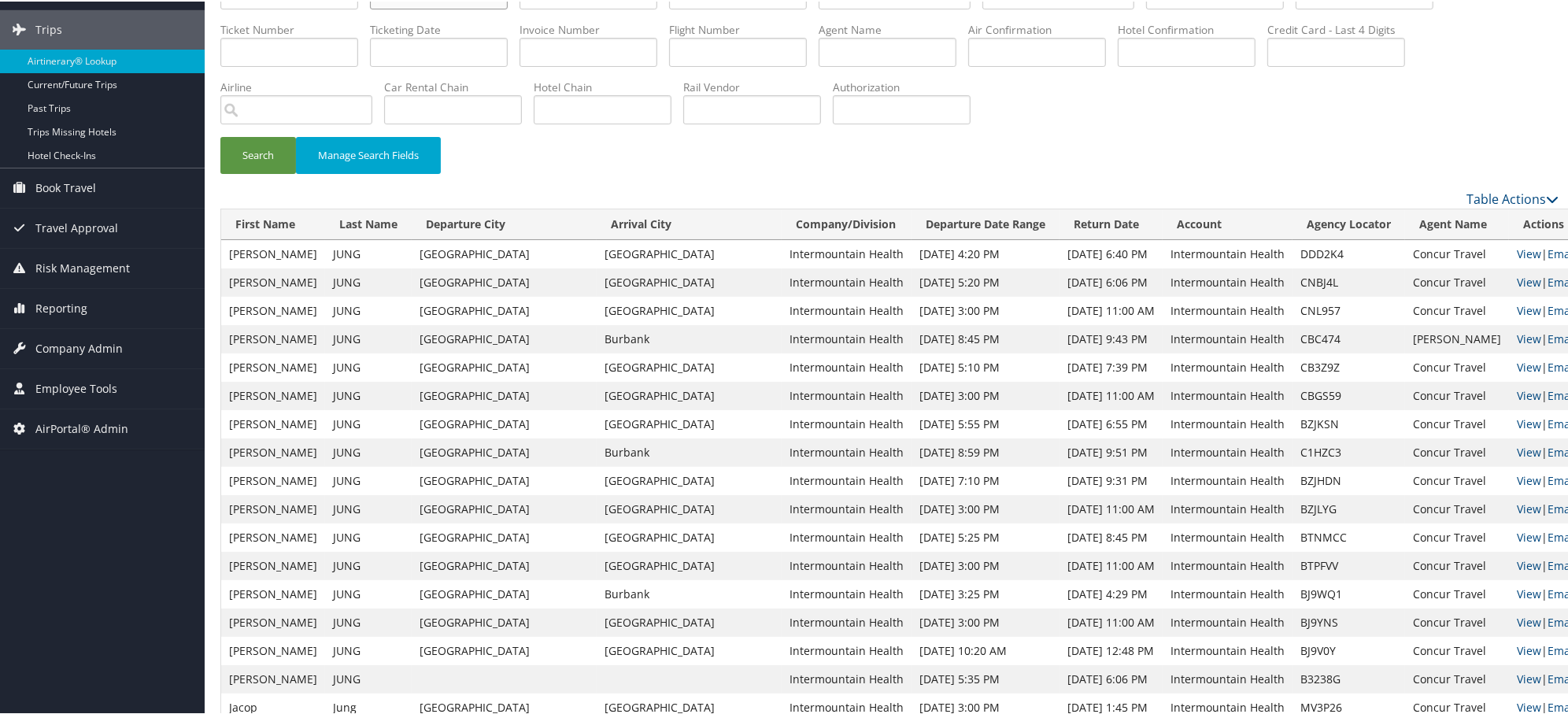
scroll to position [175, 0]
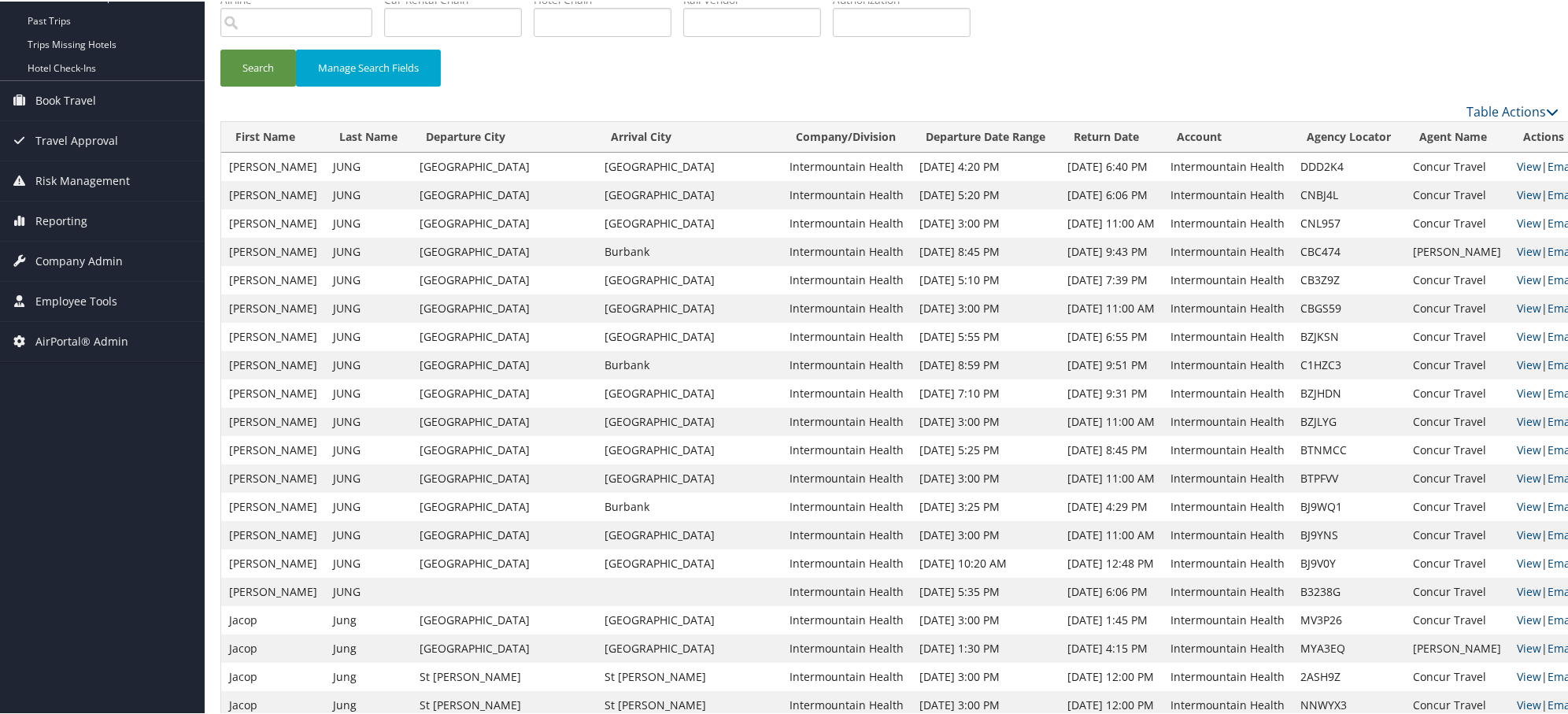
click at [1293, 591] on td "B3238G" at bounding box center [1348, 590] width 113 height 28
copy td "B3238G"
click at [1517, 588] on link "View" at bounding box center [1529, 590] width 25 height 15
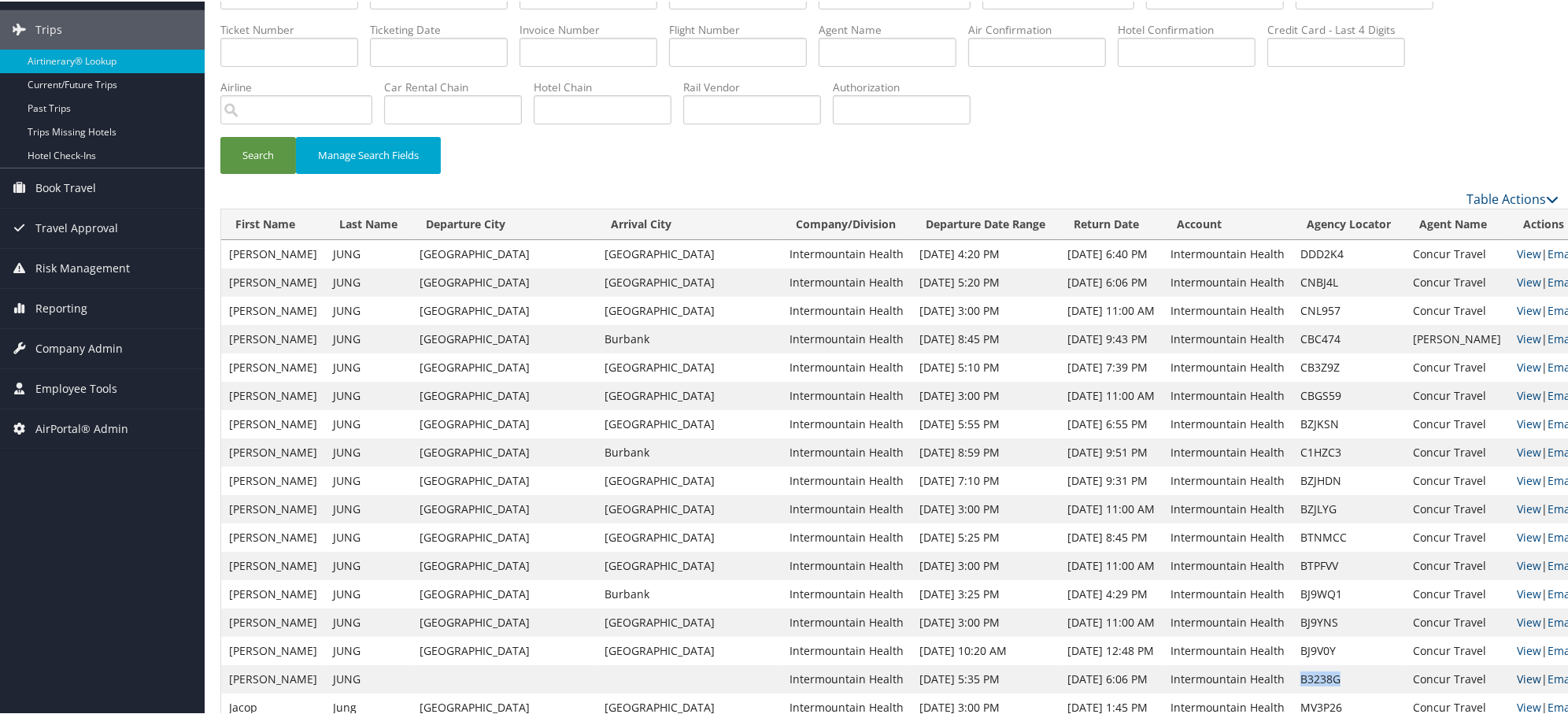
scroll to position [263, 0]
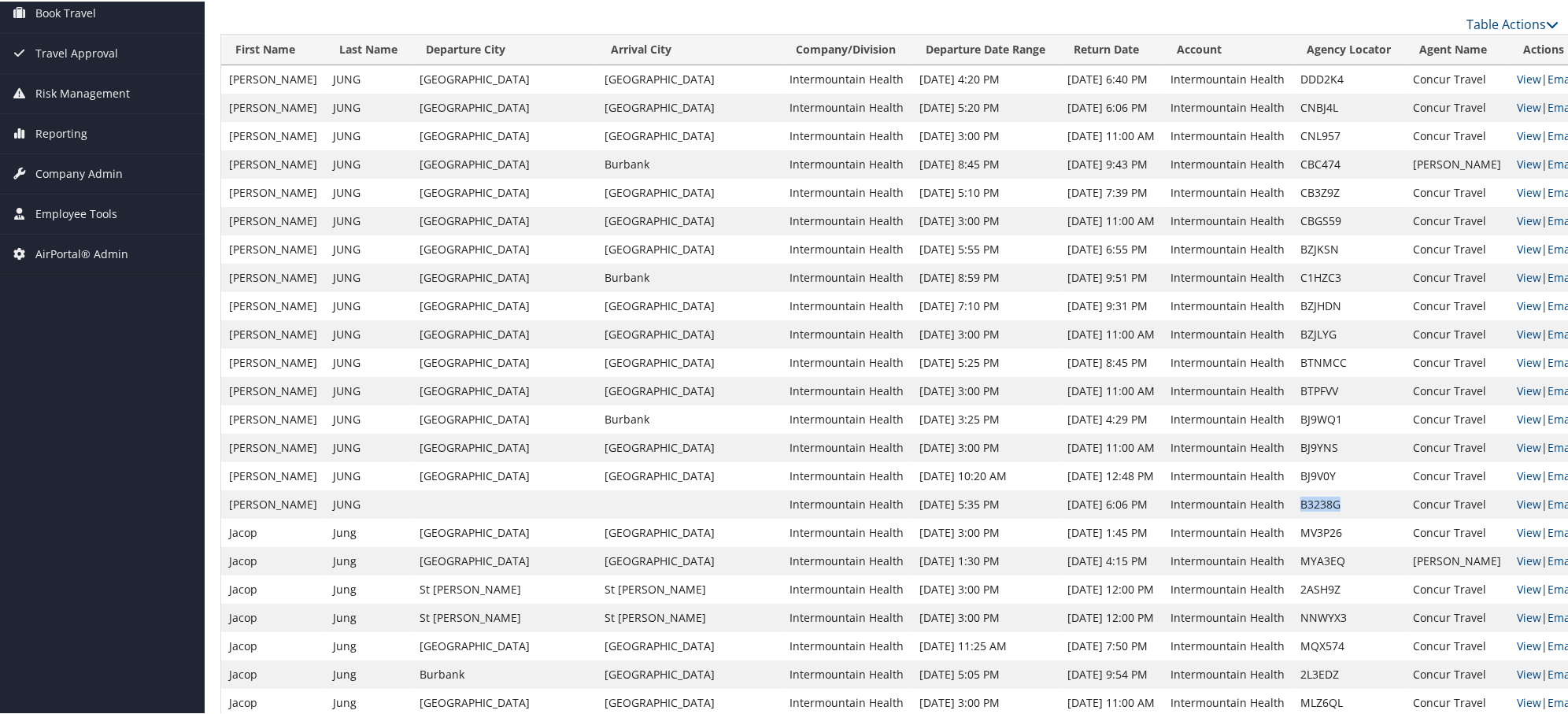
click at [1293, 497] on td "B3238G" at bounding box center [1348, 503] width 113 height 28
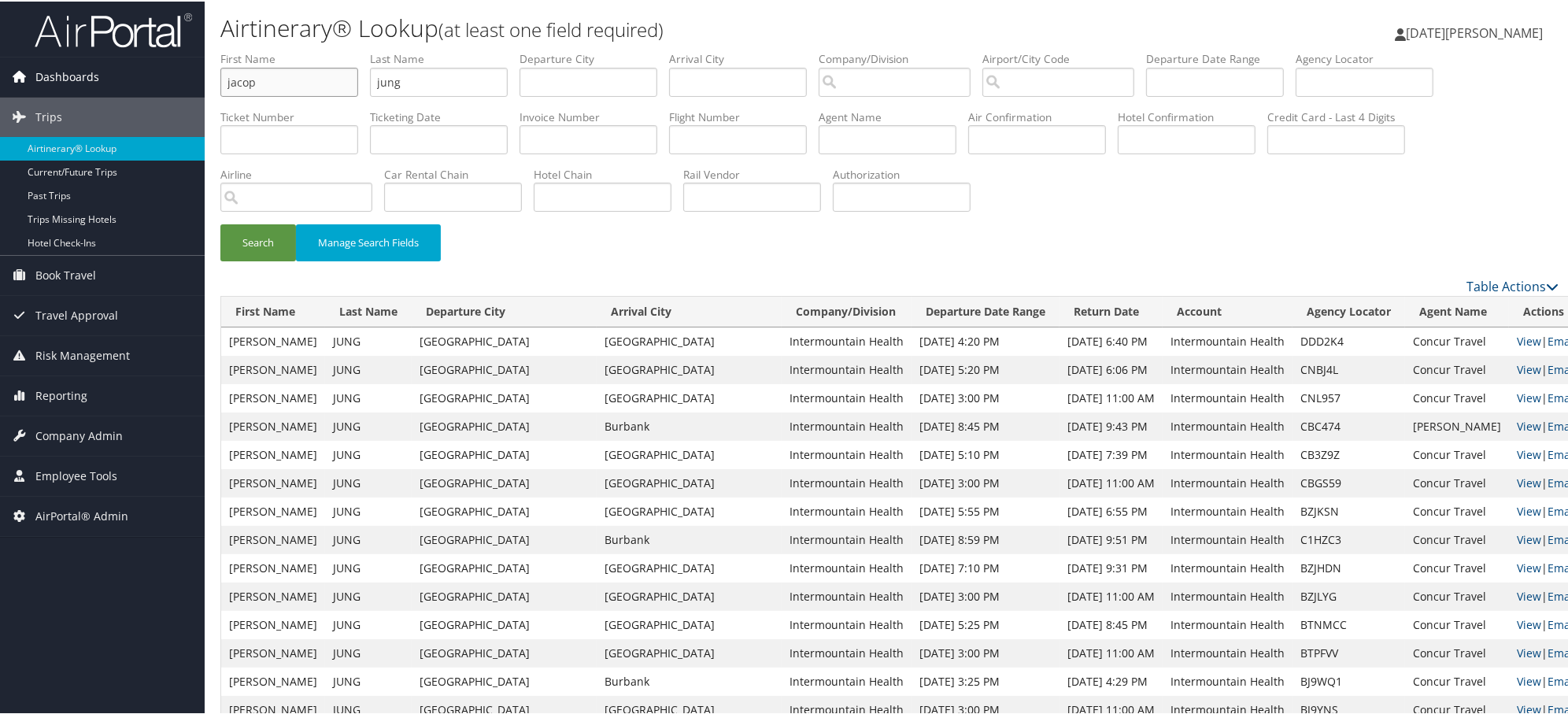
drag, startPoint x: 295, startPoint y: 79, endPoint x: 94, endPoint y: 70, distance: 201.2
drag, startPoint x: 367, startPoint y: 77, endPoint x: 325, endPoint y: 84, distance: 42.6
click at [293, 49] on ul "First Name Last Name jung Departure City Arrival City Company/Division Airport/…" at bounding box center [889, 49] width 1338 height 0
click at [1420, 77] on input "text" at bounding box center [1364, 81] width 138 height 29
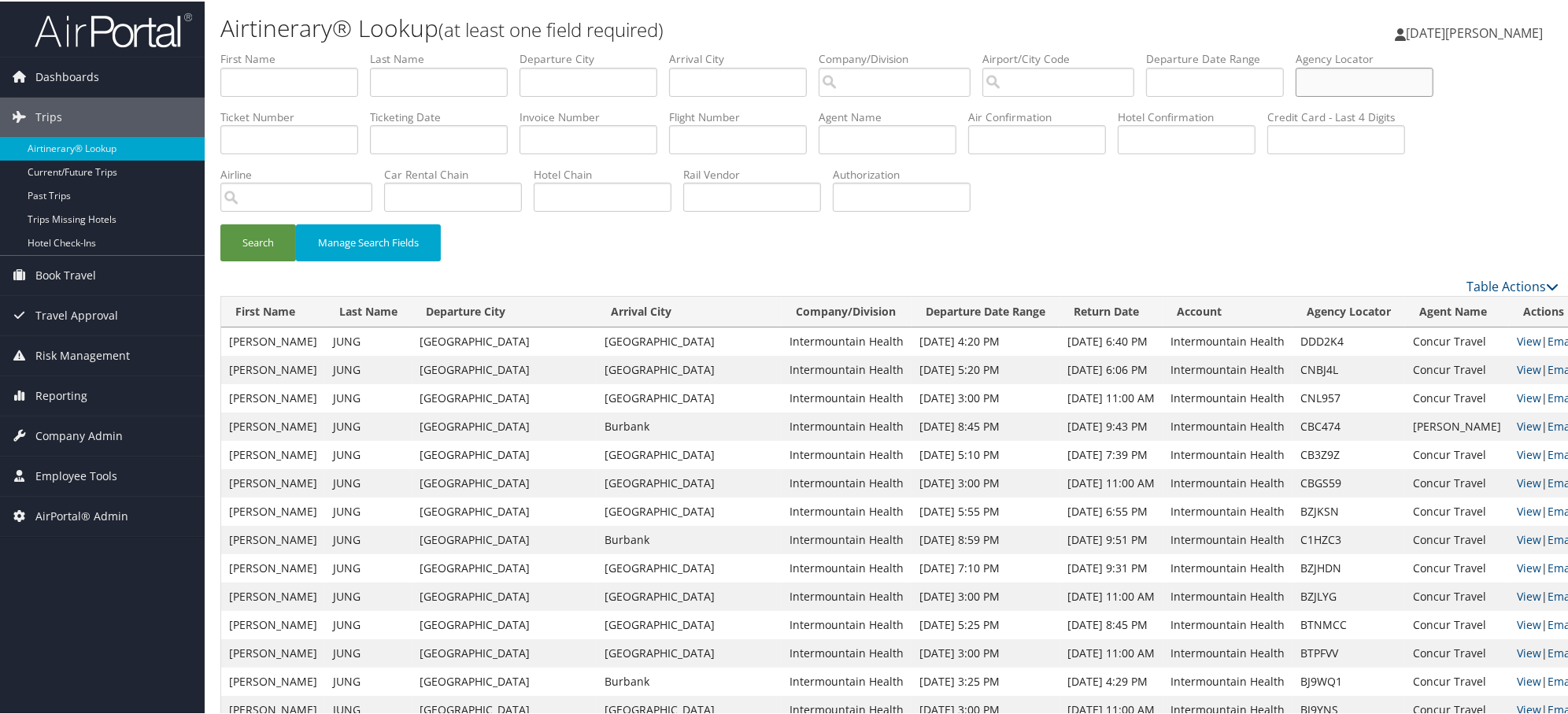
paste input "B3238G"
type input "B3238G"
click at [220, 222] on button "Search" at bounding box center [258, 241] width 76 height 37
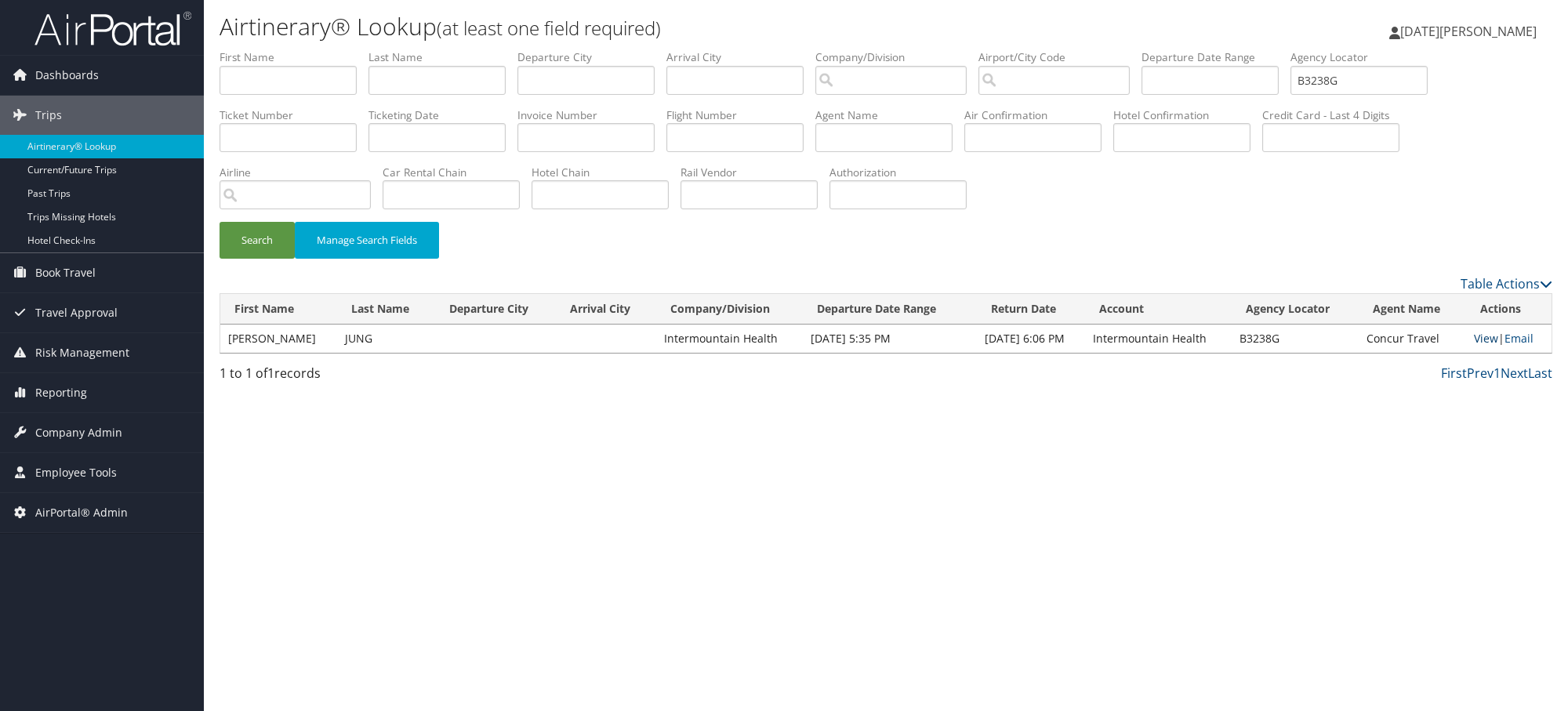
click at [1481, 338] on link "View" at bounding box center [1486, 338] width 25 height 15
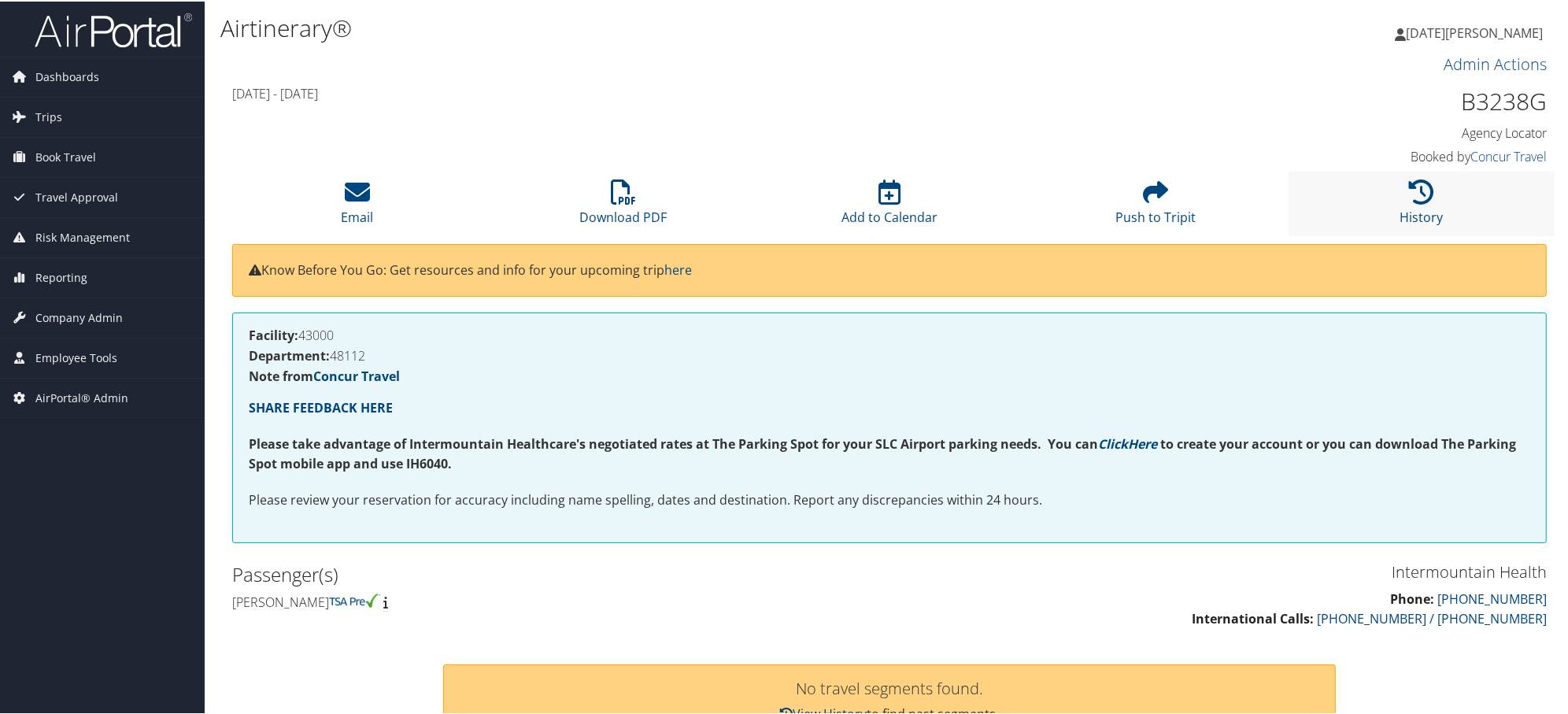
click at [1398, 200] on li "History" at bounding box center [1421, 202] width 266 height 64
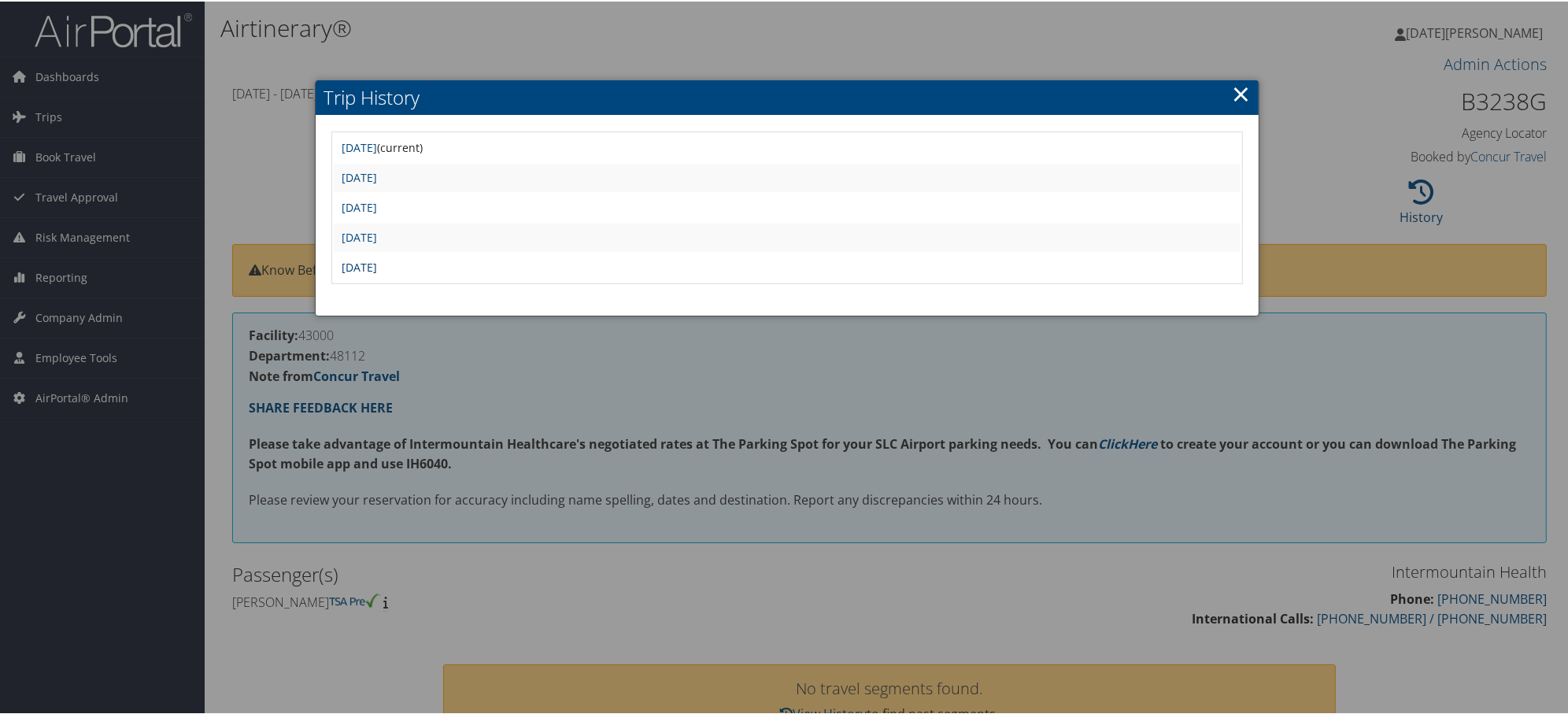
click at [377, 258] on link "Mon Jan 13 17:34:34 MST 2025" at bounding box center [359, 265] width 36 height 15
